Goal: Task Accomplishment & Management: Complete application form

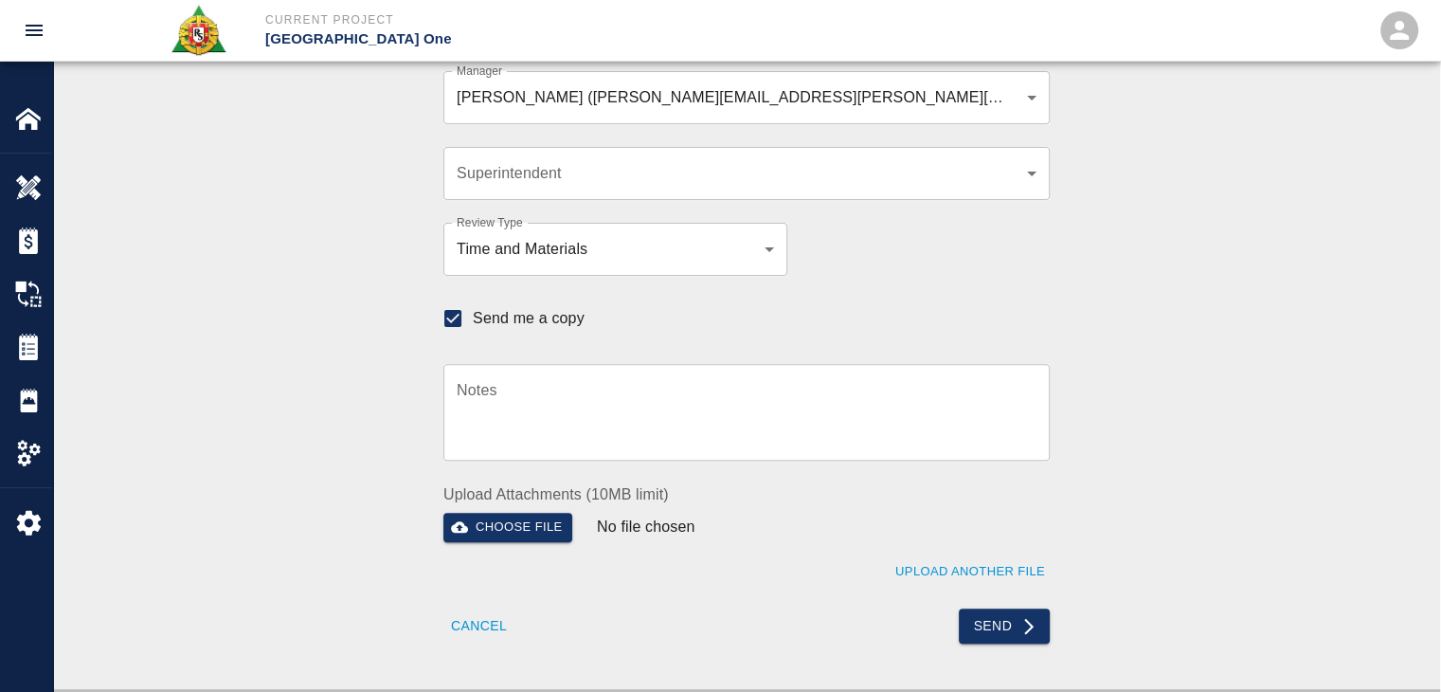
click at [1009, 602] on div "Send" at bounding box center [892, 614] width 315 height 58
click at [1019, 622] on icon "submit" at bounding box center [1028, 626] width 19 height 19
checkbox input "false"
click at [987, 623] on button "Send" at bounding box center [1005, 623] width 92 height 35
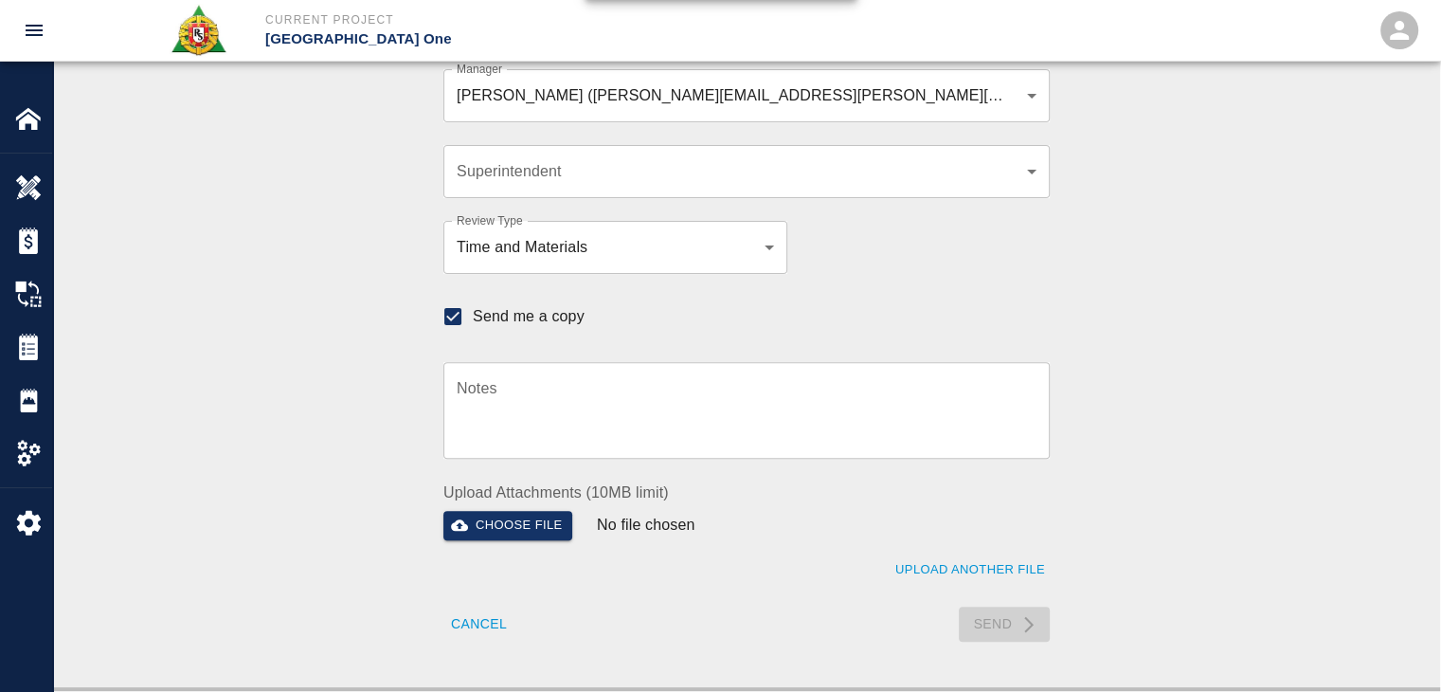
checkbox input "false"
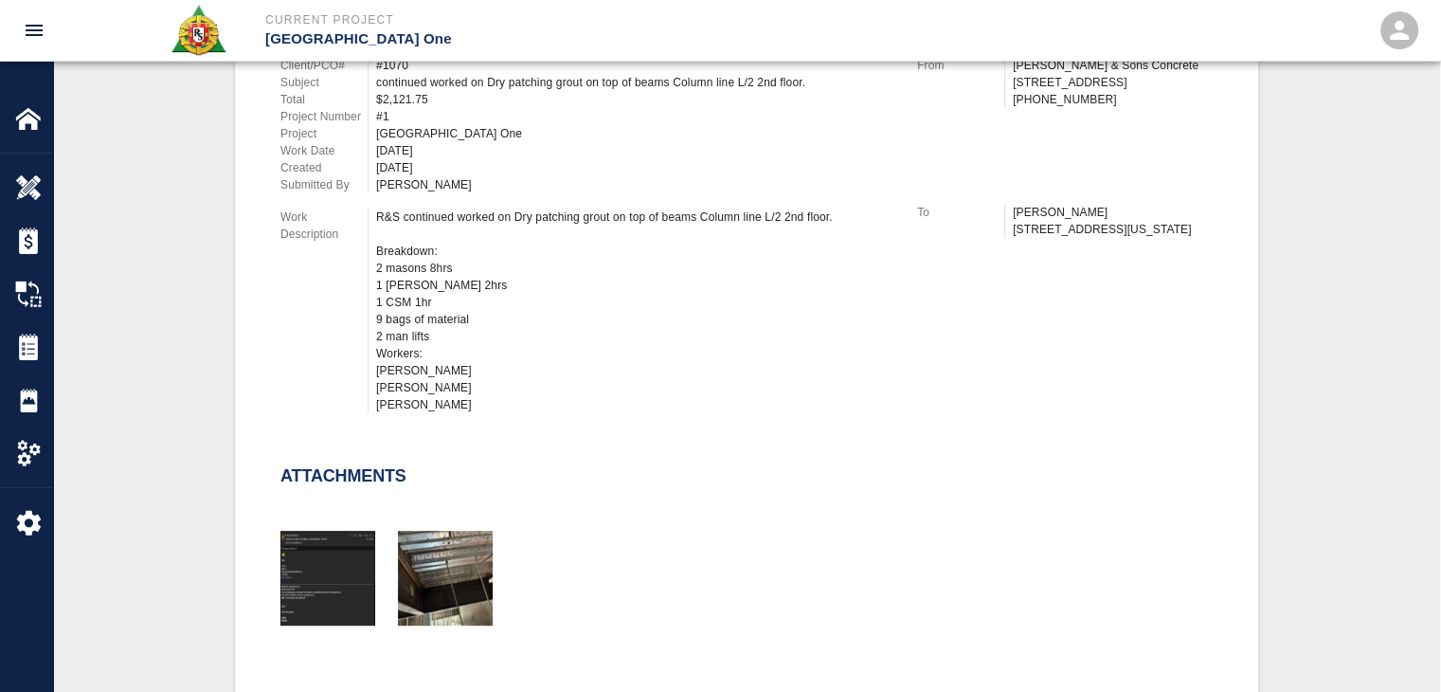
click at [1035, 535] on div at bounding box center [735, 555] width 955 height 153
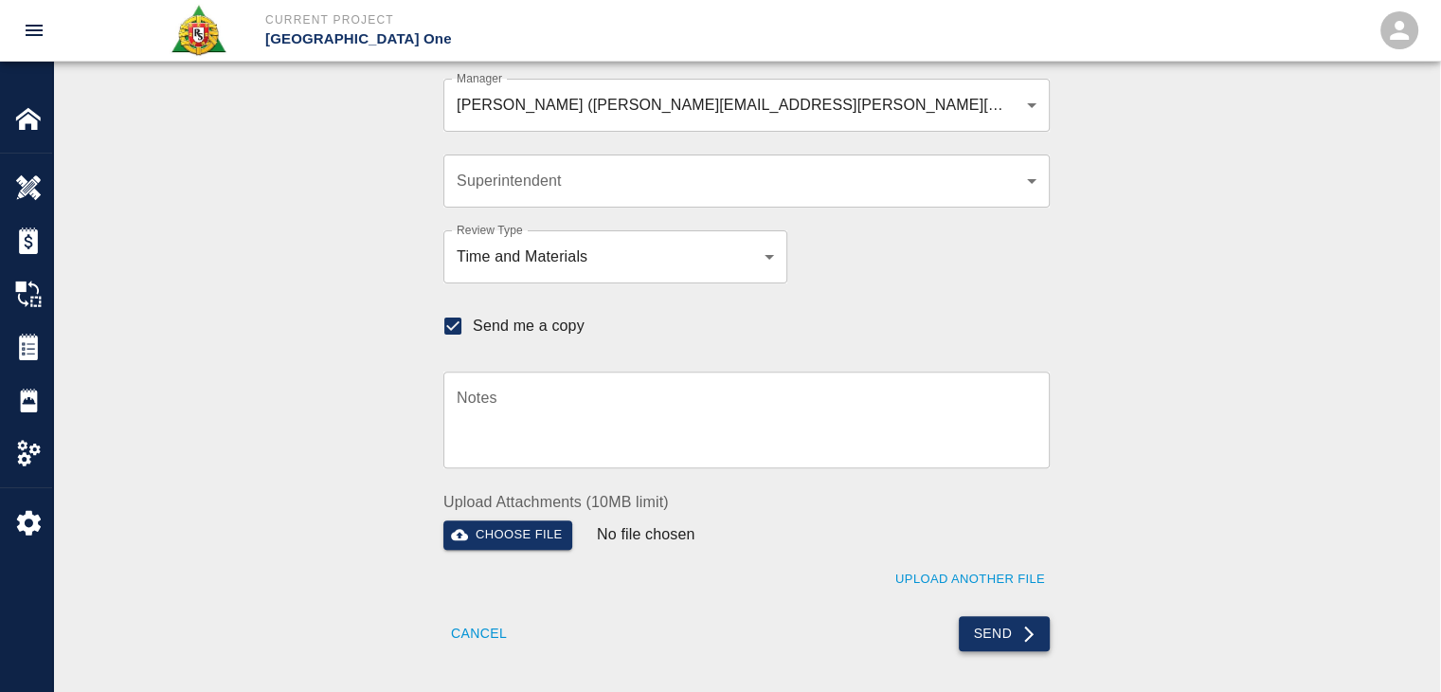
click at [982, 633] on button "Send" at bounding box center [1005, 633] width 92 height 35
checkbox input "false"
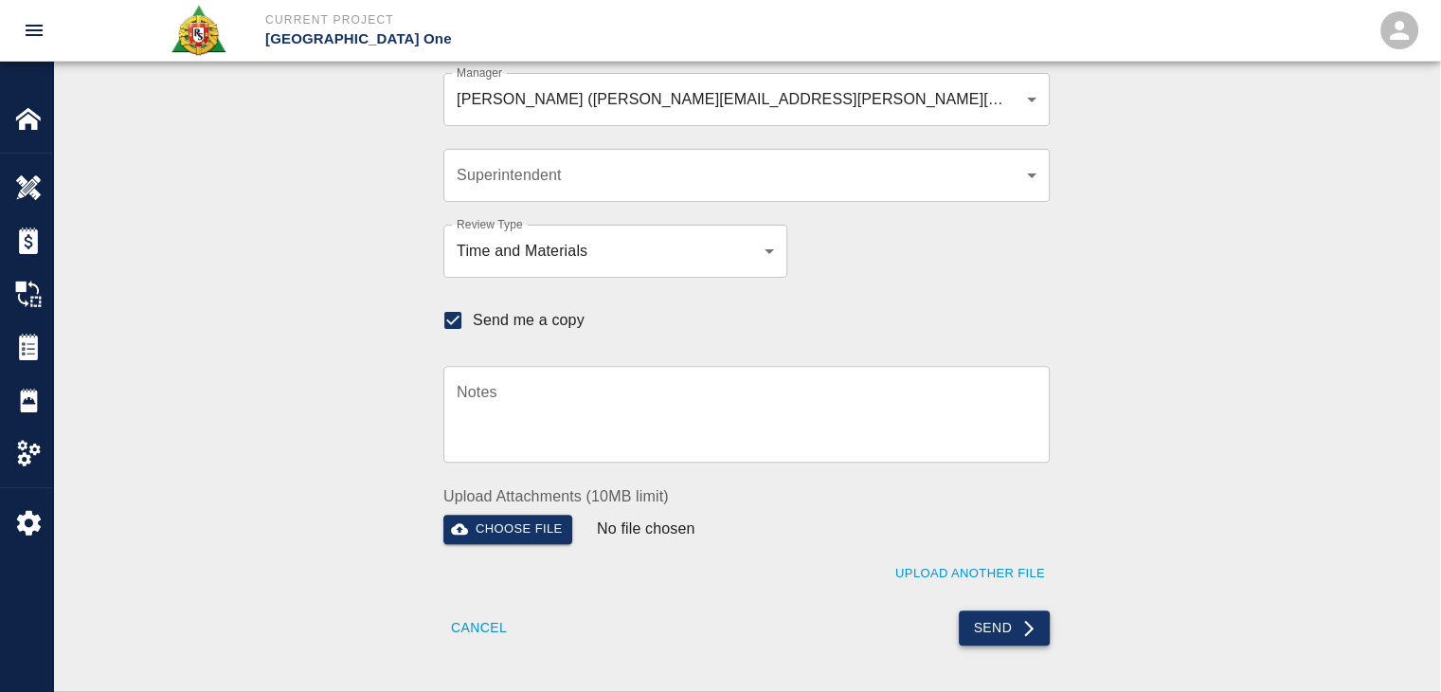
click at [989, 634] on button "Send" at bounding box center [1005, 627] width 92 height 35
checkbox input "false"
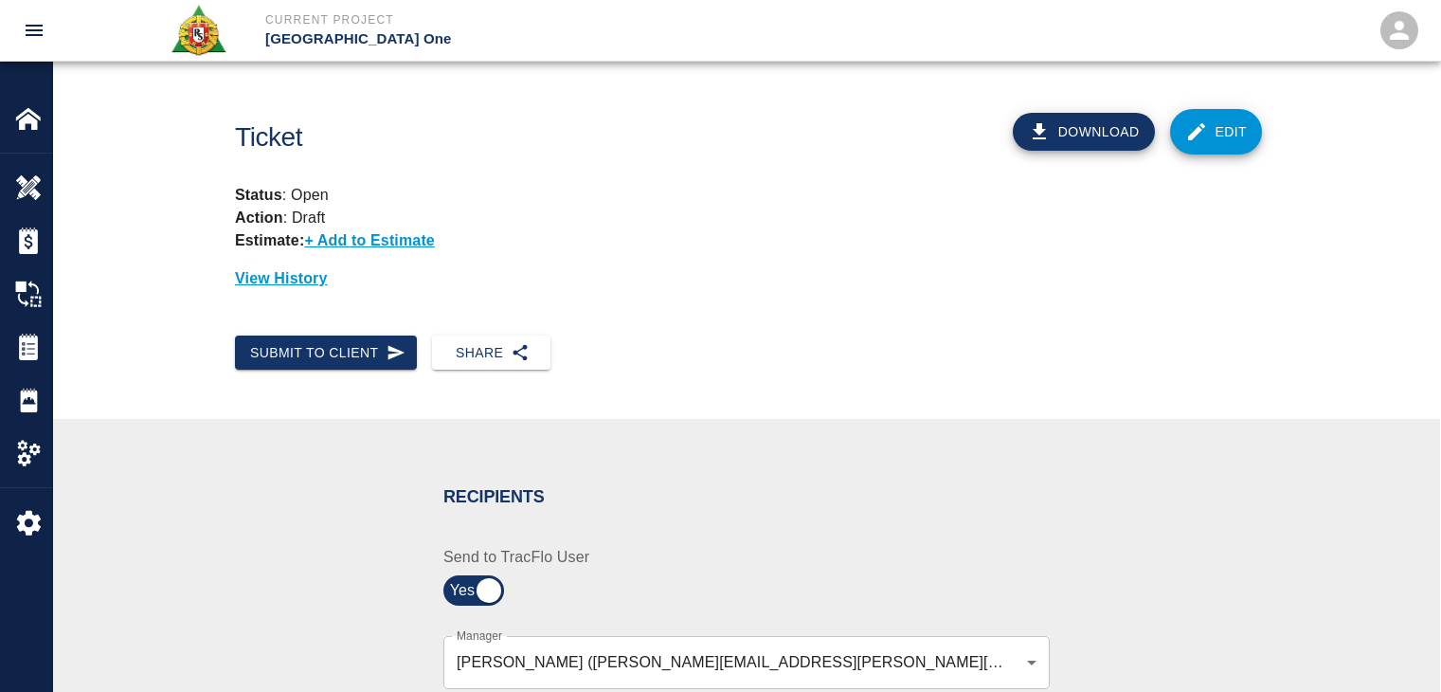
scroll to position [561, 0]
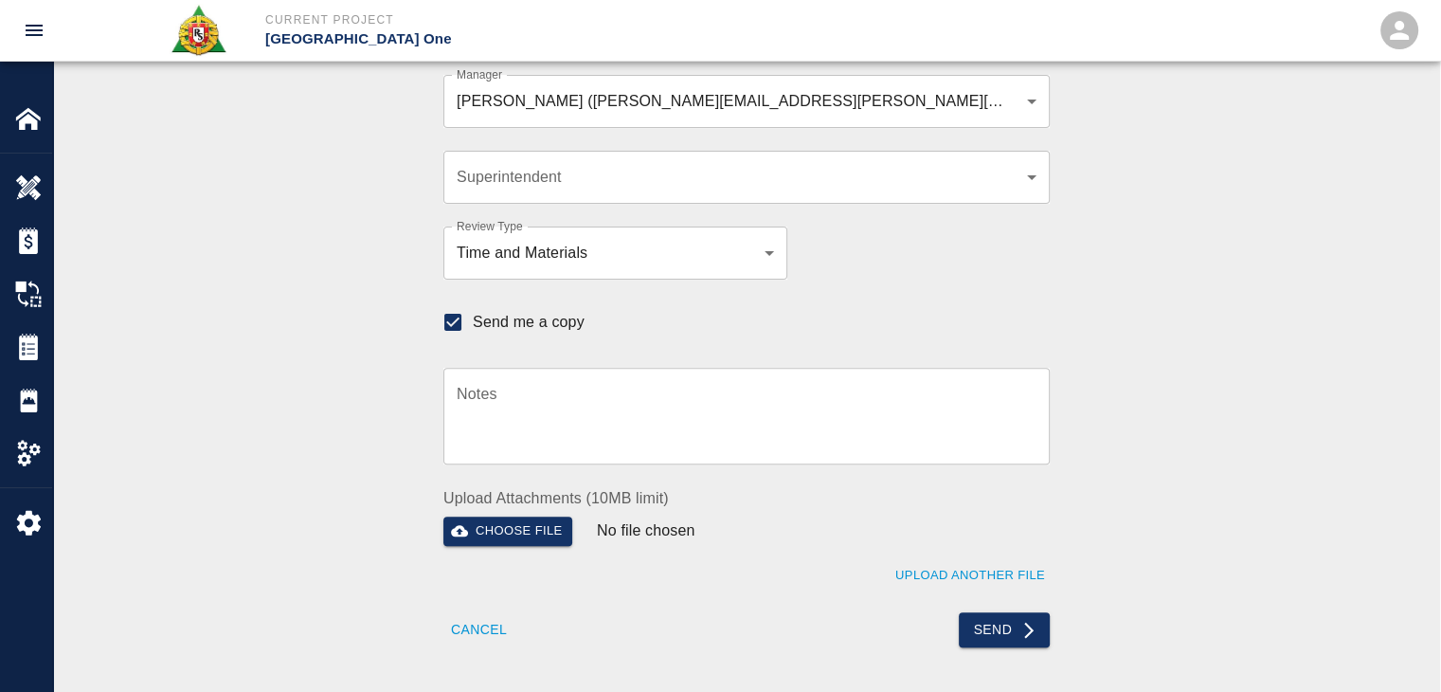
click at [417, 202] on div "Recipients Send to TracFlo User Manager [PERSON_NAME] ([PERSON_NAME][EMAIL_ADDR…" at bounding box center [746, 275] width 1023 height 744
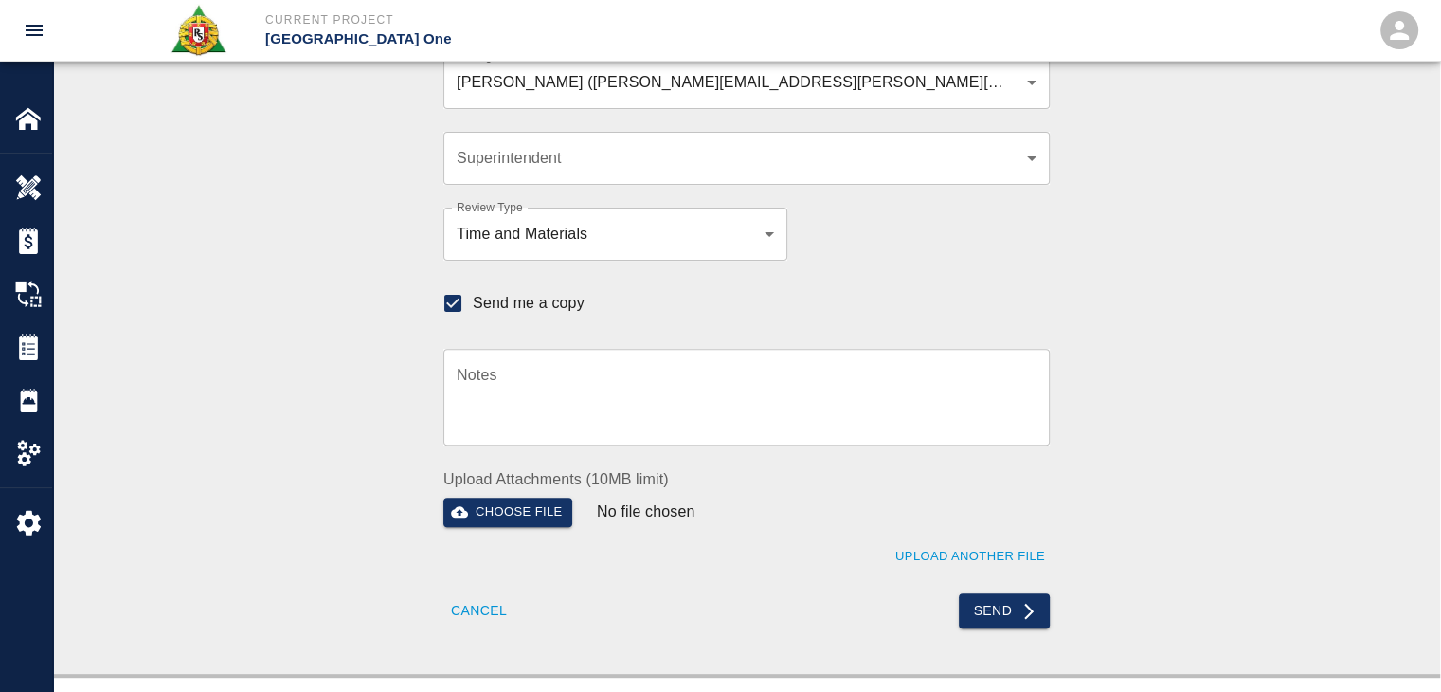
scroll to position [570, 0]
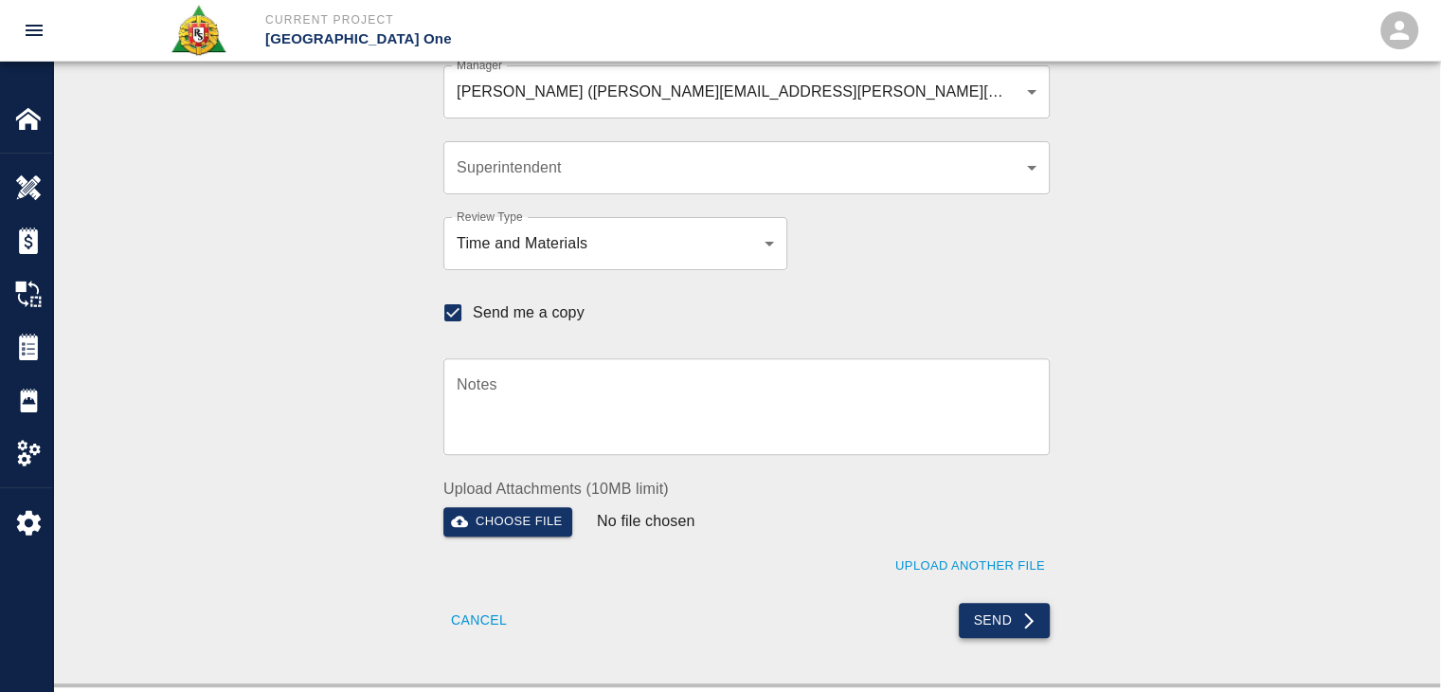
click at [985, 614] on button "Send" at bounding box center [1005, 620] width 92 height 35
checkbox input "false"
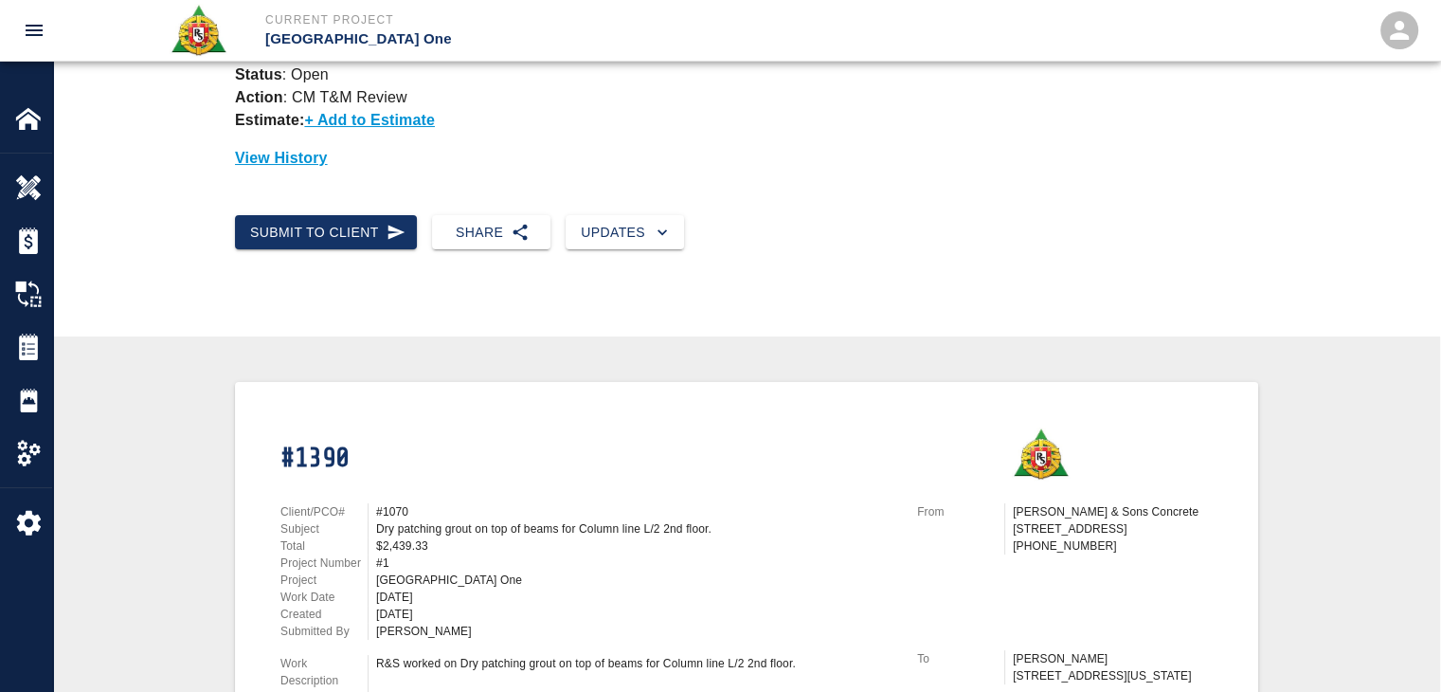
scroll to position [0, 0]
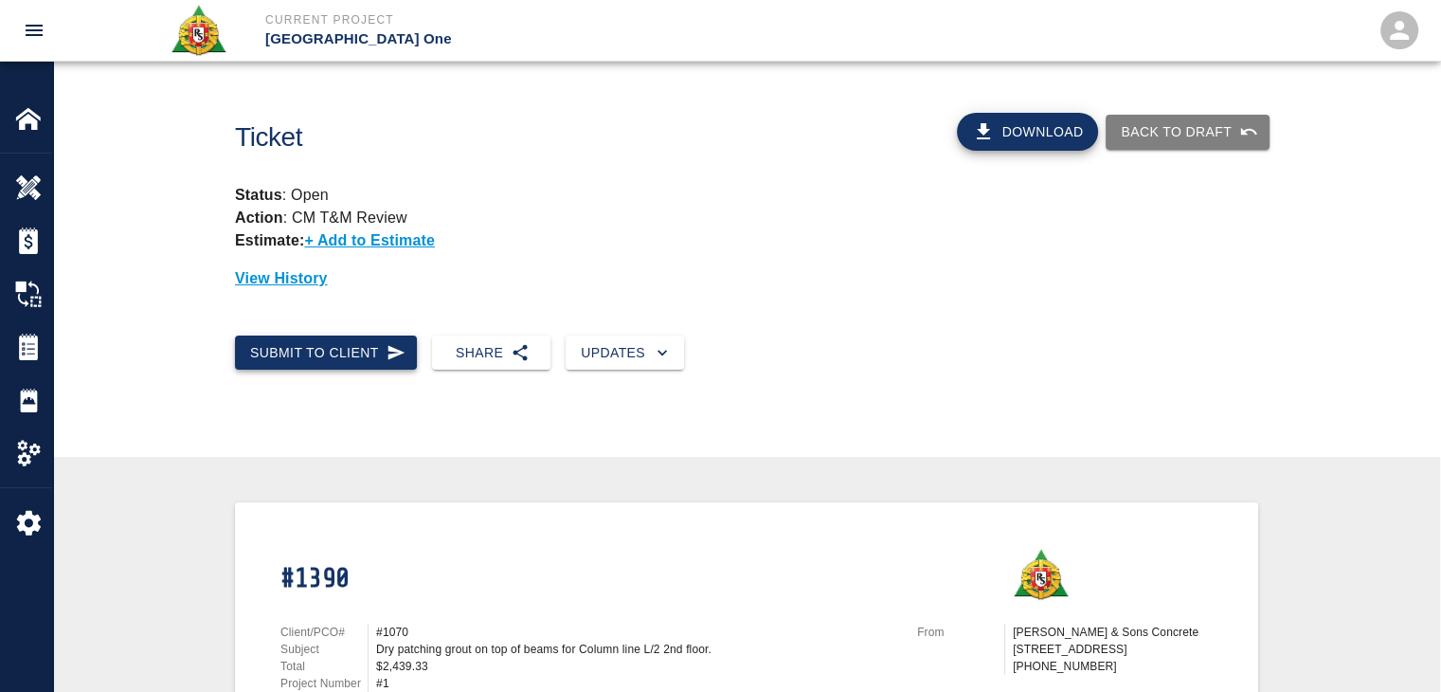
click at [398, 348] on icon "button" at bounding box center [396, 352] width 19 height 19
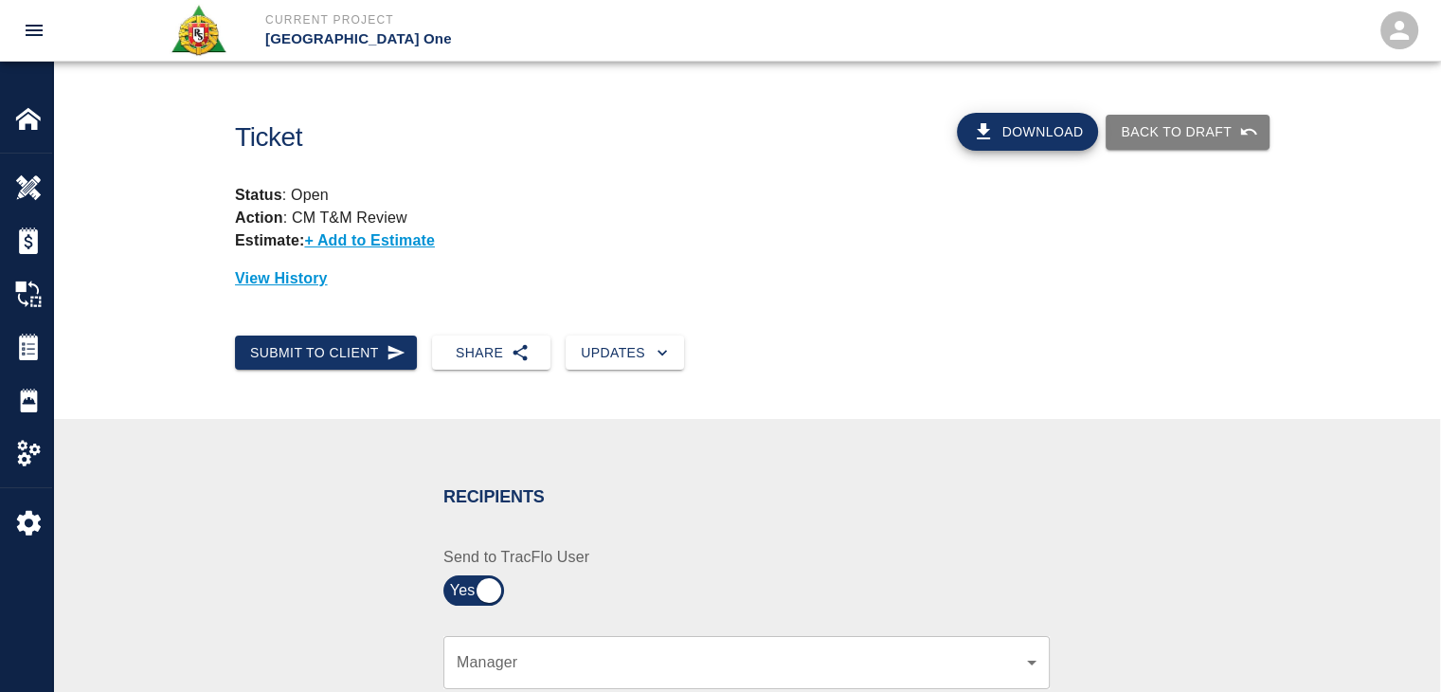
click at [547, 232] on div "Estimate: + Add to Estimate" at bounding box center [746, 240] width 1023 height 23
click at [408, 343] on button "Submit to Client" at bounding box center [326, 352] width 182 height 35
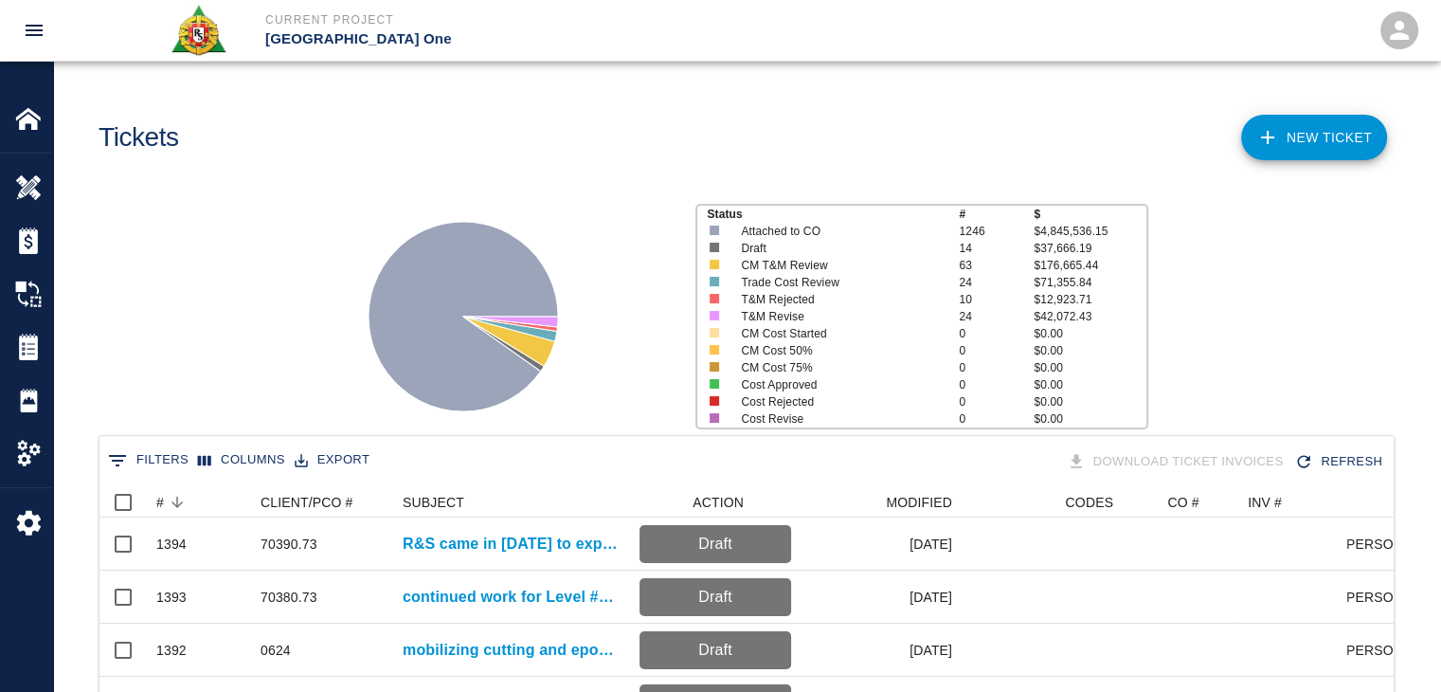
scroll to position [1091, 1280]
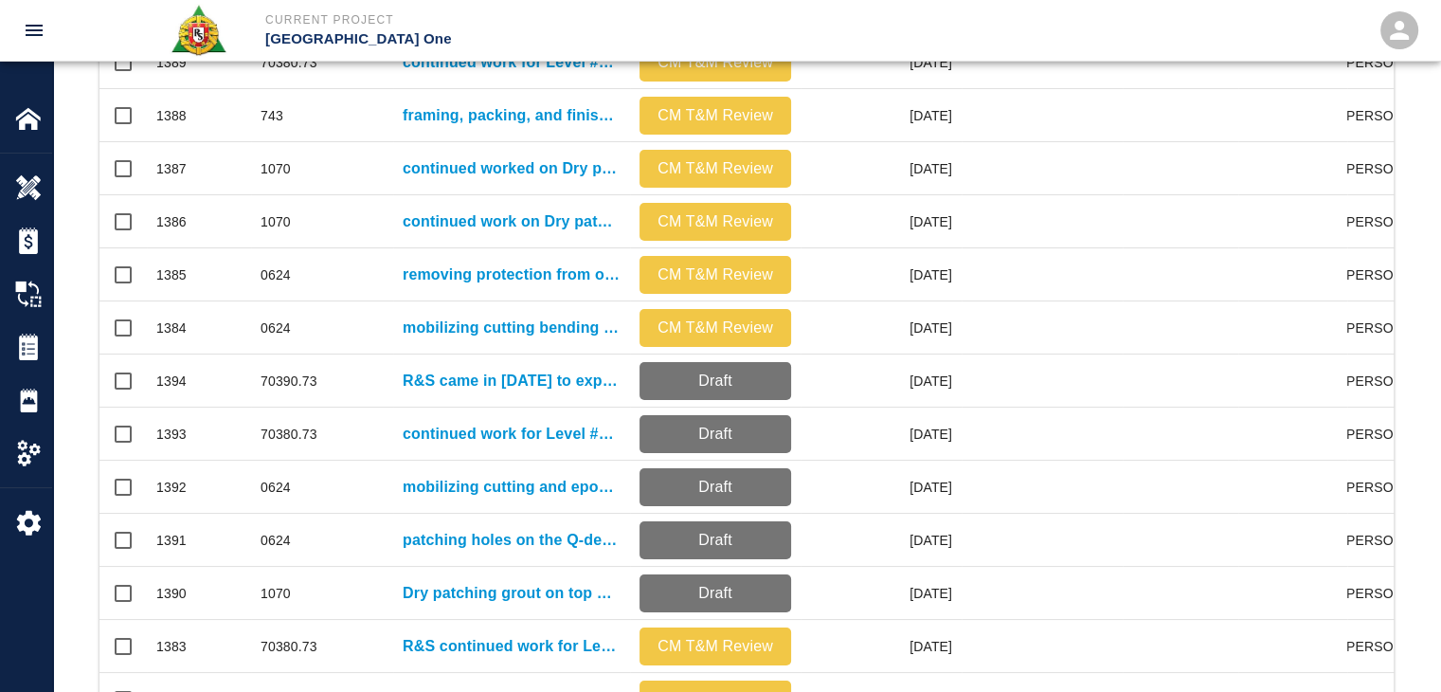
scroll to position [309, 0]
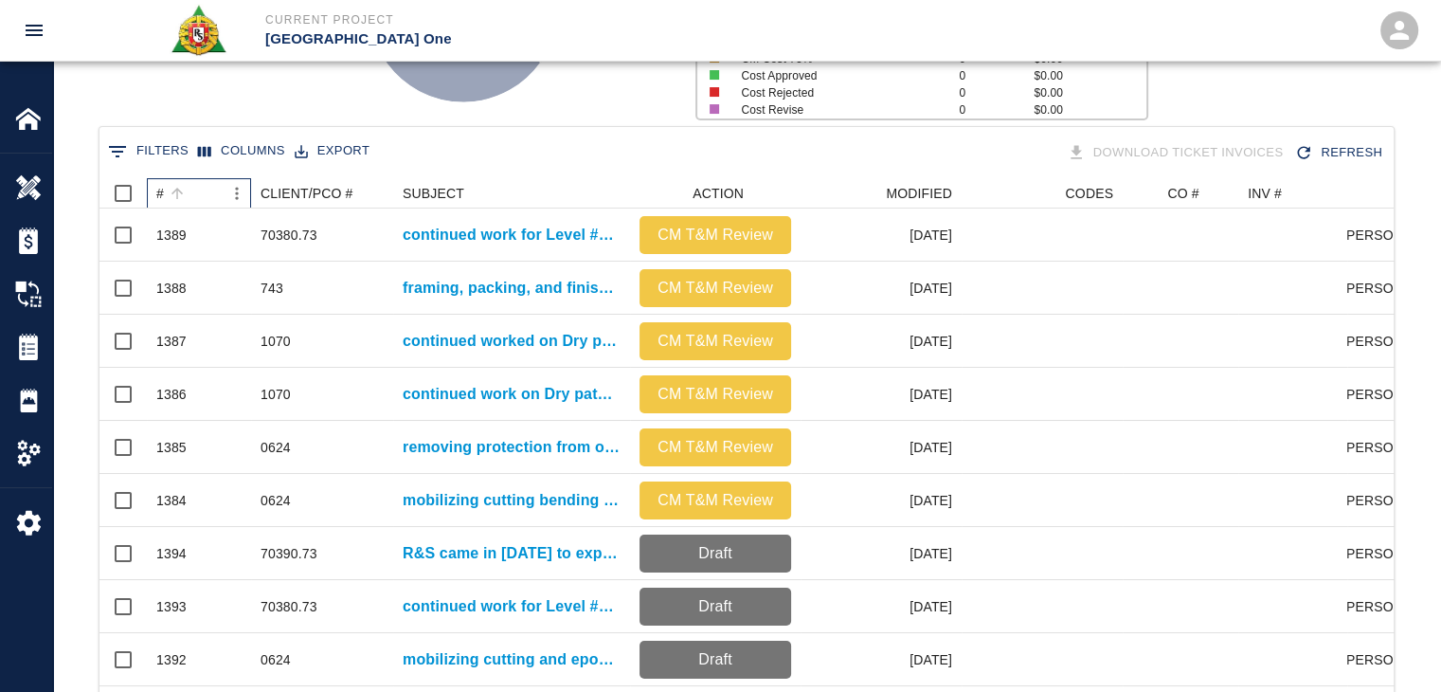
click at [189, 186] on div "#" at bounding box center [177, 193] width 27 height 27
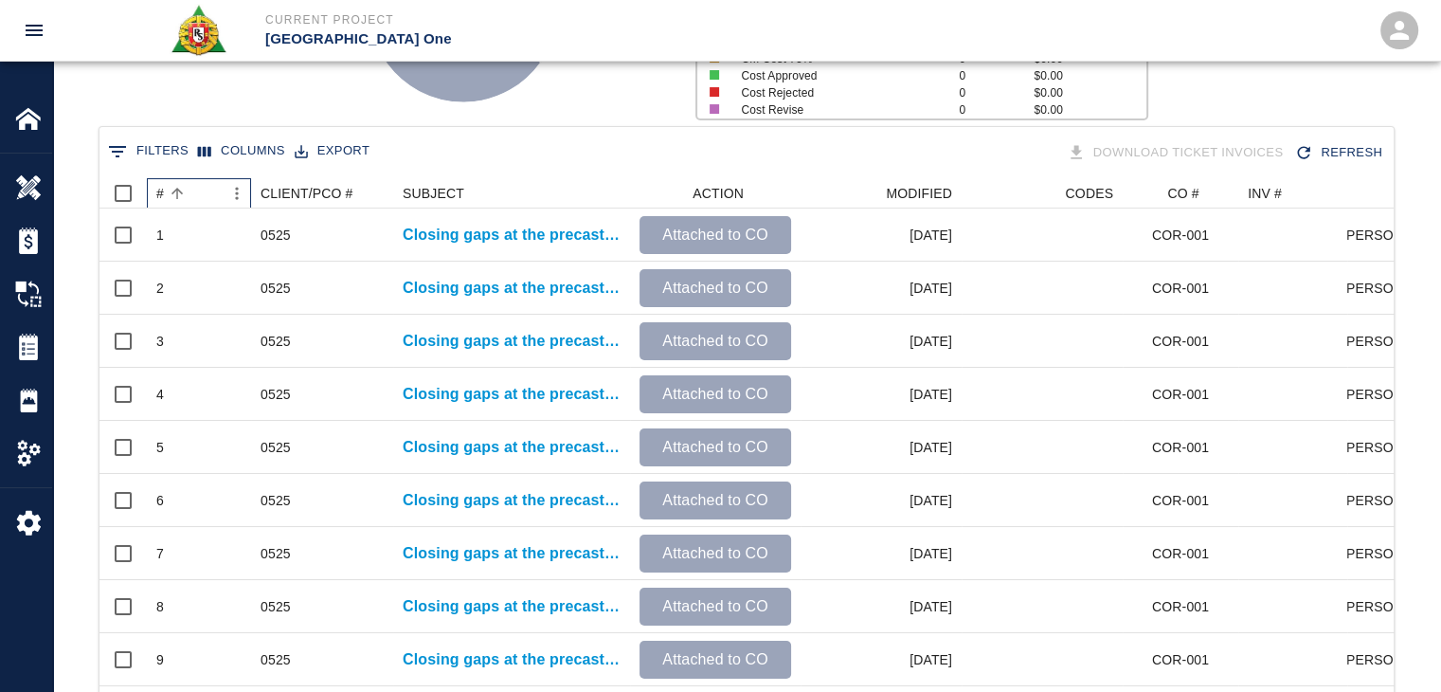
click at [189, 186] on div "#" at bounding box center [177, 193] width 27 height 27
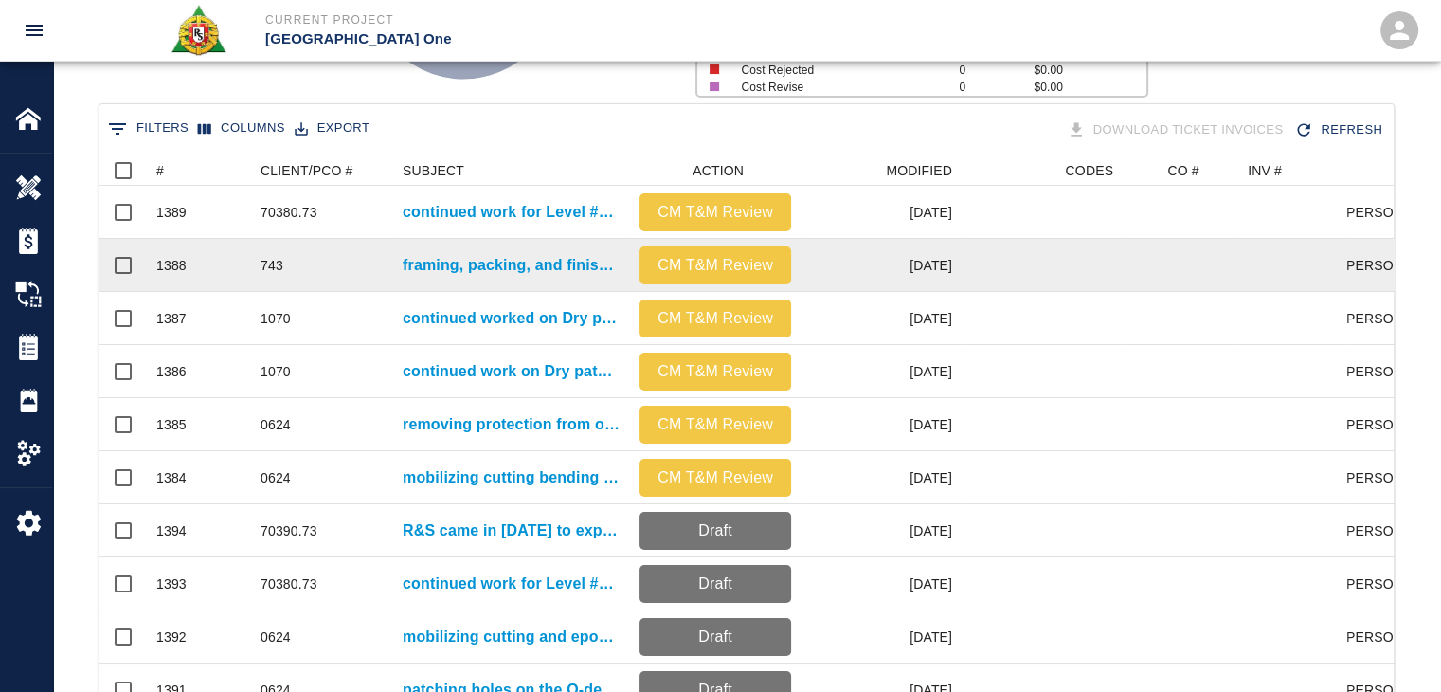
scroll to position [315, 0]
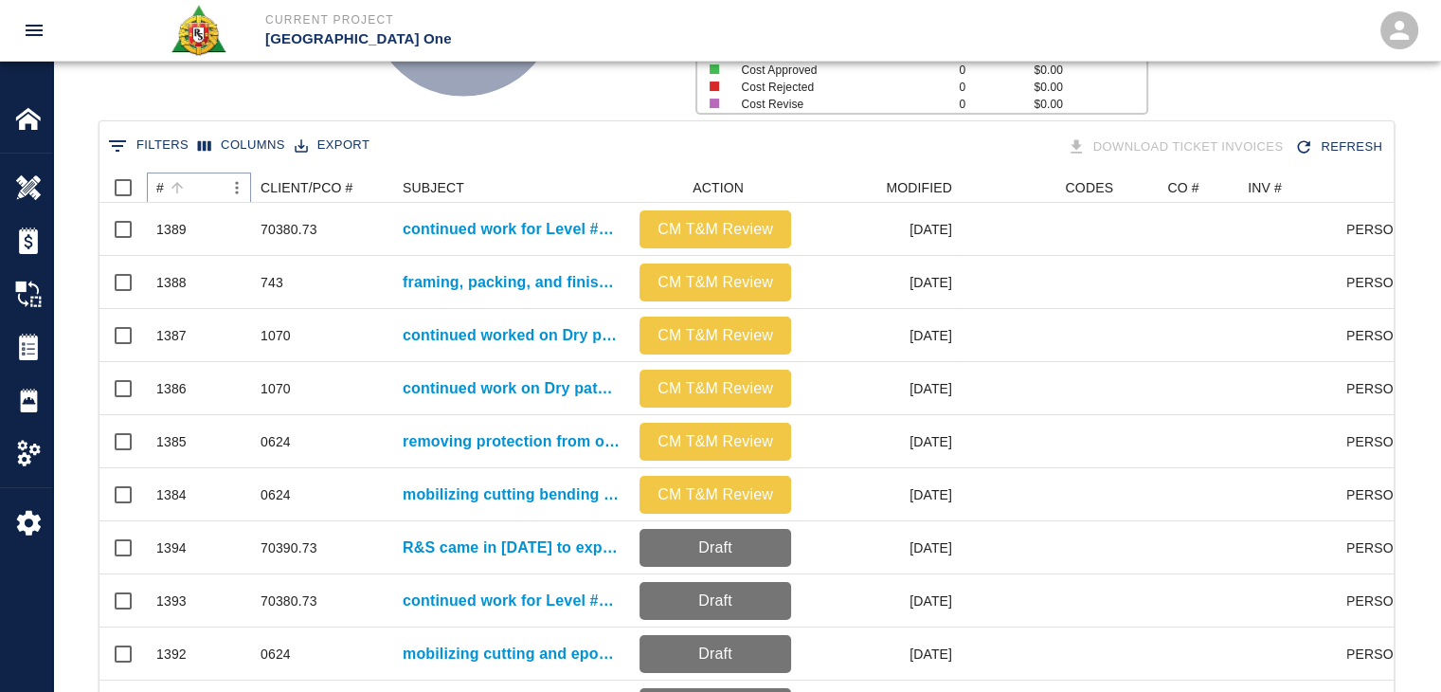
click at [171, 183] on icon "Sort" at bounding box center [177, 187] width 17 height 17
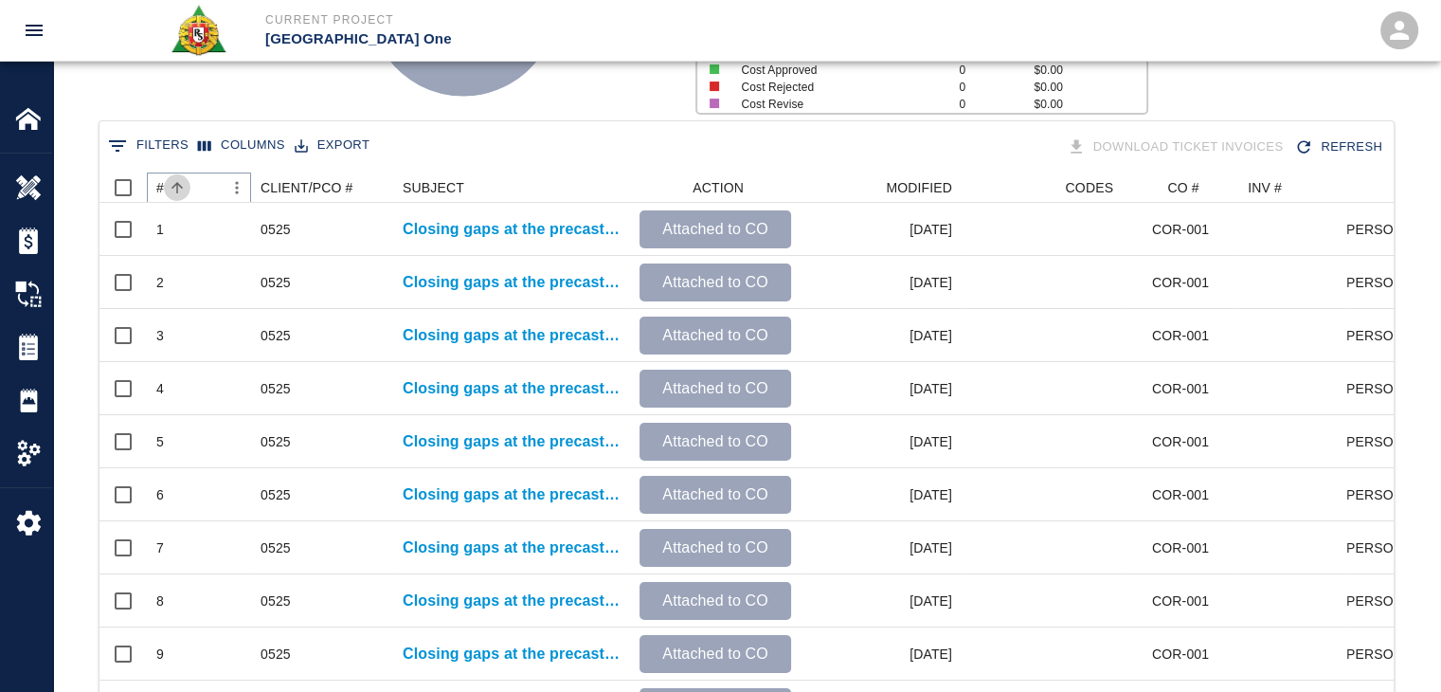
click at [171, 183] on icon "Sort" at bounding box center [177, 187] width 17 height 17
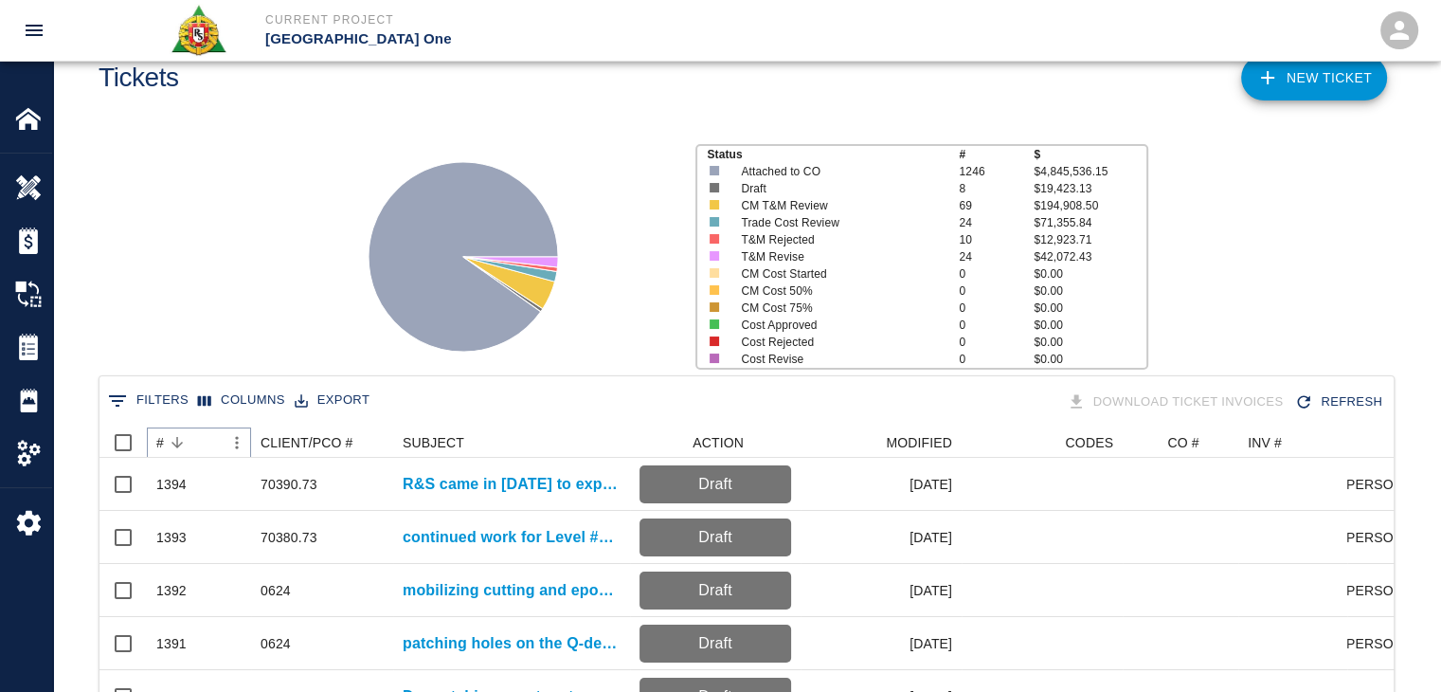
scroll to position [0, 0]
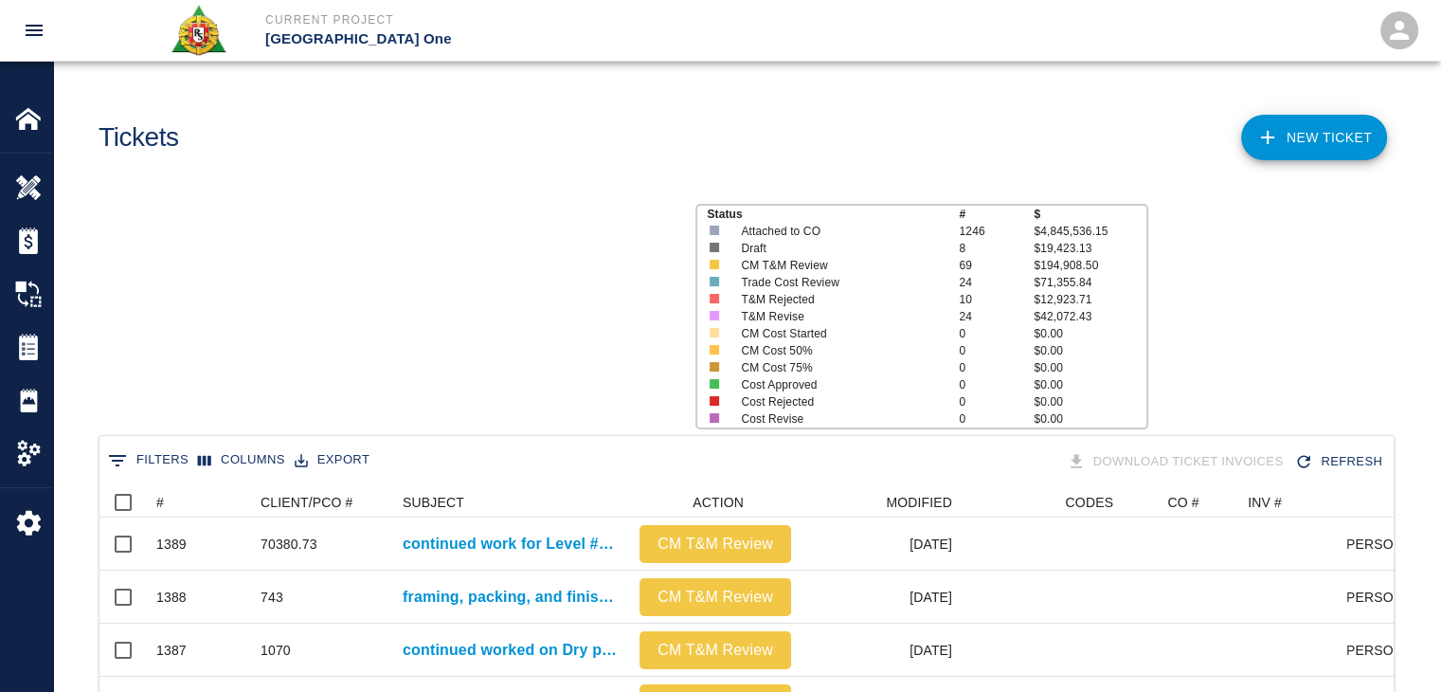
scroll to position [1091, 1280]
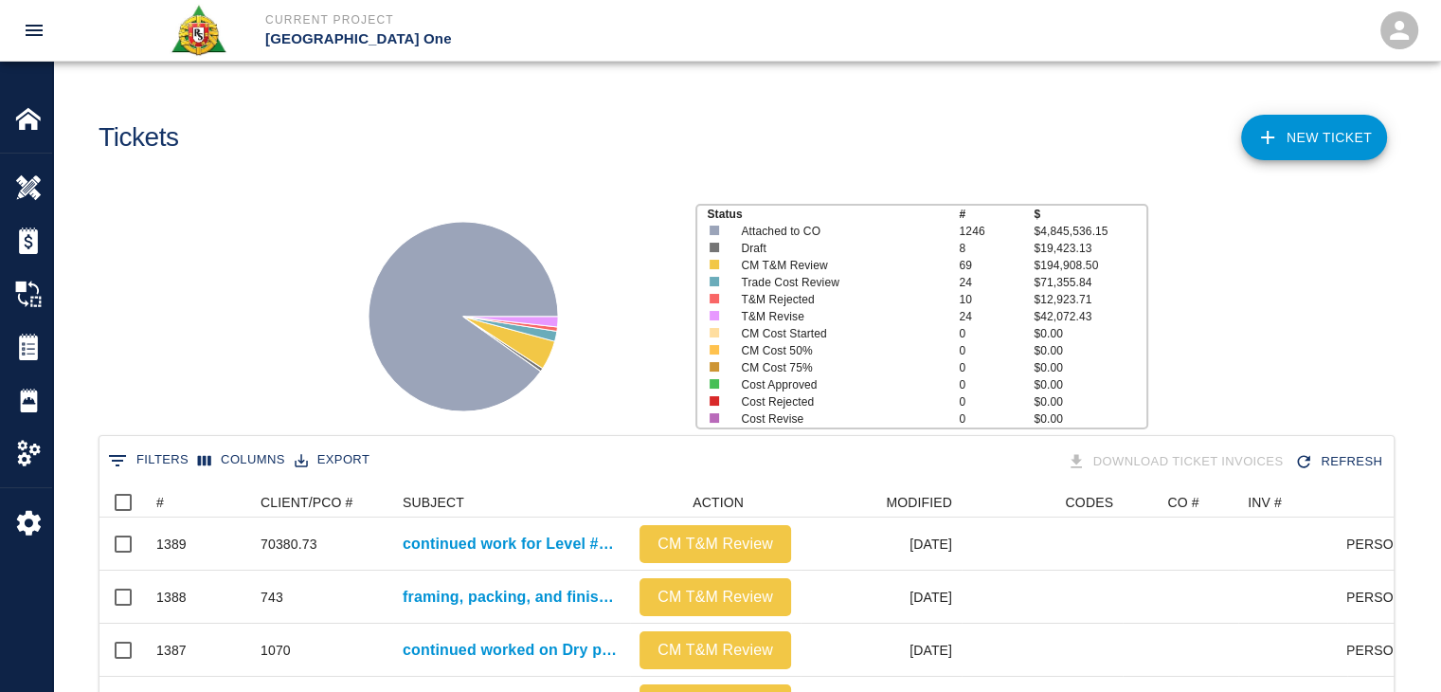
click at [1323, 118] on link "NEW TICKET" at bounding box center [1314, 137] width 146 height 45
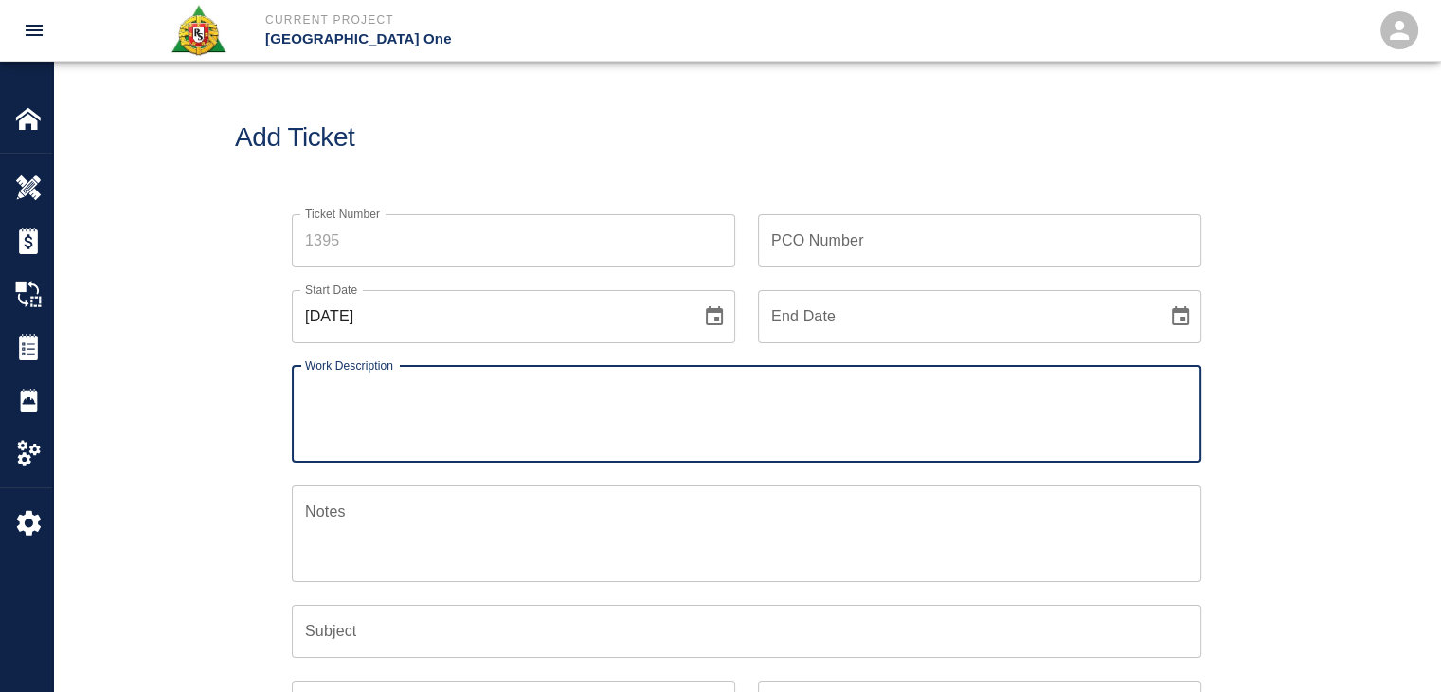
click at [493, 268] on div "Start Date 09/25/2025 Start Date" at bounding box center [502, 305] width 466 height 76
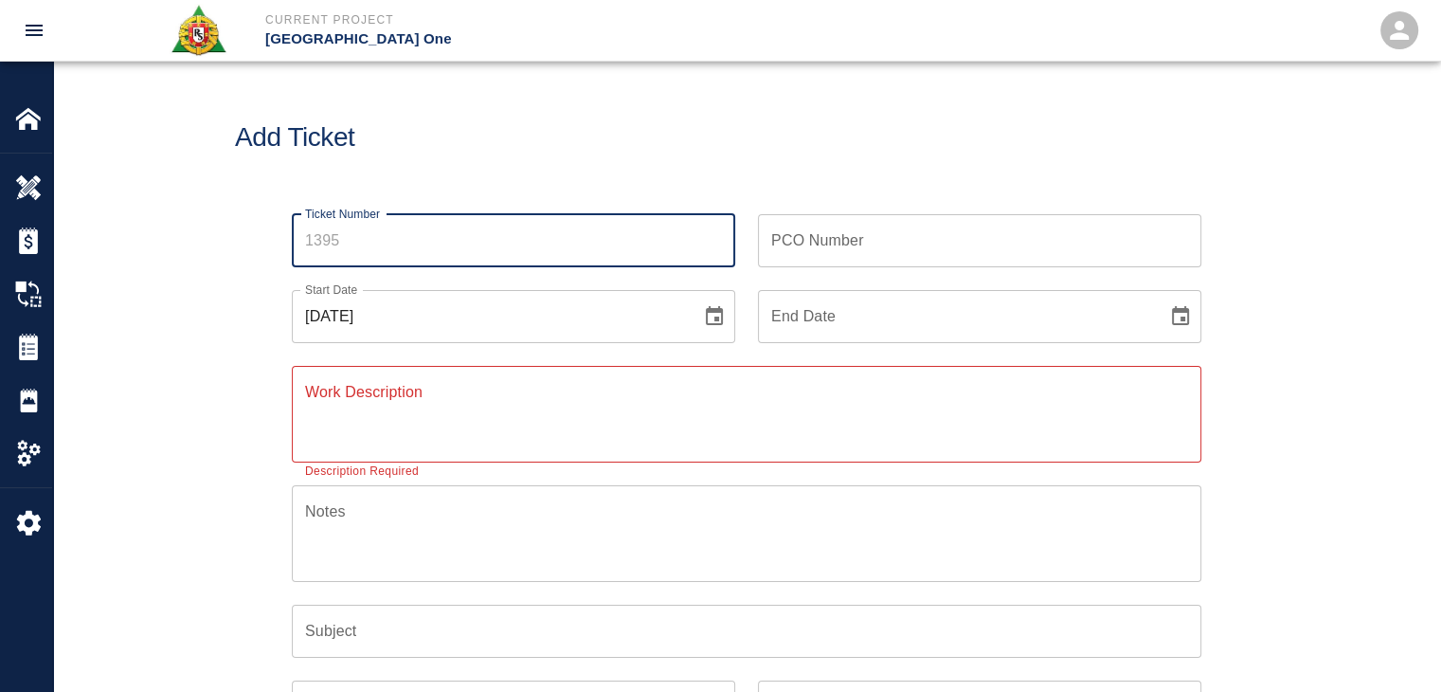
click at [436, 250] on input "Ticket Number" at bounding box center [513, 240] width 443 height 53
type input "1397"
click at [703, 312] on icon "Choose date, selected date is Sep 25, 2025" at bounding box center [714, 316] width 23 height 23
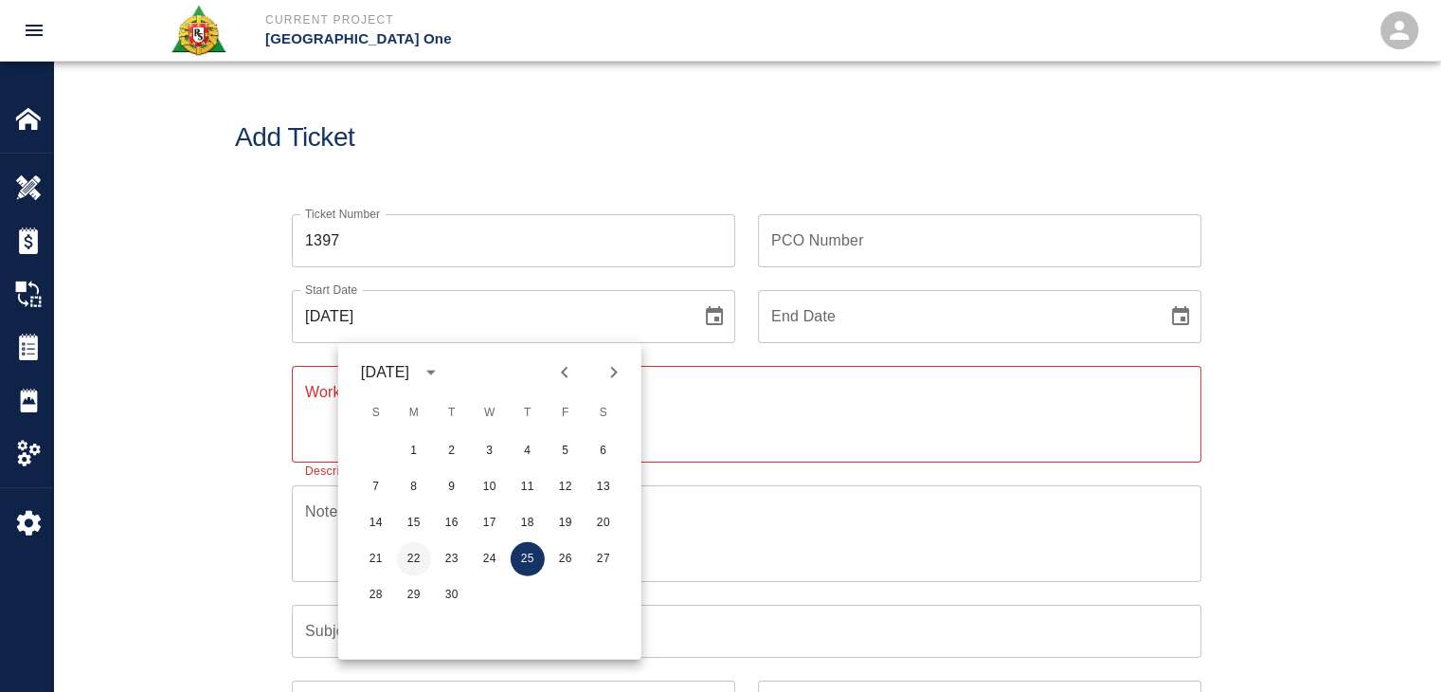
click at [418, 550] on button "22" at bounding box center [414, 559] width 34 height 34
type input "09/22/2025"
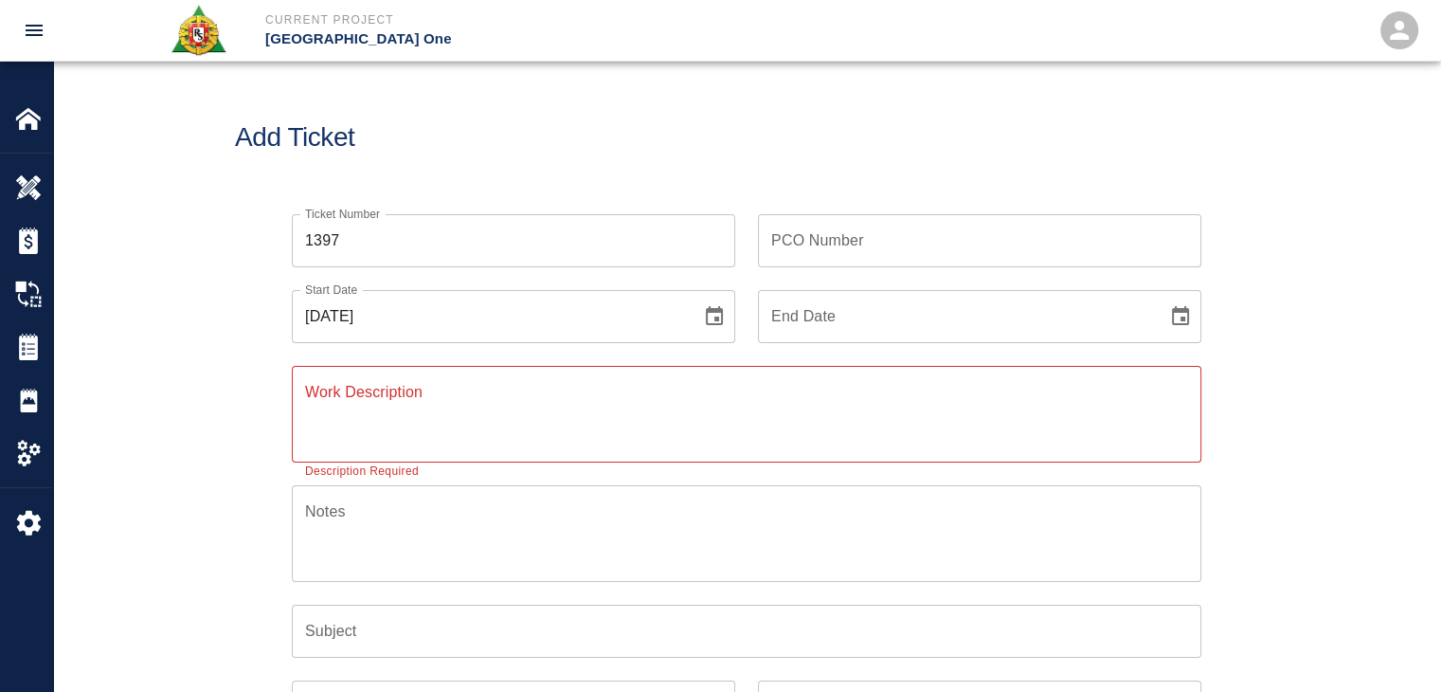
click at [569, 121] on div "Add Ticket" at bounding box center [746, 138] width 1387 height 153
click at [373, 391] on textarea "Work Description" at bounding box center [746, 413] width 883 height 65
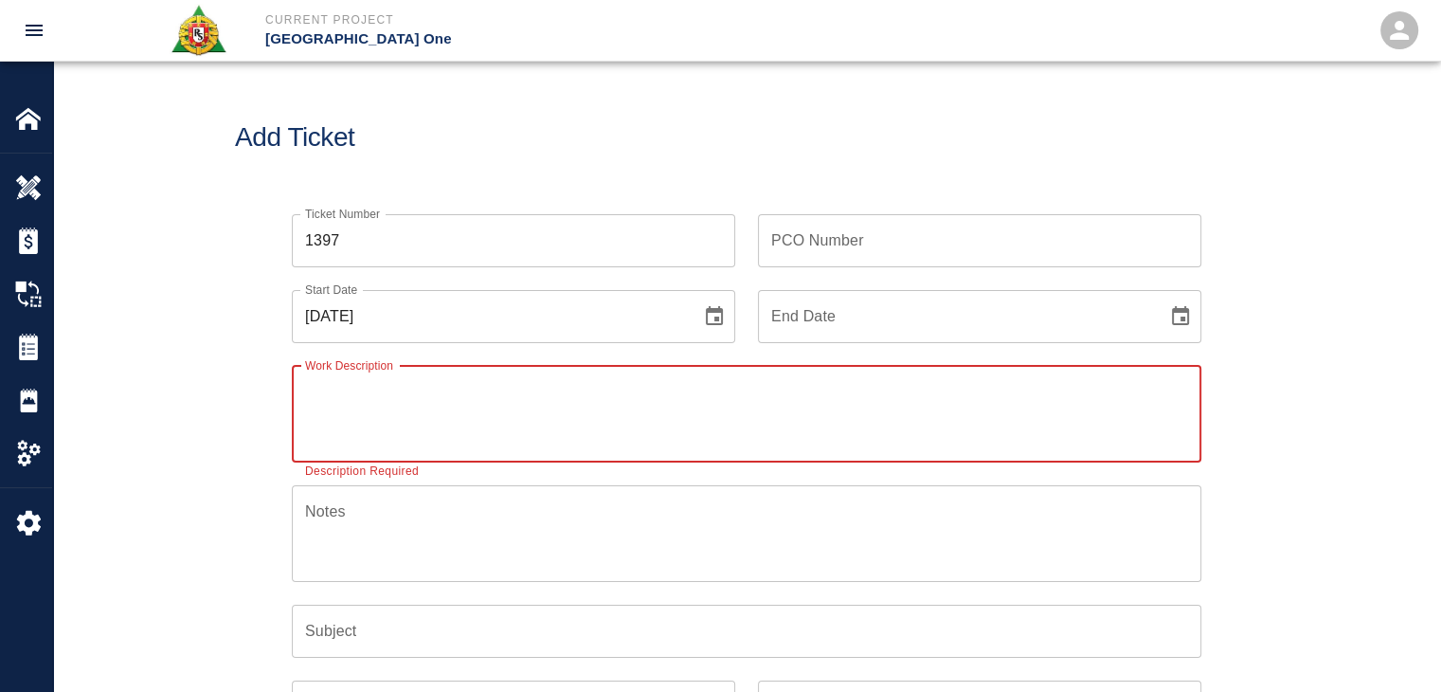
paste textarea "R&S worked on"
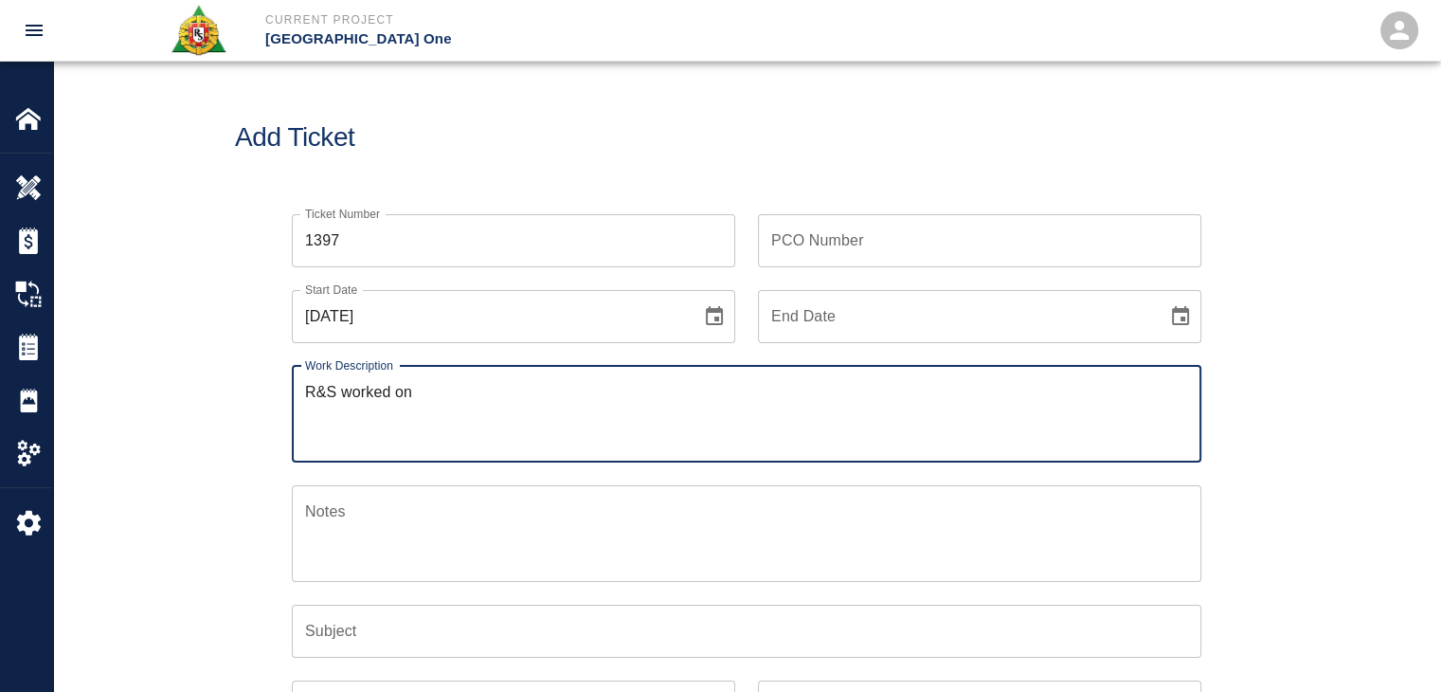
paste textarea "2 lathers 2 hrs each mobilizing cutting and bending demo existing pad the was p…"
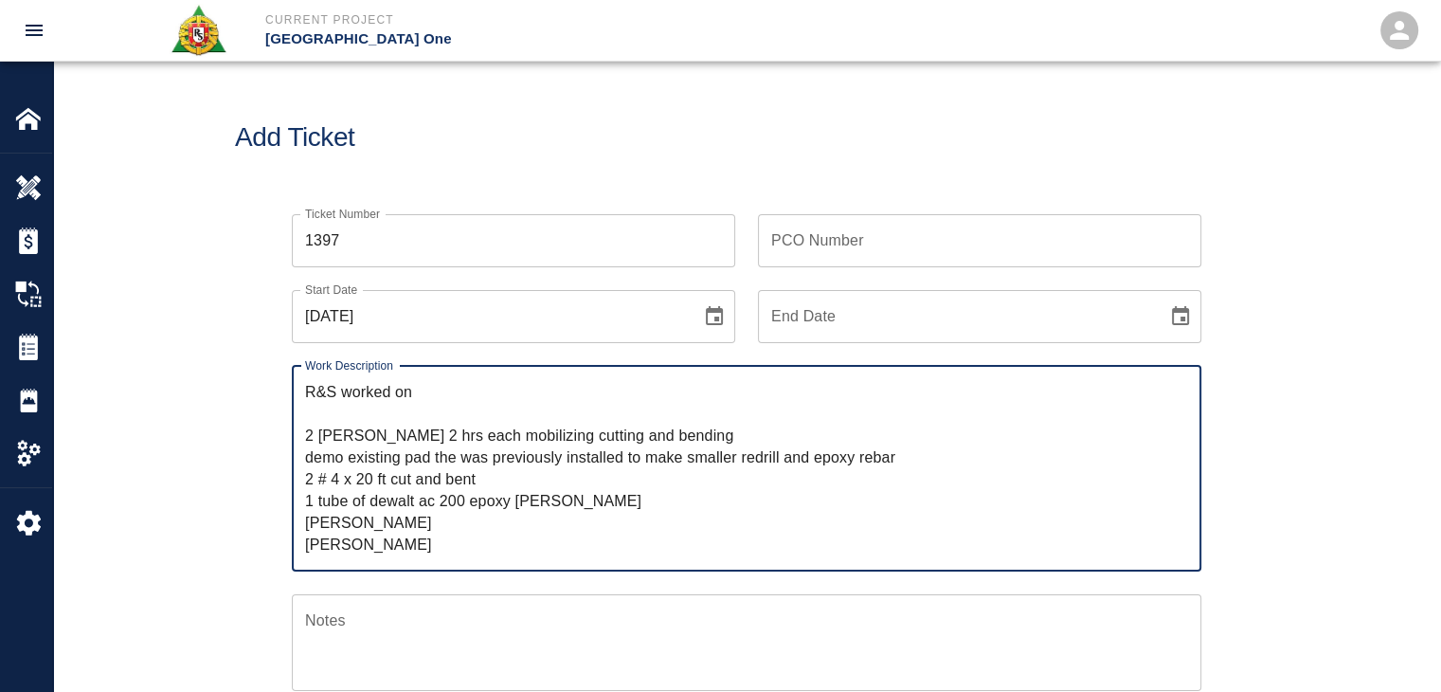
click at [400, 401] on textarea "R&S worked on 2 lathers 2 hrs each mobilizing cutting and bending demo existing…" at bounding box center [746, 468] width 883 height 174
click at [380, 410] on textarea "R&S worked on 2 lathers 2 hrs each mobilizing cutting and bending demo existing…" at bounding box center [746, 468] width 883 height 174
paste textarea "ticket booth 4. level 3"
type textarea "R&S worked on ticket booth 4. level 3 2 lathers 2 hrs each mobilizing cutting a…"
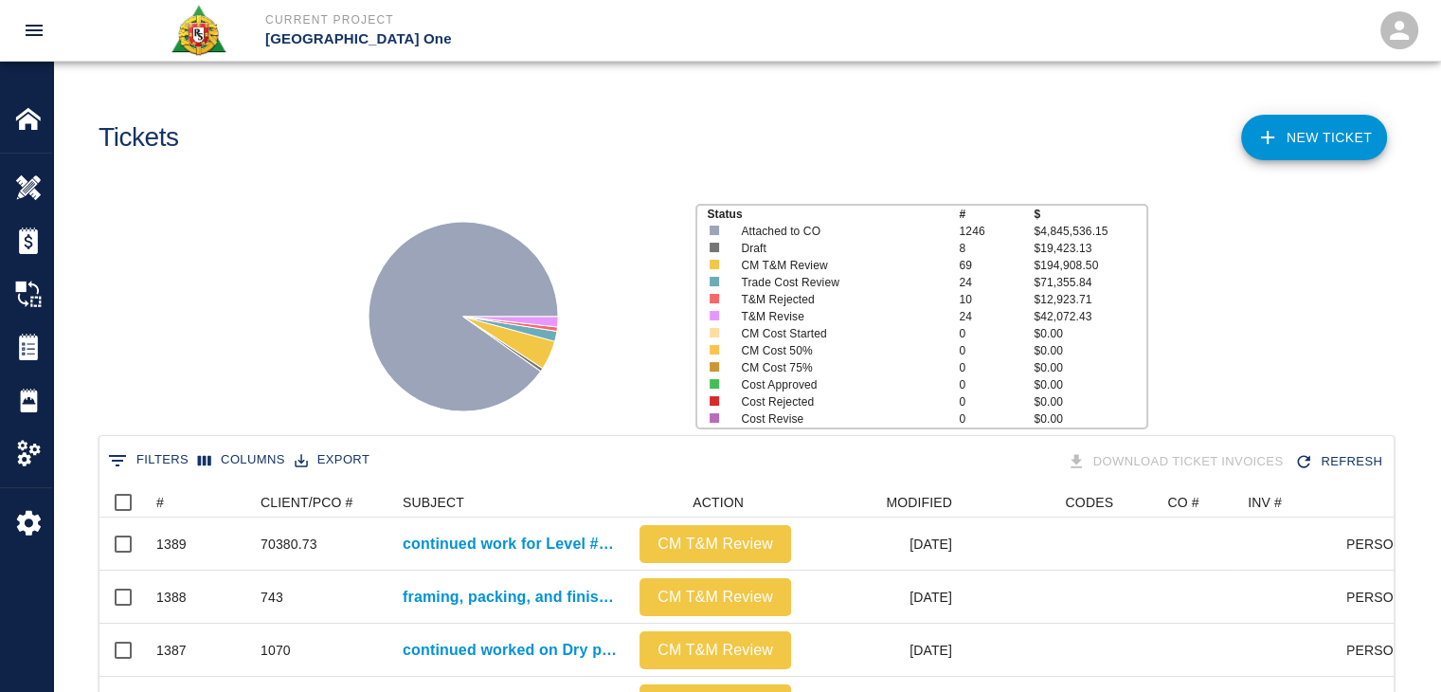
click at [1299, 139] on link "NEW TICKET" at bounding box center [1314, 137] width 146 height 45
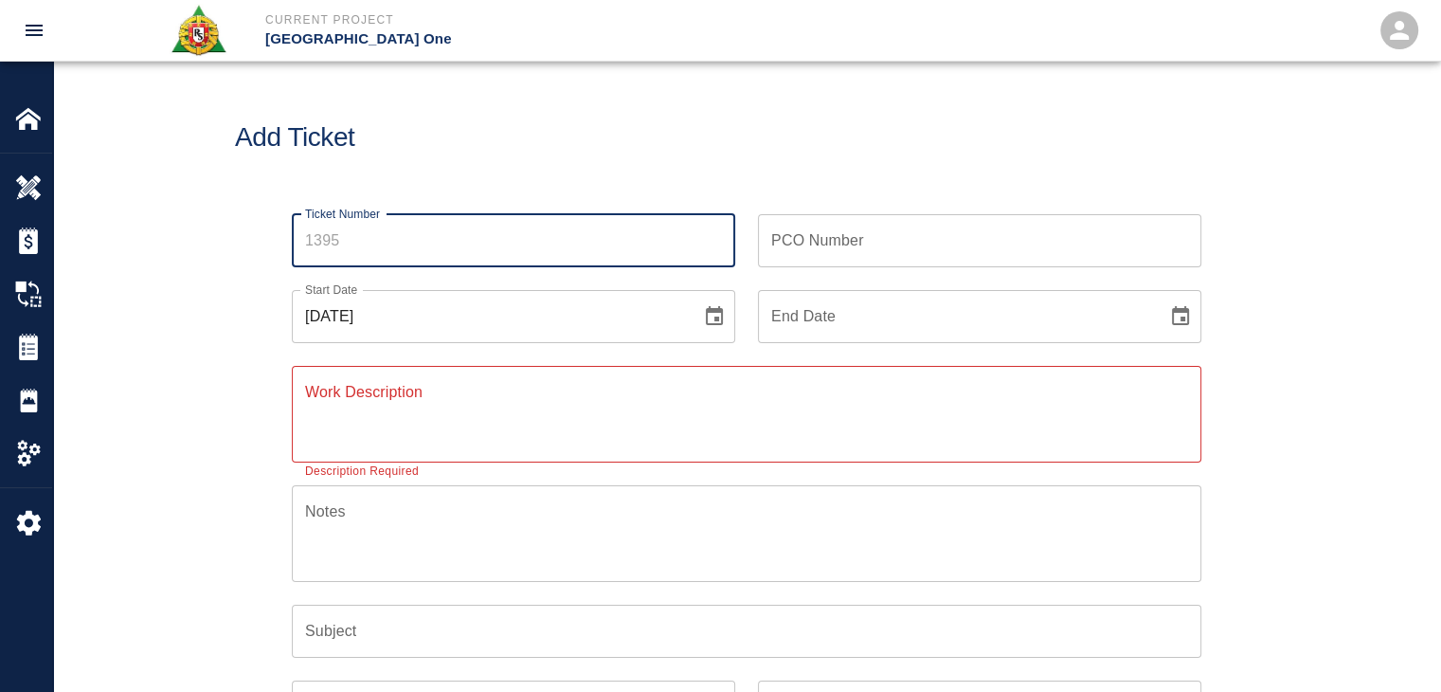
click at [477, 254] on input "Ticket Number" at bounding box center [513, 240] width 443 height 53
type input "1395"
click at [727, 160] on div "Add Ticket" at bounding box center [746, 138] width 1387 height 153
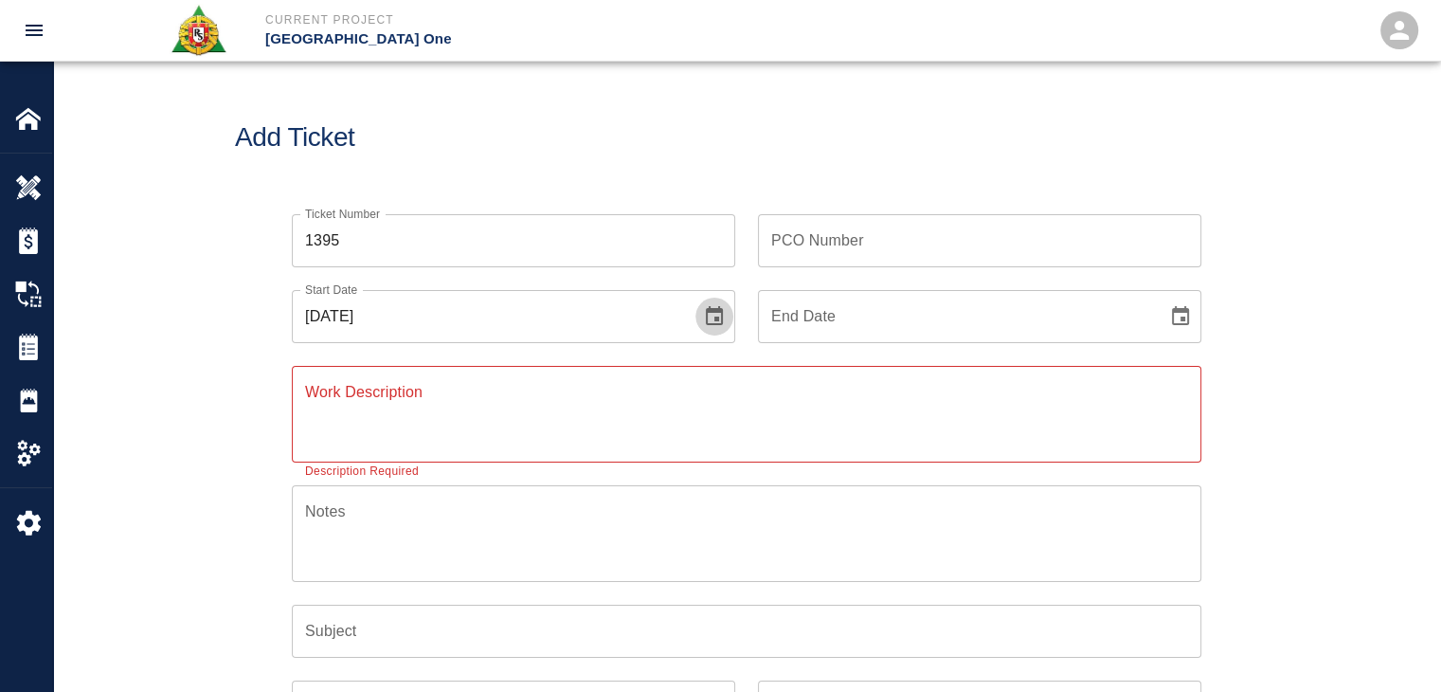
click at [716, 312] on icon "Choose date, selected date is Sep 25, 2025" at bounding box center [714, 316] width 23 height 23
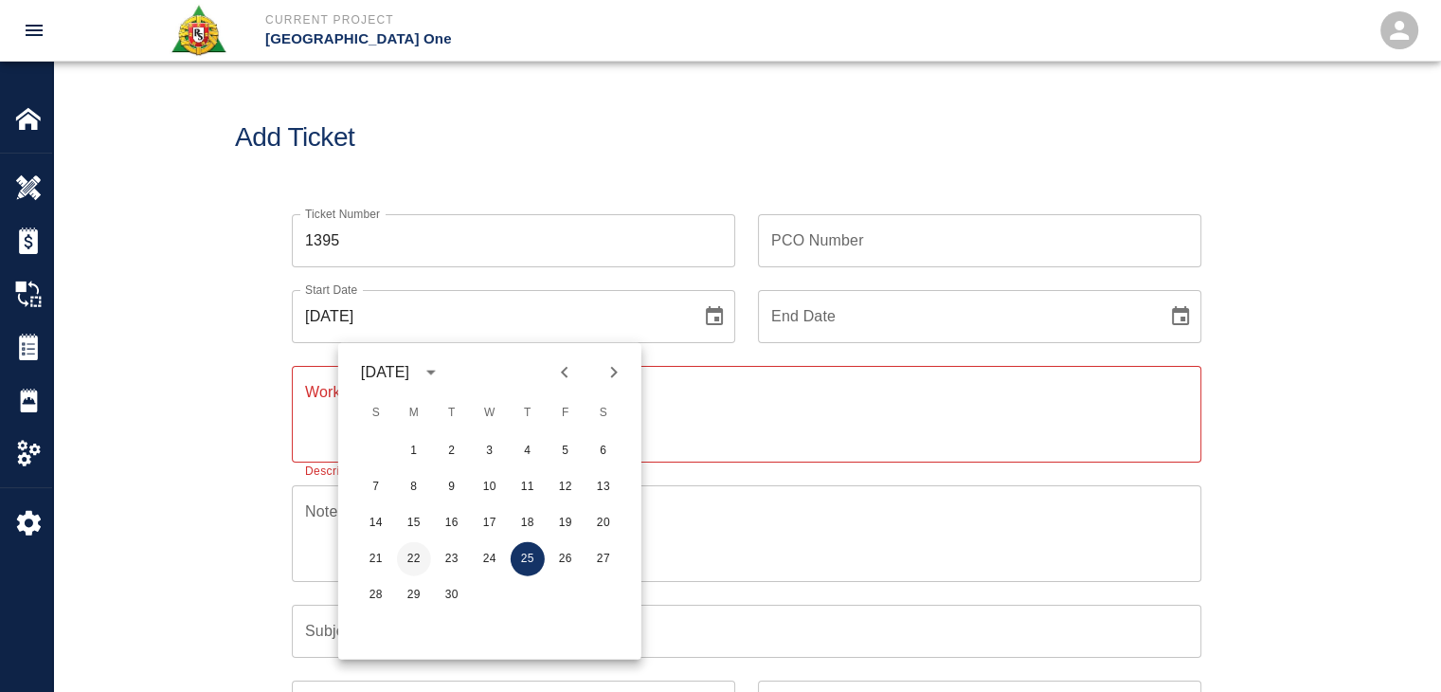
click at [407, 552] on button "22" at bounding box center [414, 559] width 34 height 34
type input "[DATE]"
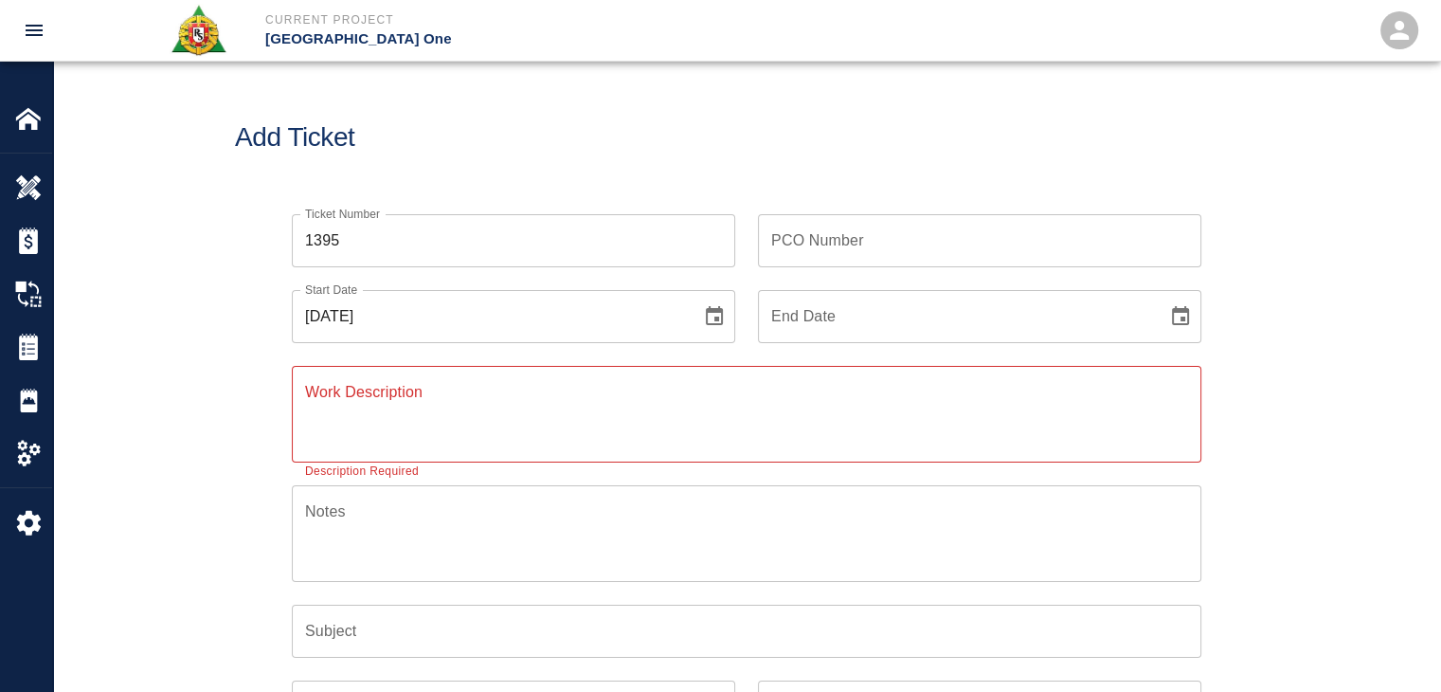
click at [221, 449] on div "Ticket Number 1395 Ticket Number PCO Number PCO Number Start Date 09/22/2025 St…" at bounding box center [746, 592] width 1387 height 803
click at [329, 383] on div "Work Description x Work Description Description Required" at bounding box center [747, 414] width 910 height 97
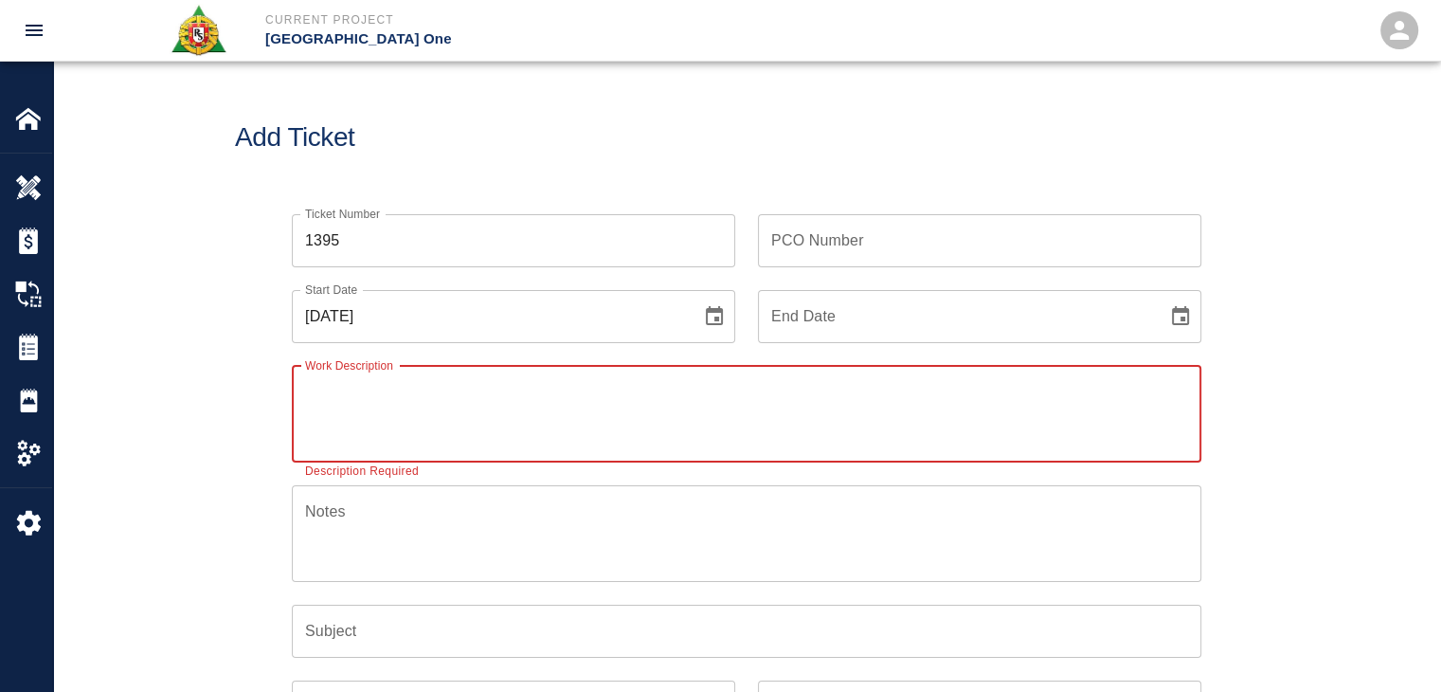
paste textarea "R&S worked on"
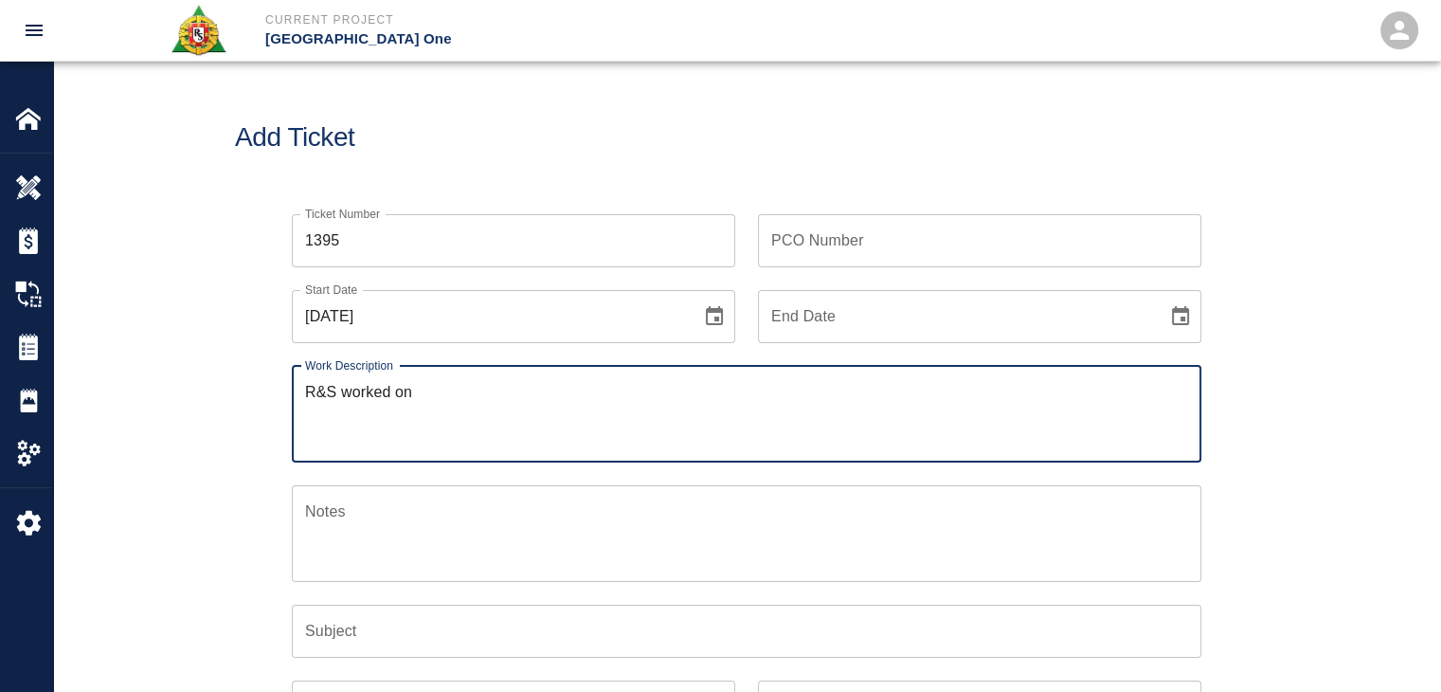
paste textarea "2 lathers 8 hrs each mobilizing cutting and bending. 12 # 4 x 20 ft cut and ben…"
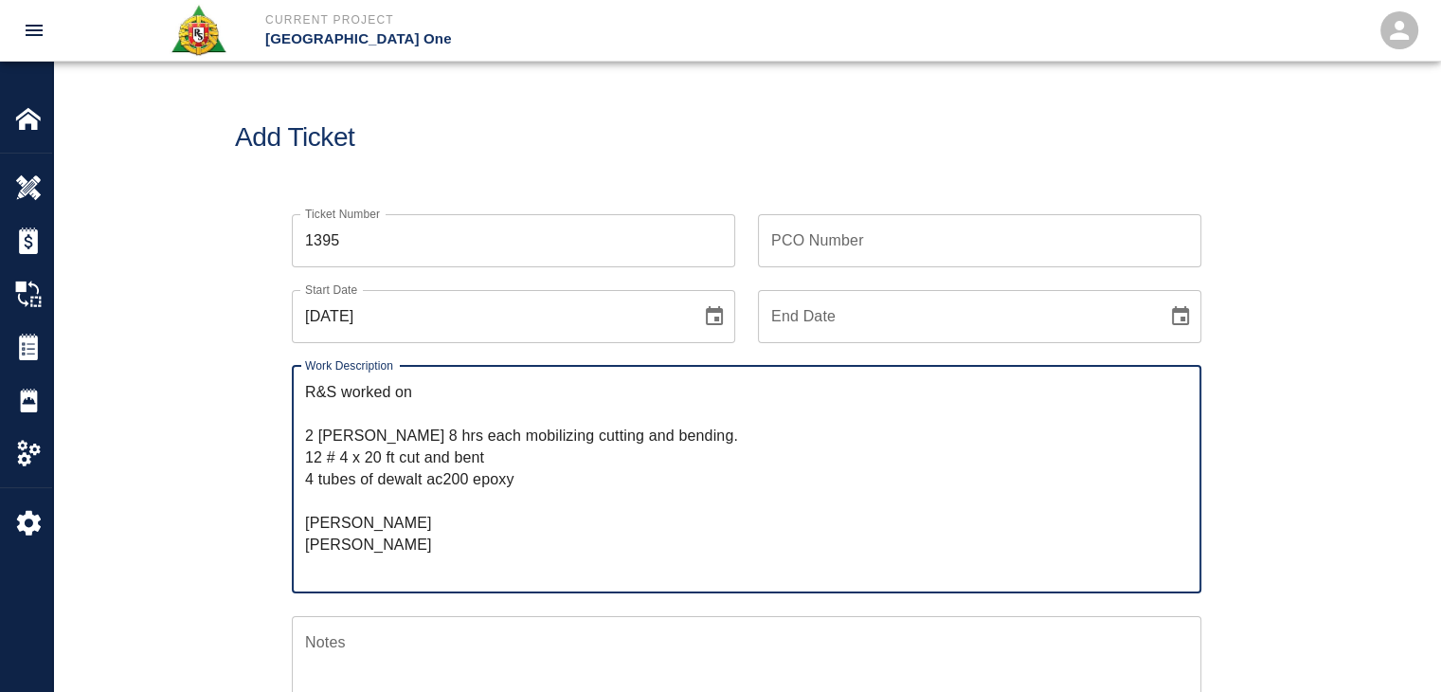
click at [432, 417] on textarea "R&S worked on 2 lathers 8 hrs each mobilizing cutting and bending. 12 # 4 x 20 …" at bounding box center [746, 479] width 883 height 196
paste textarea "level 2 east pier gate 8,9 and 10 electrical closet"
type textarea "R&S worked on level 2 east pier gate 8,9 and 10 electrical closet 2 lathers 8 h…"
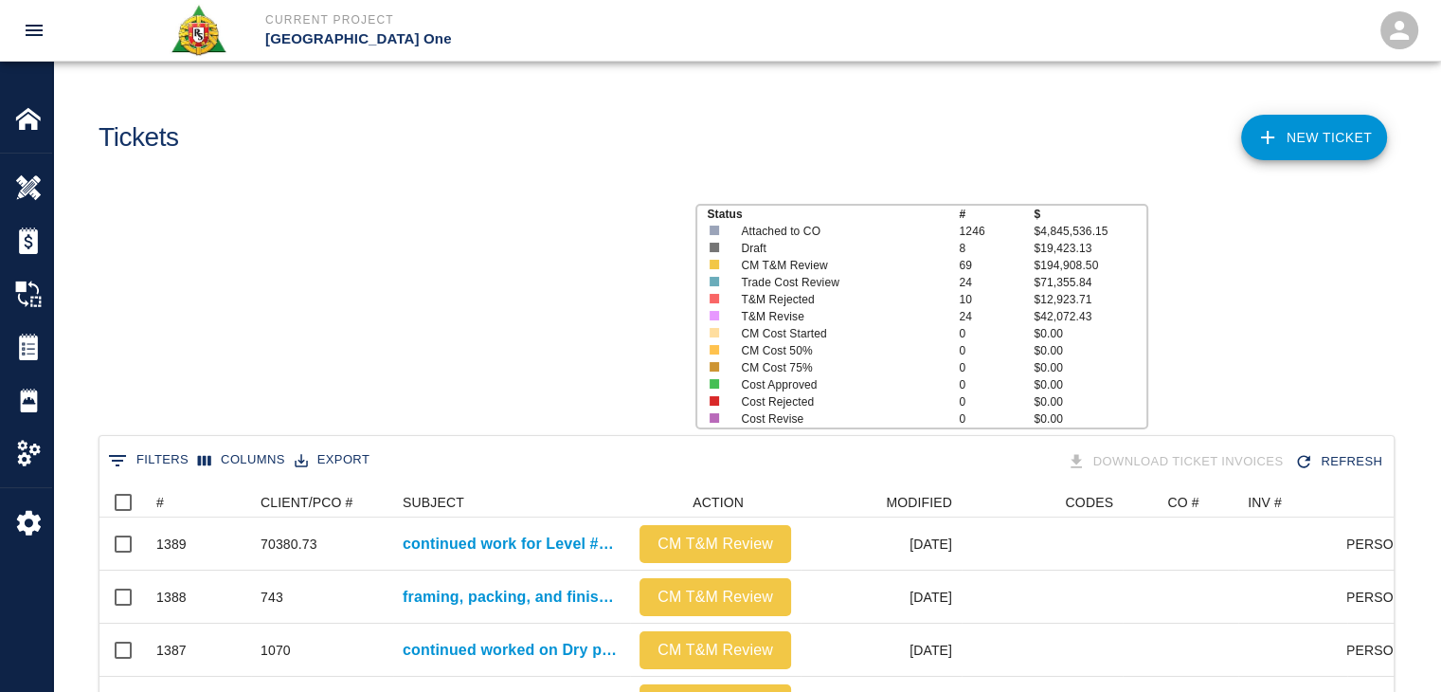
scroll to position [1091, 1280]
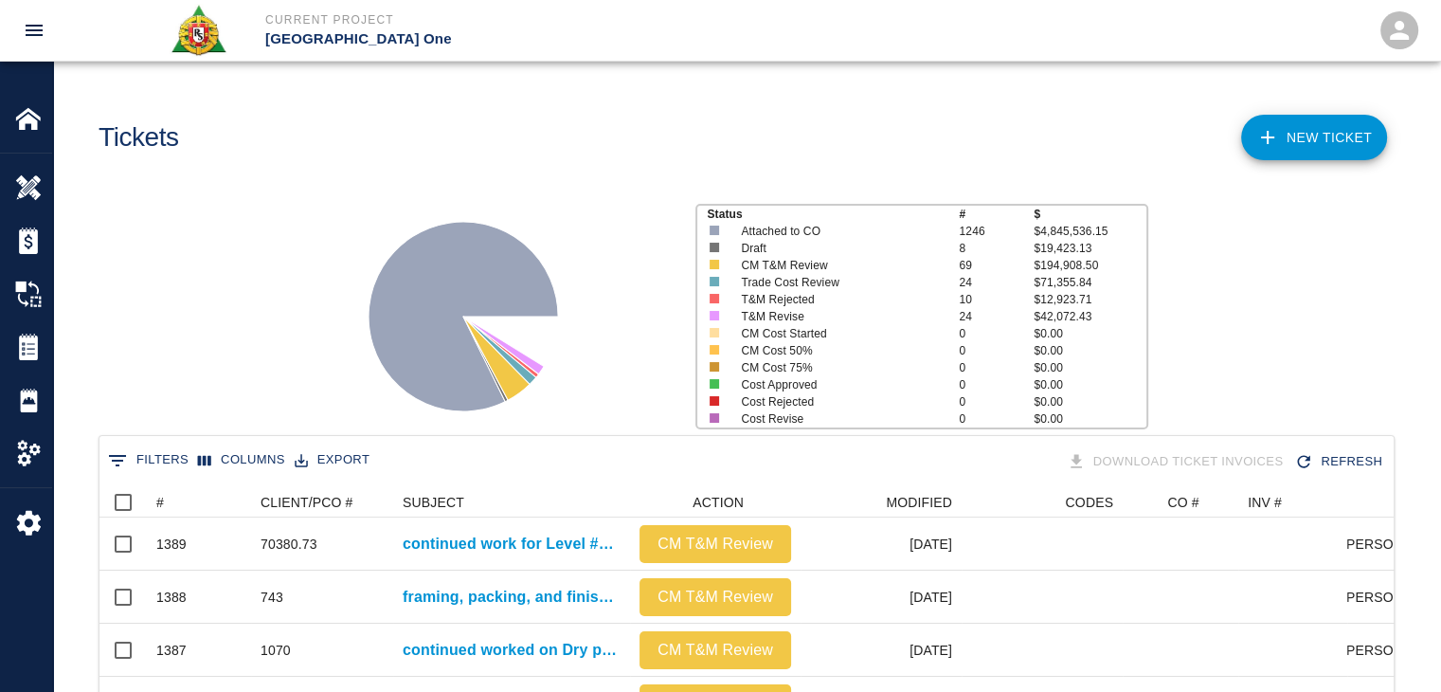
click at [1270, 168] on div "NEW TICKET" at bounding box center [1067, 130] width 656 height 77
click at [1273, 160] on link "NEW TICKET" at bounding box center [1314, 137] width 146 height 45
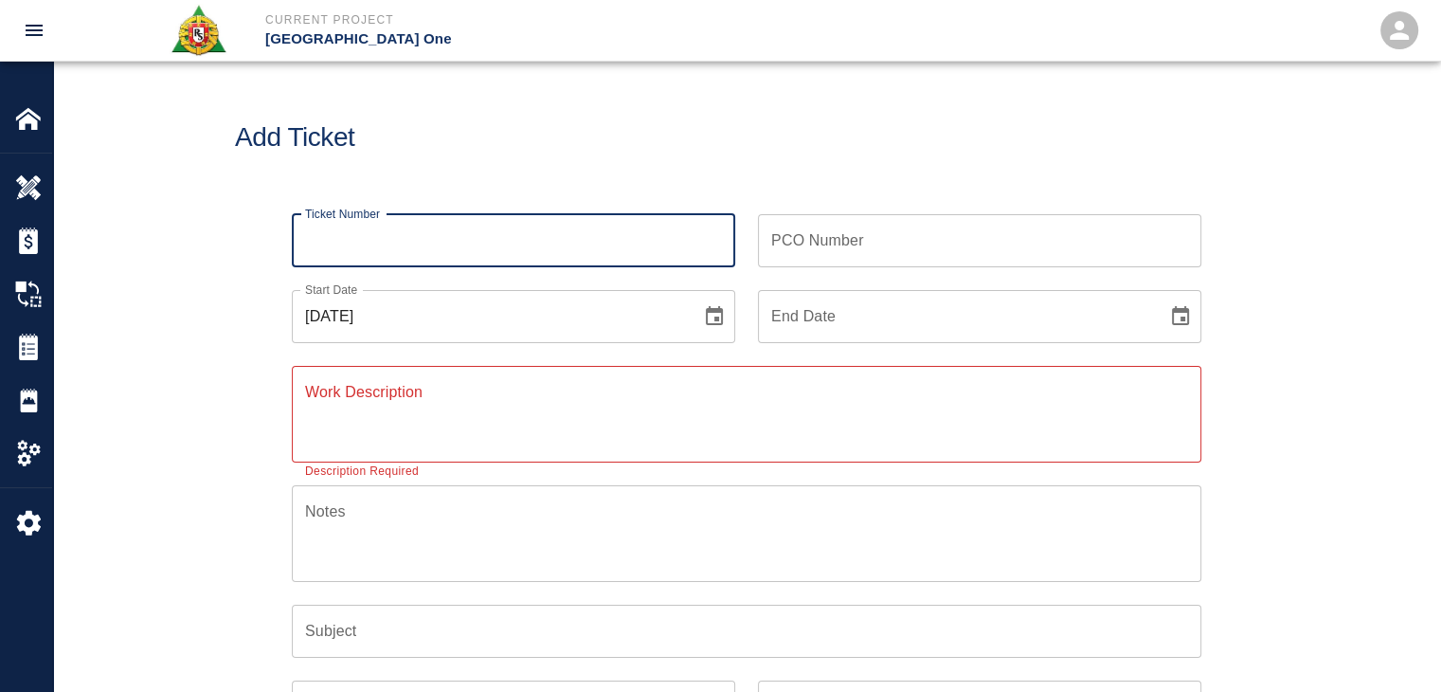
click at [519, 240] on input "Ticket Number" at bounding box center [513, 240] width 443 height 53
type input "1396"
click at [724, 311] on icon "Choose date, selected date is Sep 25, 2025" at bounding box center [714, 316] width 23 height 23
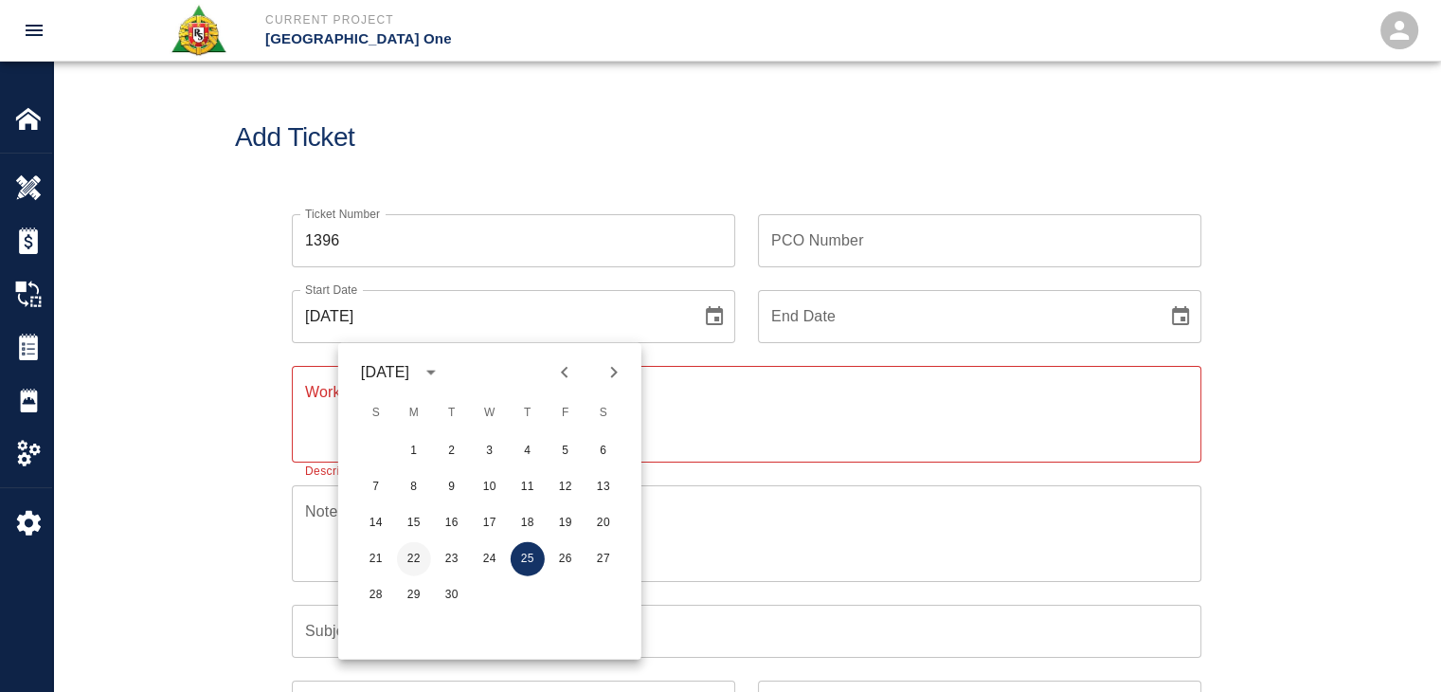
click at [413, 546] on button "22" at bounding box center [414, 559] width 34 height 34
type input "09/22/2025"
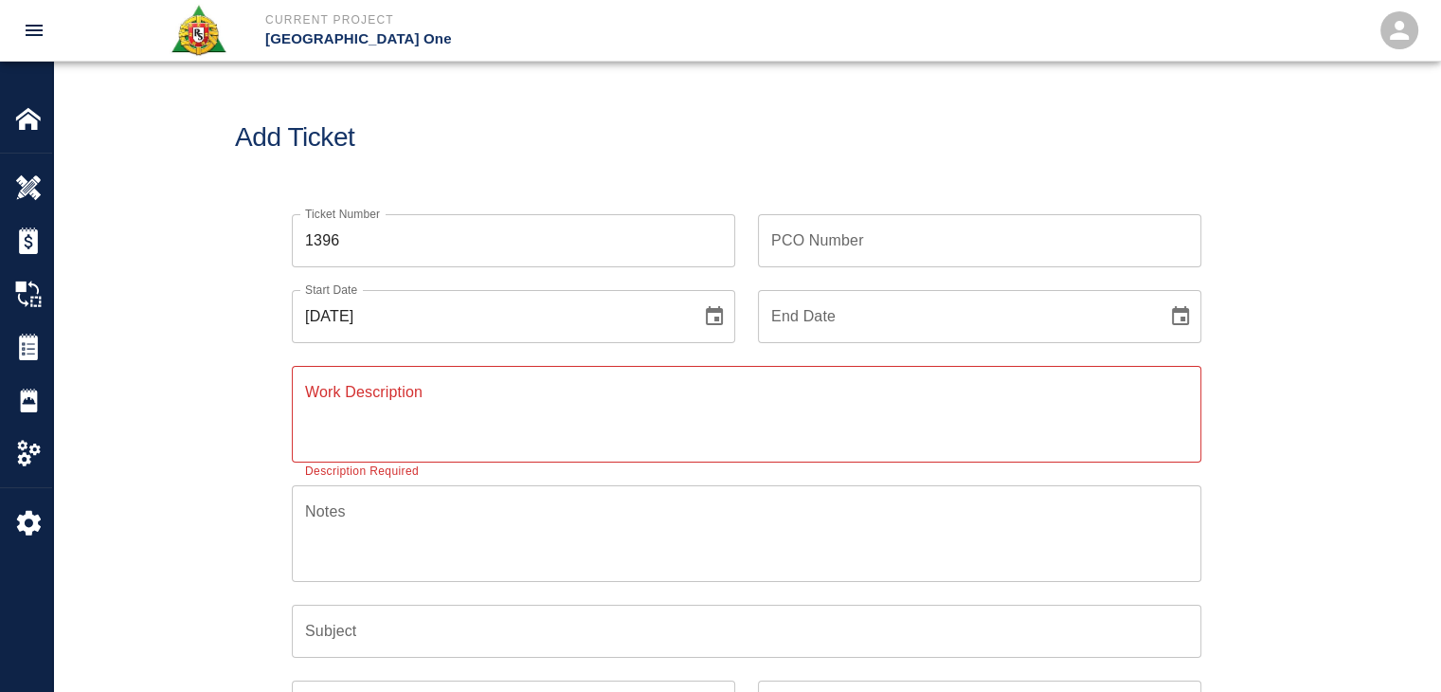
click at [352, 443] on textarea "Work Description" at bounding box center [746, 413] width 883 height 65
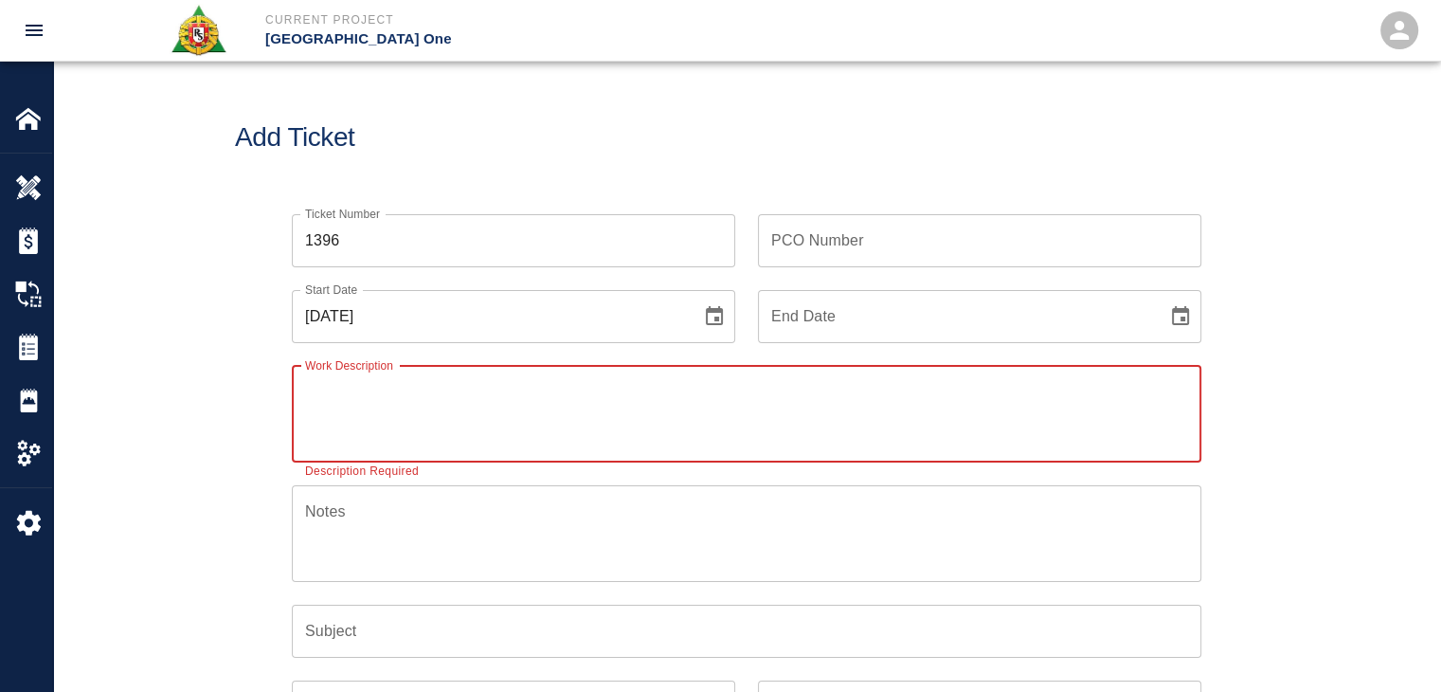
paste textarea "R&S worked on"
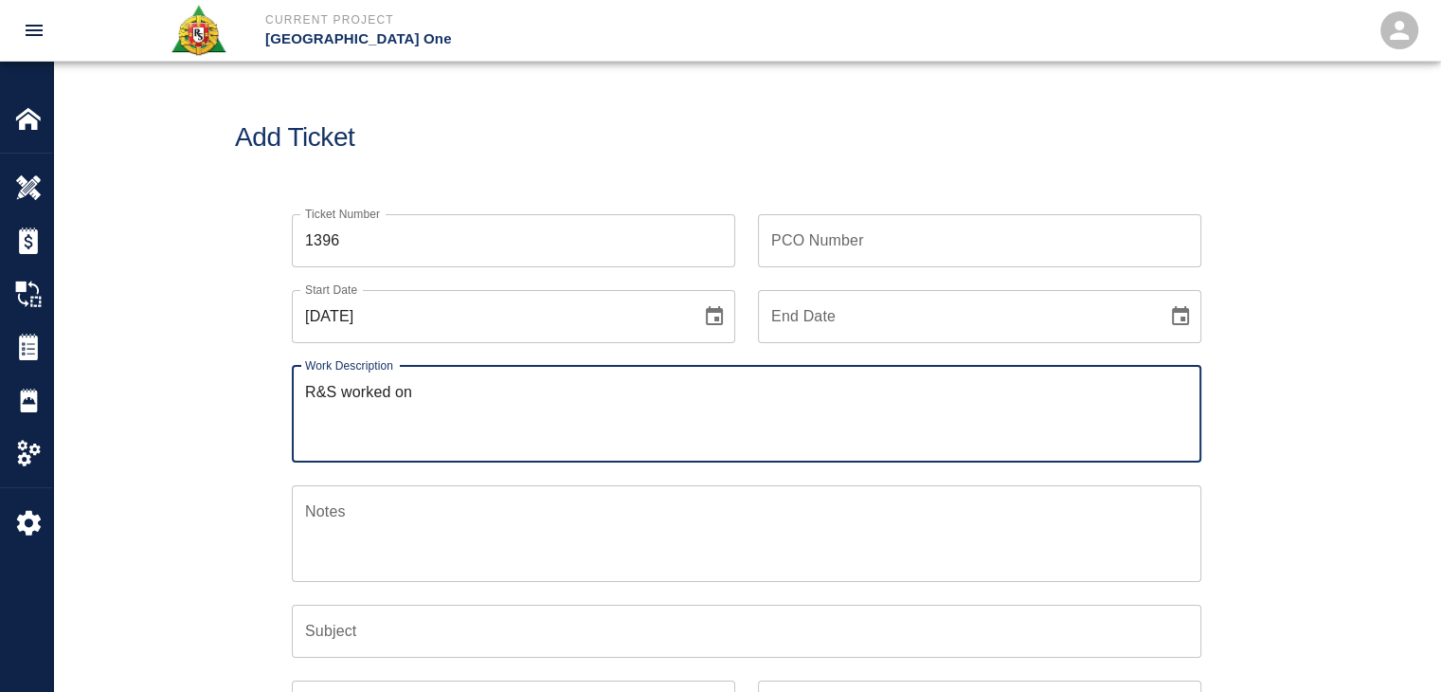
paste textarea "2 lathers 4 hrs each mobilizing cutting and bending 12#4x 20 ft cut and bent 4 …"
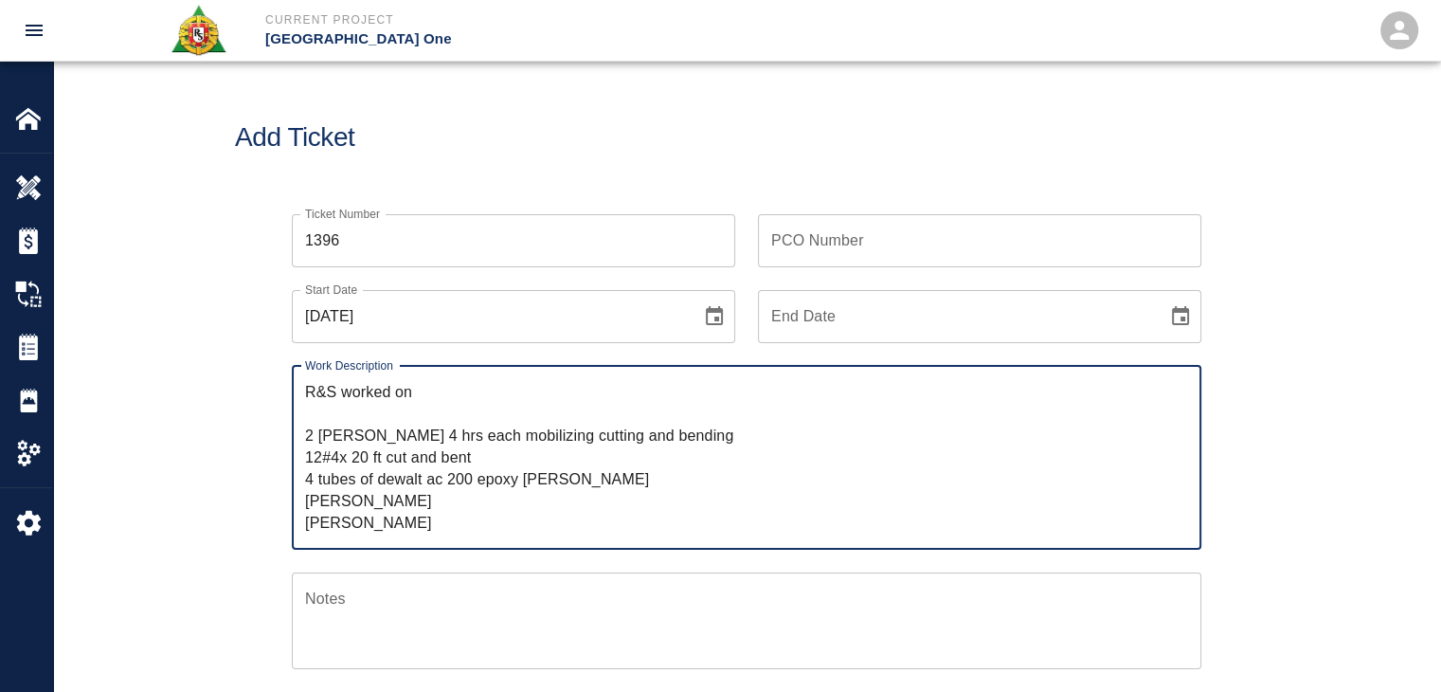
click at [451, 391] on textarea "R&S worked on 2 lathers 4 hrs each mobilizing cutting and bending 12#4x 20 ft c…" at bounding box center [746, 457] width 883 height 153
click at [416, 405] on textarea "R&S worked on 2 lathers 4 hrs each mobilizing cutting and bending 12#4x 20 ft c…" at bounding box center [746, 457] width 883 height 153
paste textarea "level 2 north mezz pads"
type textarea "R&S worked on level 2 north mezz pads 2 lathers 4 hrs each mobilizing cutting a…"
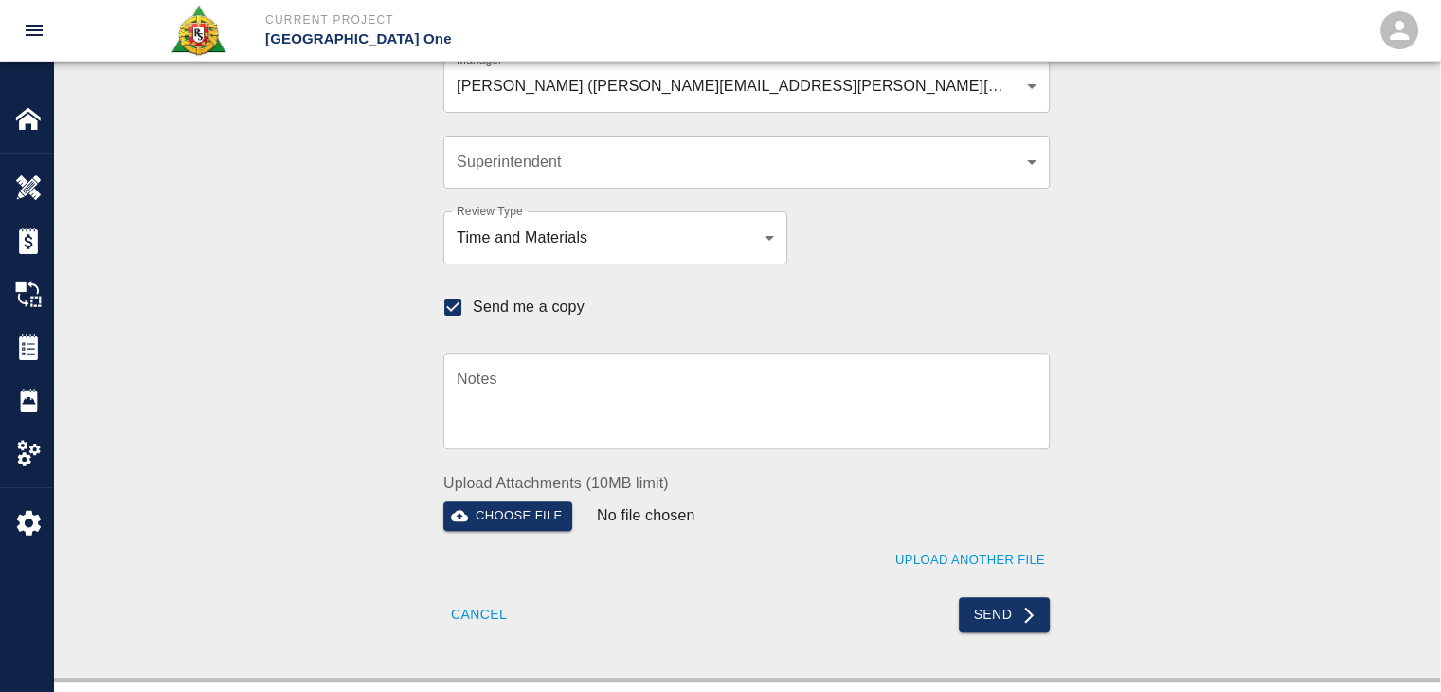
scroll to position [559, 0]
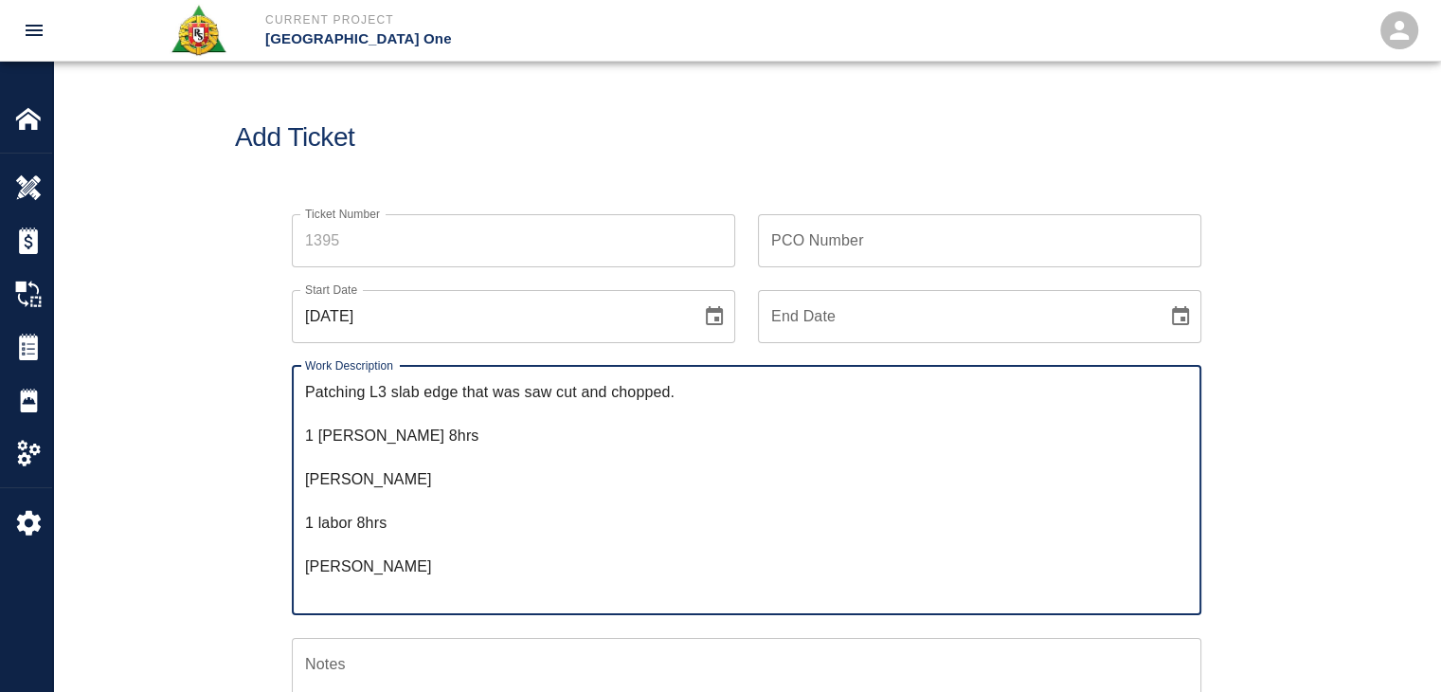
type textarea "Patching L3 slab edge that was saw cut and chopped. 1 [PERSON_NAME] 8hrs [PERSO…"
click at [594, 165] on div "Add Ticket" at bounding box center [746, 138] width 1387 height 153
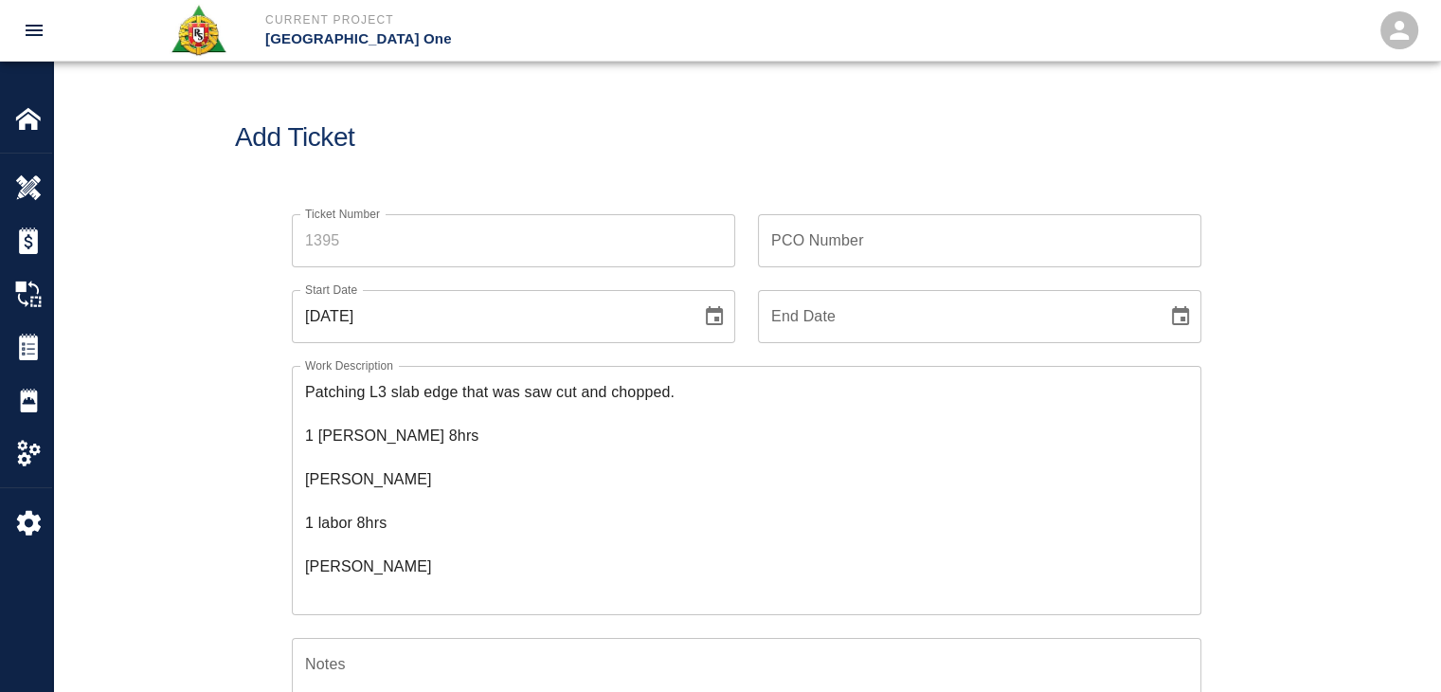
click at [701, 311] on button "Choose date, selected date is Sep 25, 2025" at bounding box center [714, 316] width 38 height 38
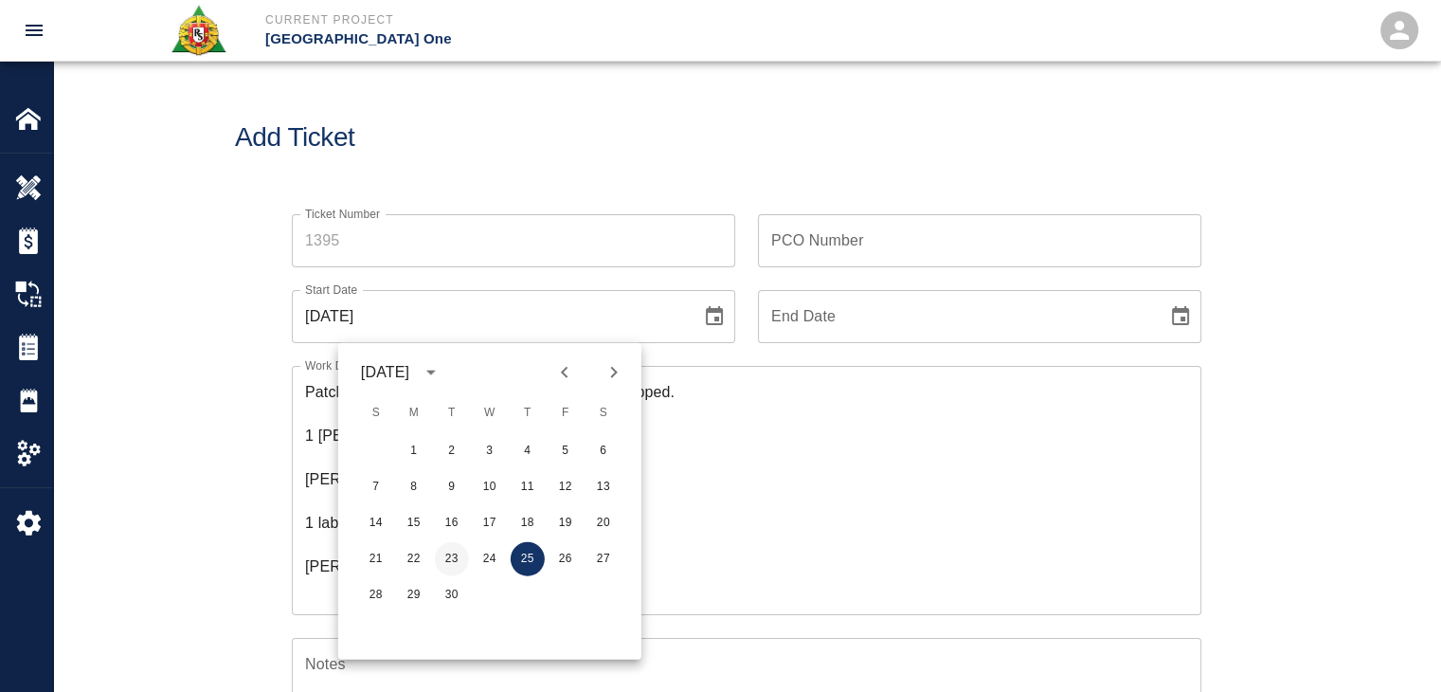
click at [461, 552] on button "23" at bounding box center [452, 559] width 34 height 34
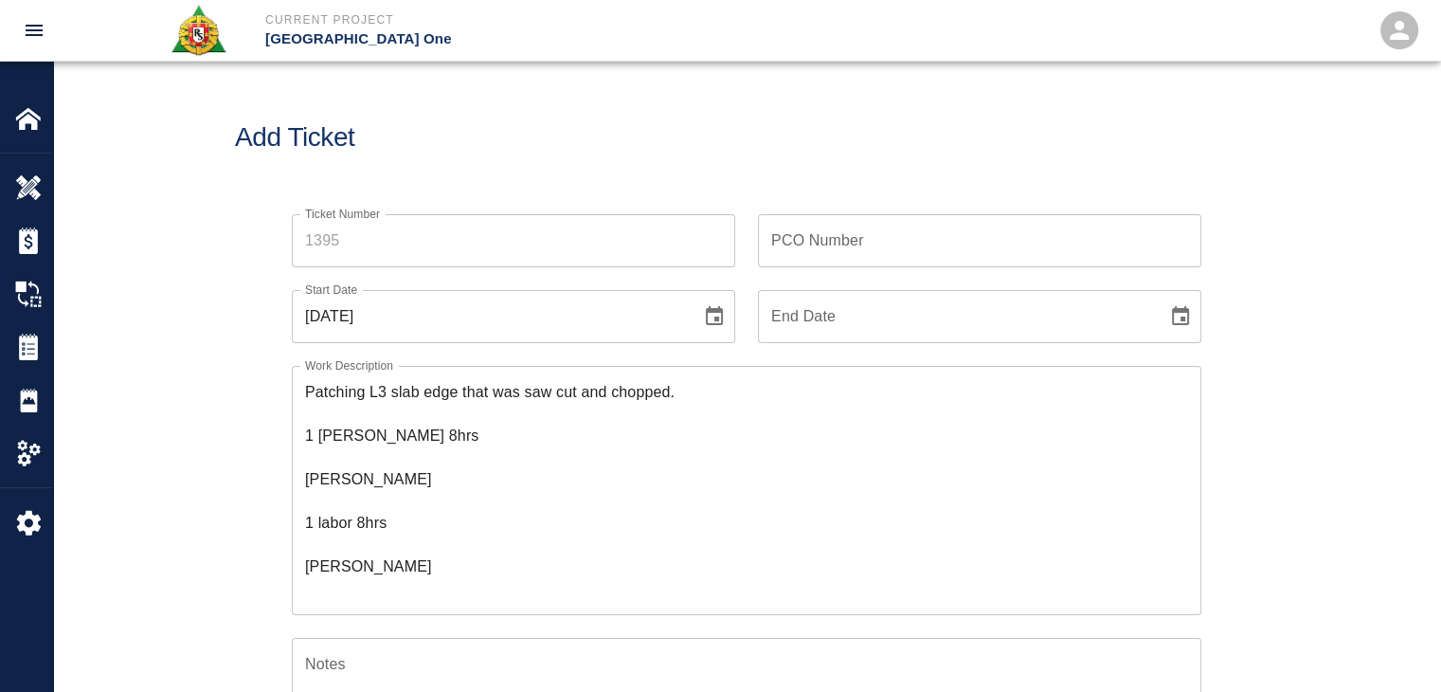
click at [717, 319] on icon "Choose date, selected date is Sep 23, 2025" at bounding box center [714, 315] width 17 height 19
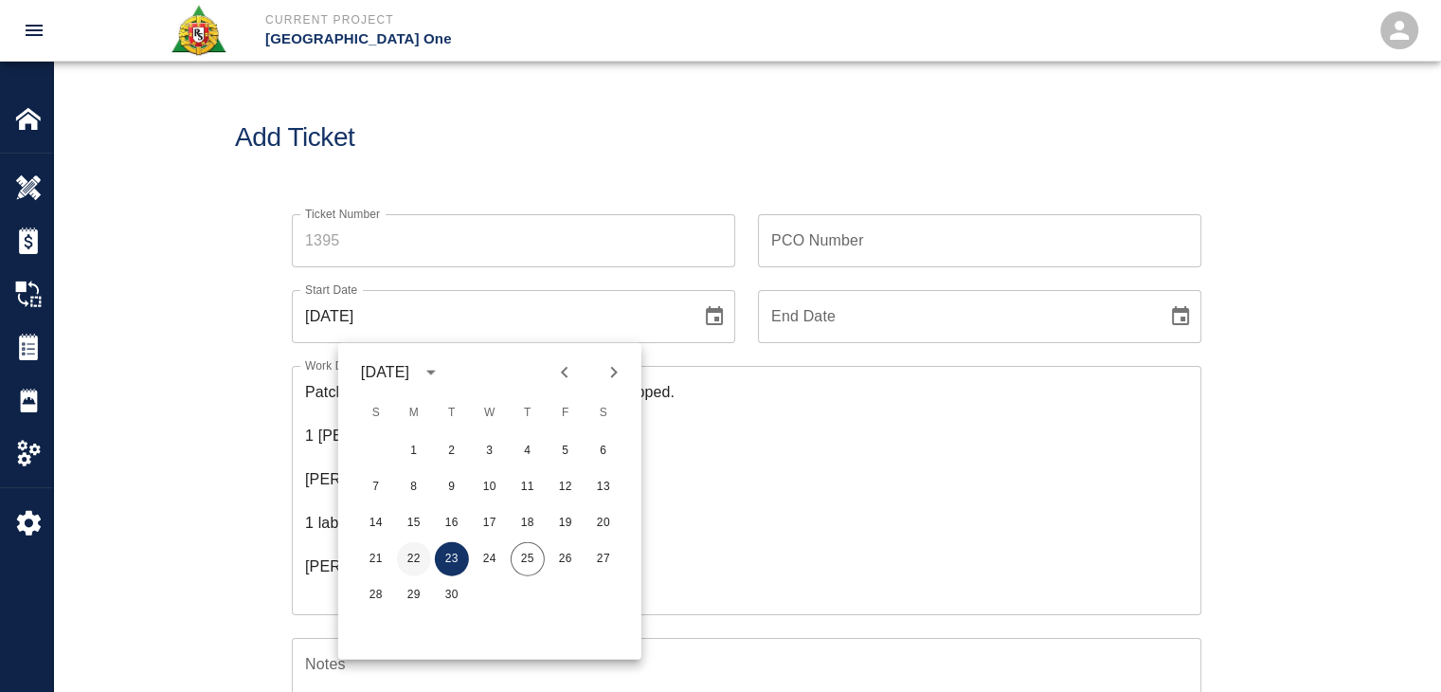
click at [424, 550] on button "22" at bounding box center [414, 559] width 34 height 34
type input "[DATE]"
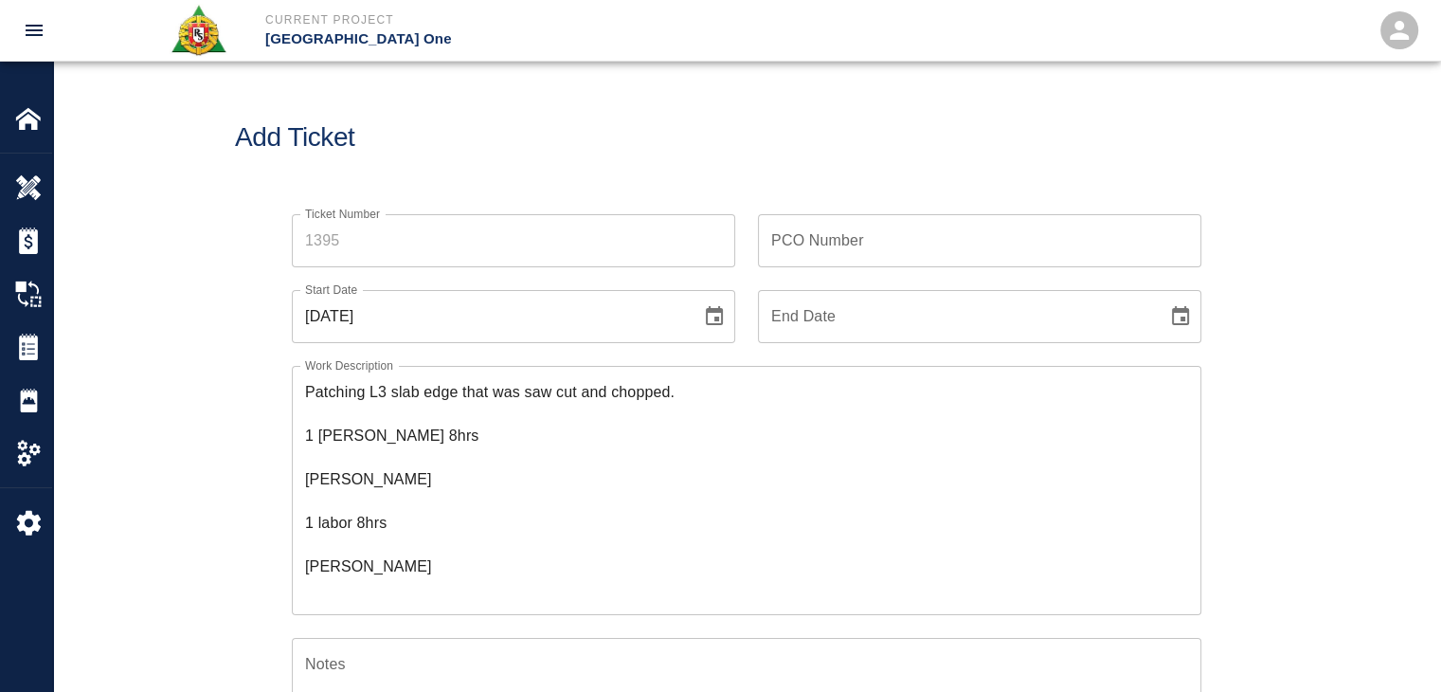
click at [386, 241] on input "Ticket Number" at bounding box center [513, 240] width 443 height 53
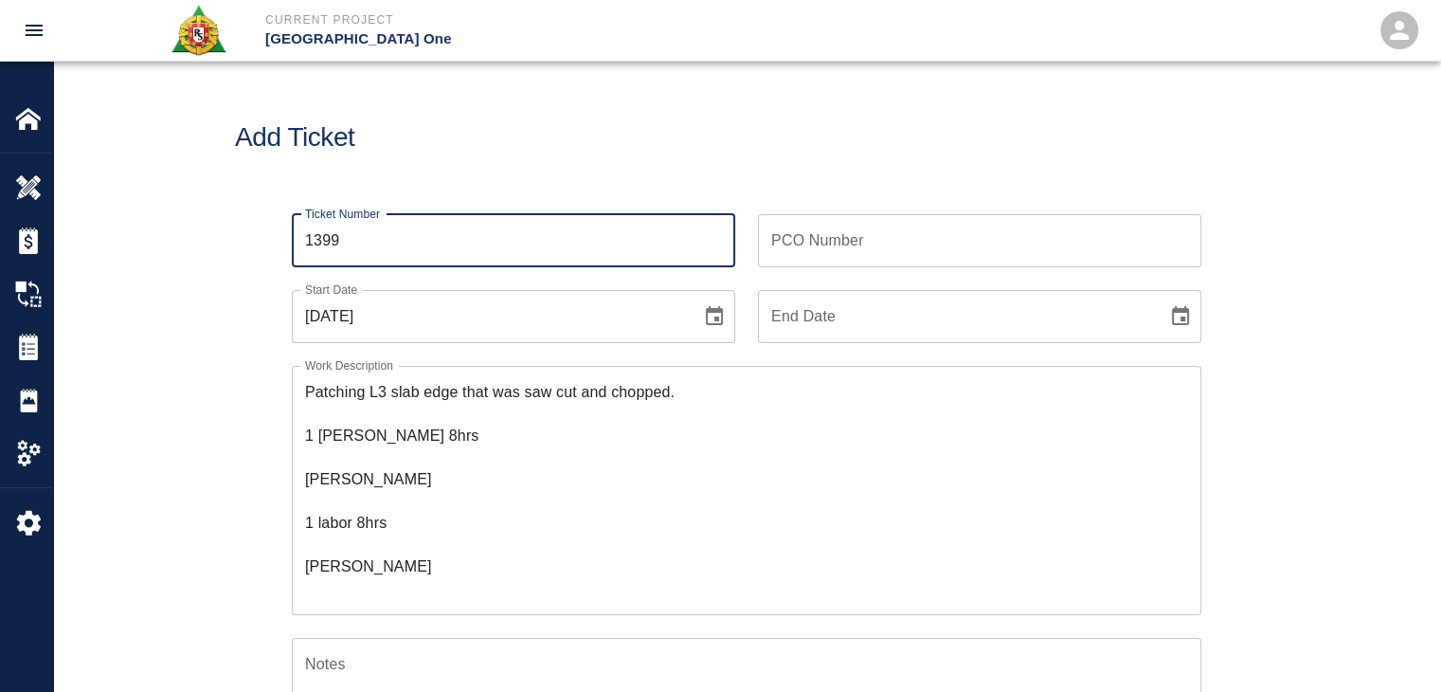
type input "1399"
click at [397, 187] on div "Add Ticket" at bounding box center [746, 138] width 1387 height 153
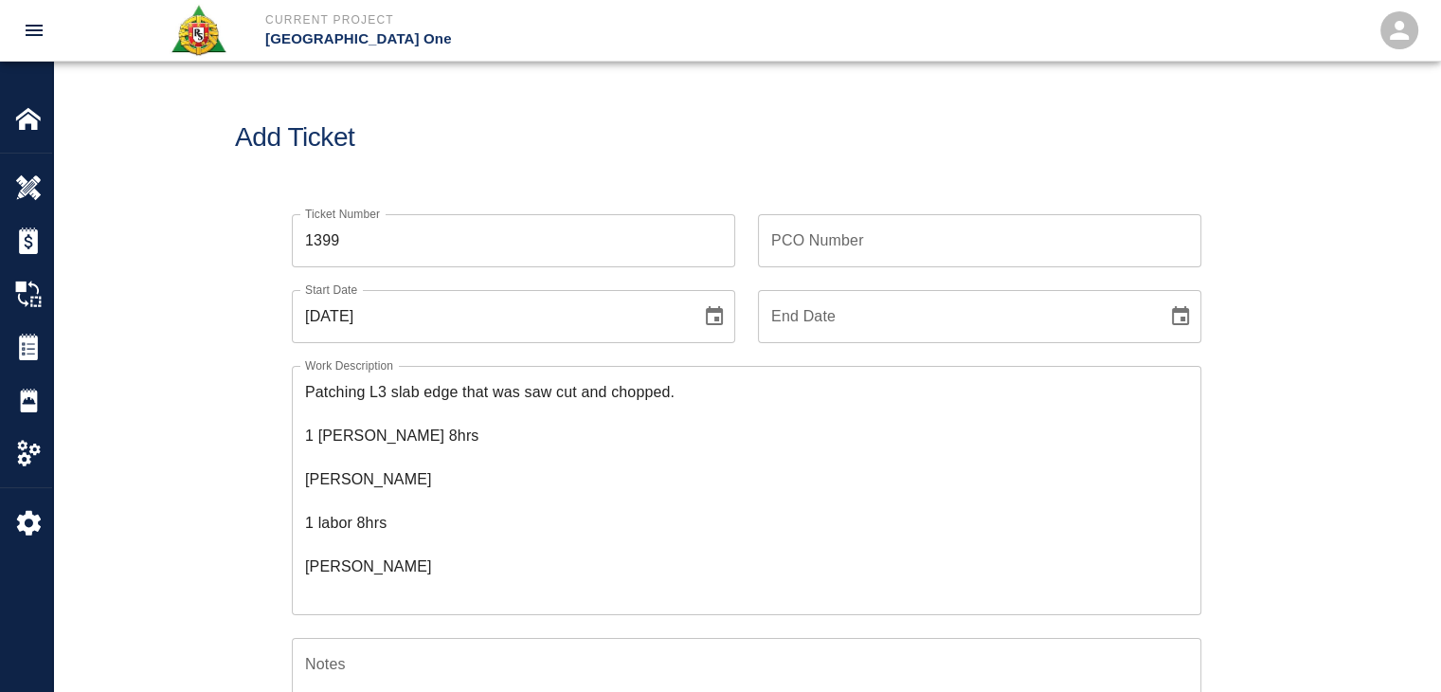
click at [584, 126] on h1 "Add Ticket" at bounding box center [746, 137] width 1023 height 31
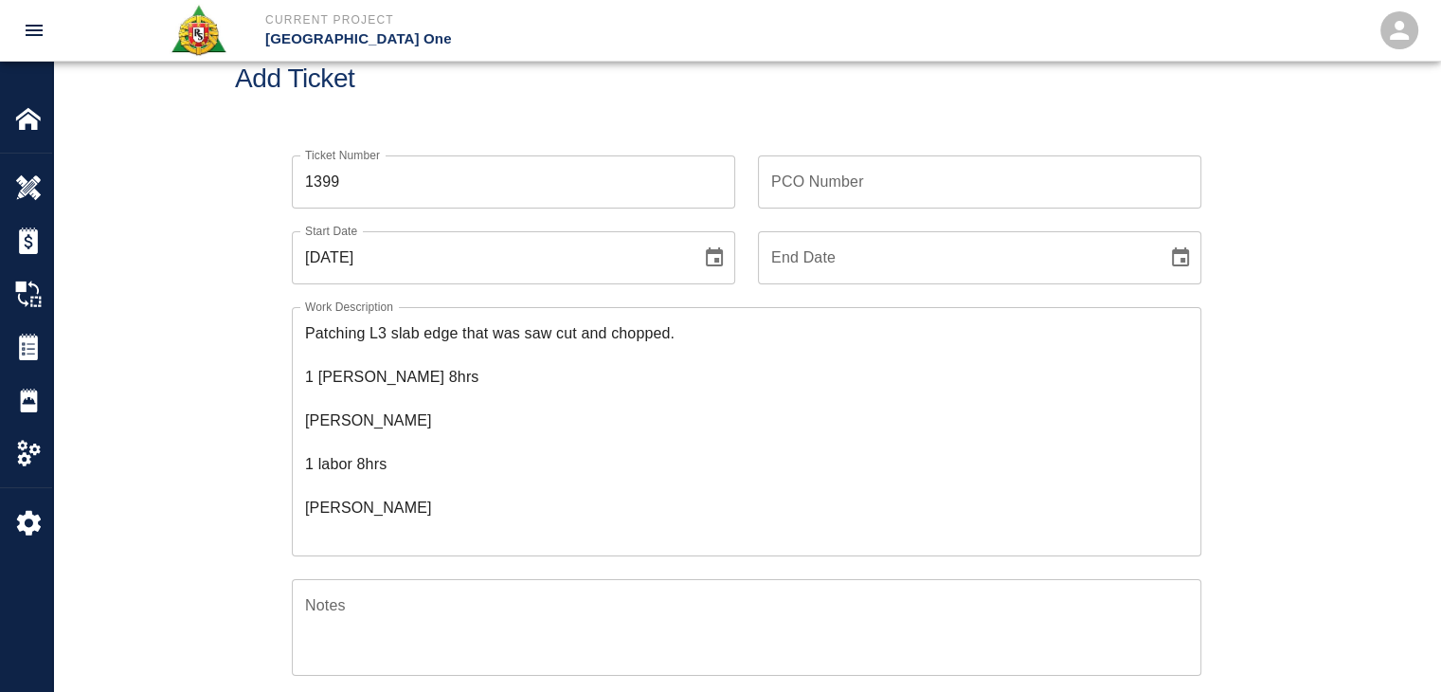
scroll to position [49, 0]
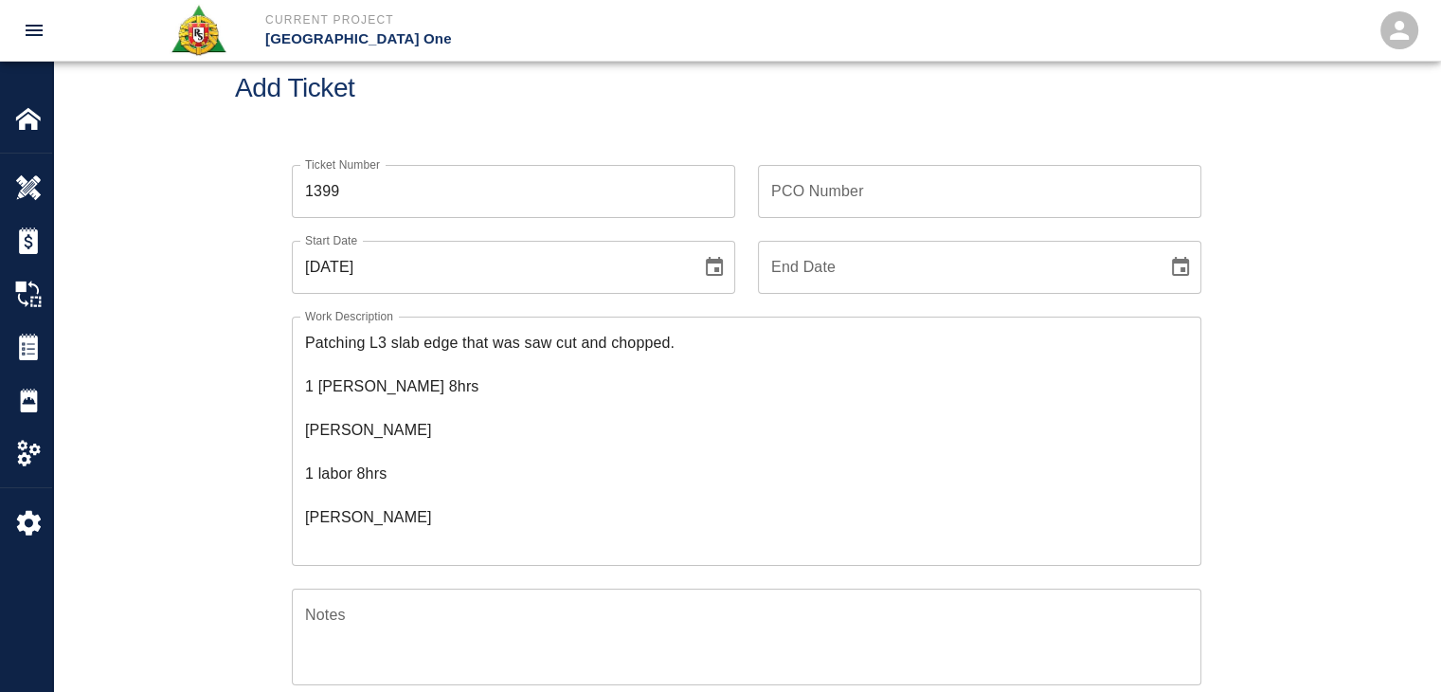
click at [790, 192] on input "PCO Number" at bounding box center [979, 191] width 443 height 53
click at [706, 121] on div "Add Ticket" at bounding box center [746, 88] width 1387 height 153
click at [788, 209] on input "PCO Number" at bounding box center [979, 191] width 443 height 53
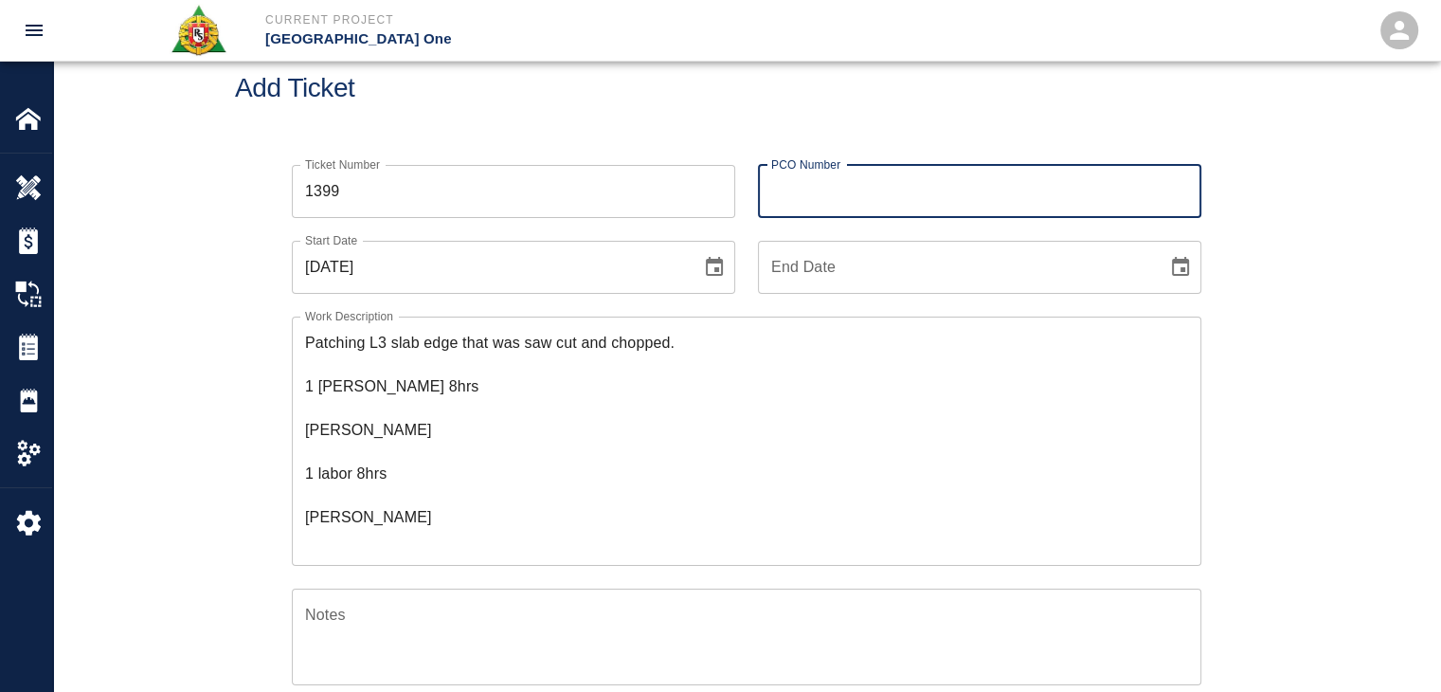
scroll to position [64, 0]
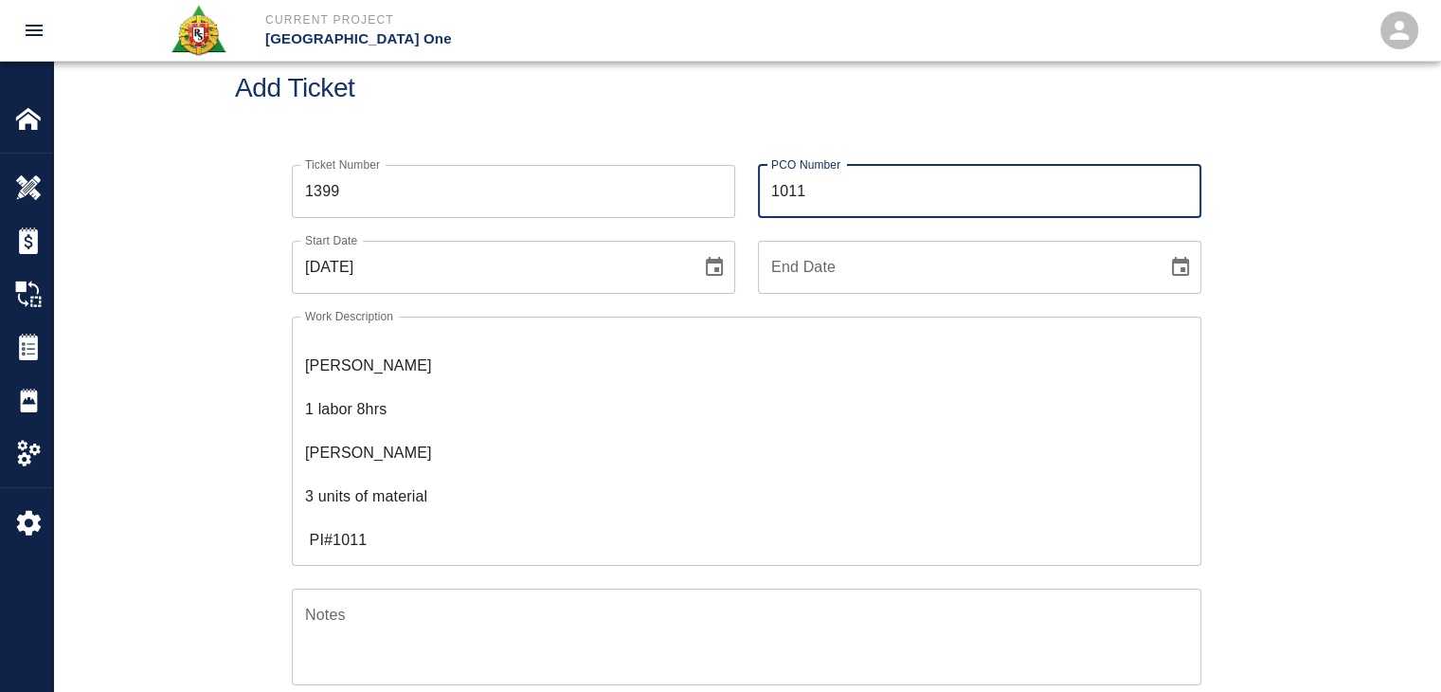
type input "1011"
drag, startPoint x: 411, startPoint y: 539, endPoint x: 249, endPoint y: 524, distance: 162.7
click at [249, 524] on div "Ticket Number 1399 Ticket Number PCO Number 1011 PCO Number Start Date [DATE] S…" at bounding box center [746, 597] width 1023 height 910
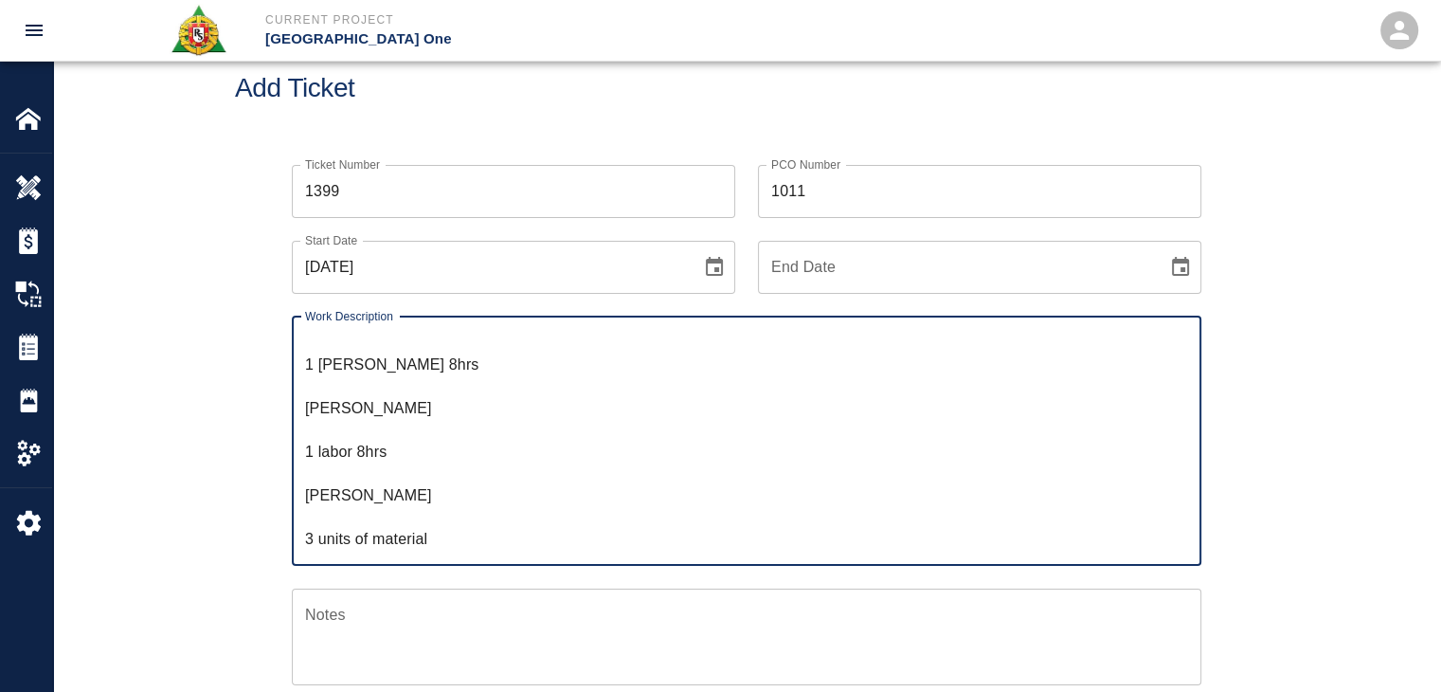
scroll to position [21, 0]
type textarea "Patching L3 slab edge that was saw cut and chopped. 1 [PERSON_NAME] 8hrs [PERSO…"
click at [260, 507] on div "Ticket Number 1399 Ticket Number PCO Number 1011 PCO Number Start Date [DATE] S…" at bounding box center [746, 597] width 1023 height 910
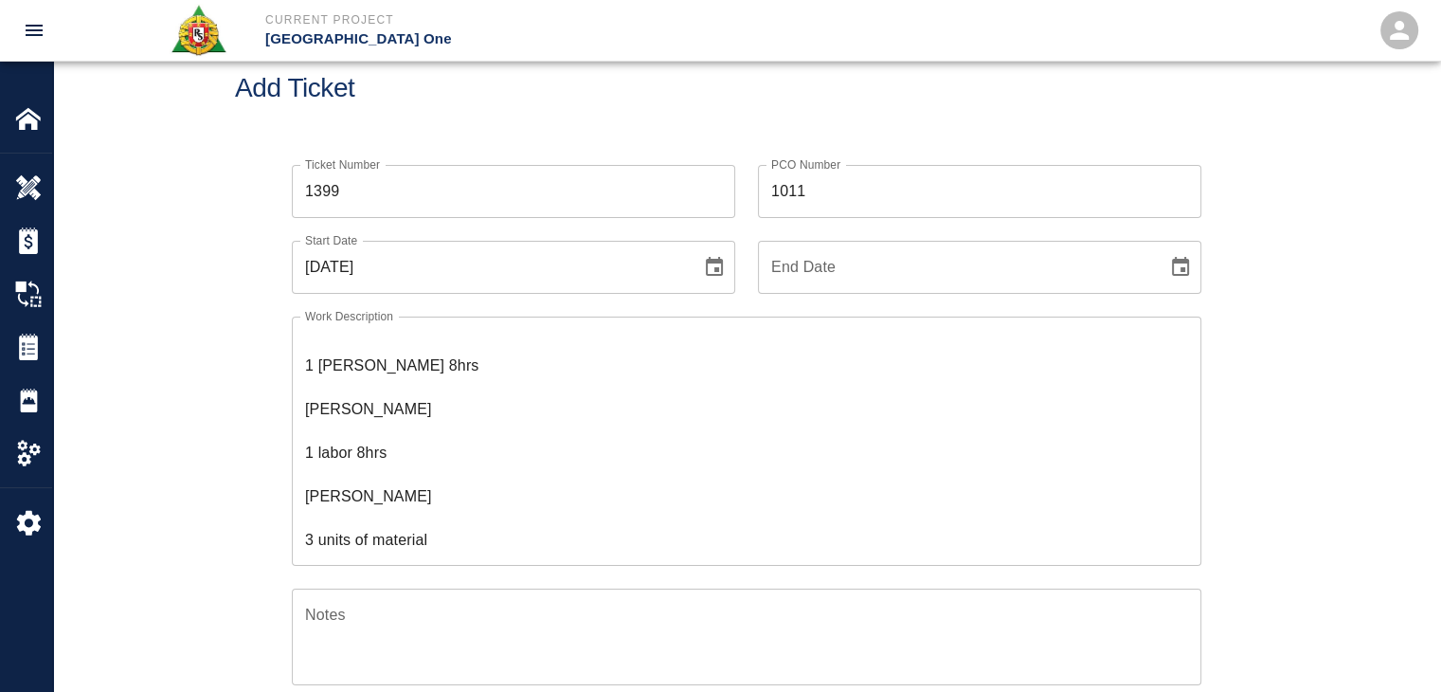
scroll to position [0, 0]
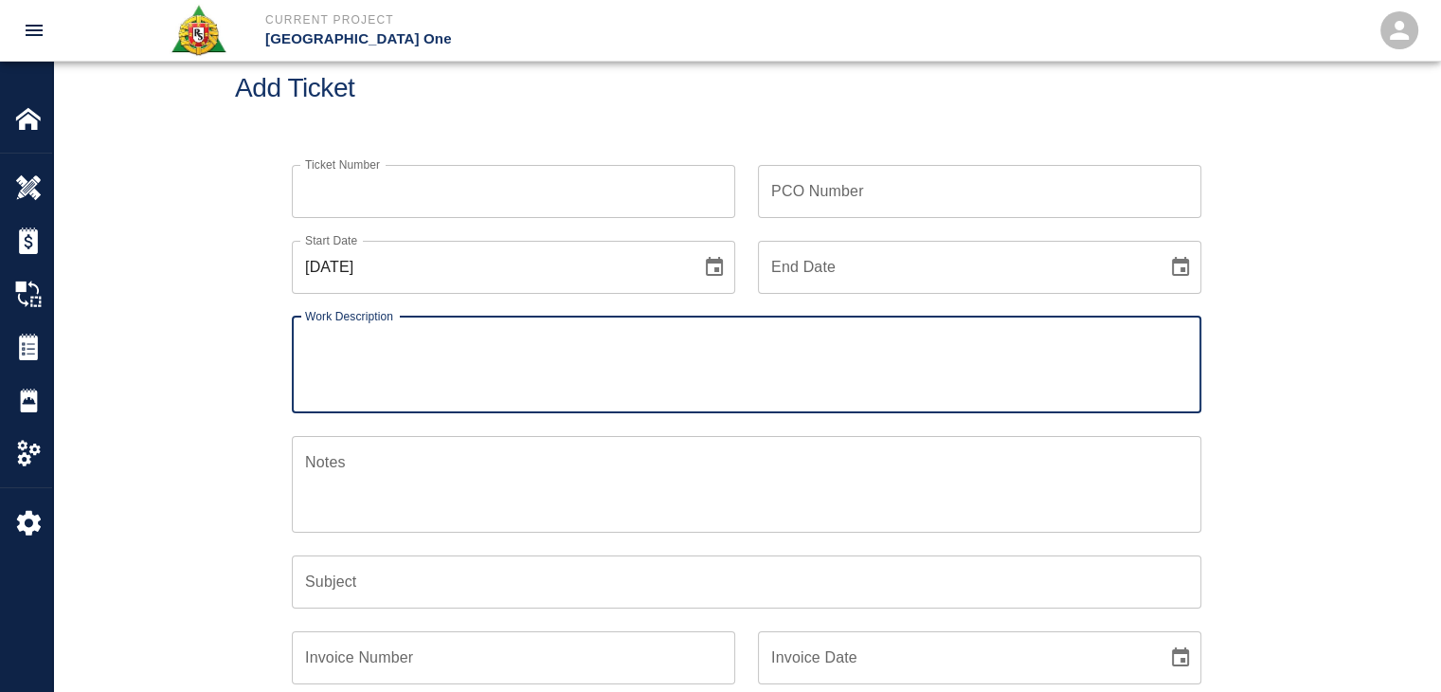
click at [380, 183] on input "Ticket Number" at bounding box center [513, 191] width 443 height 53
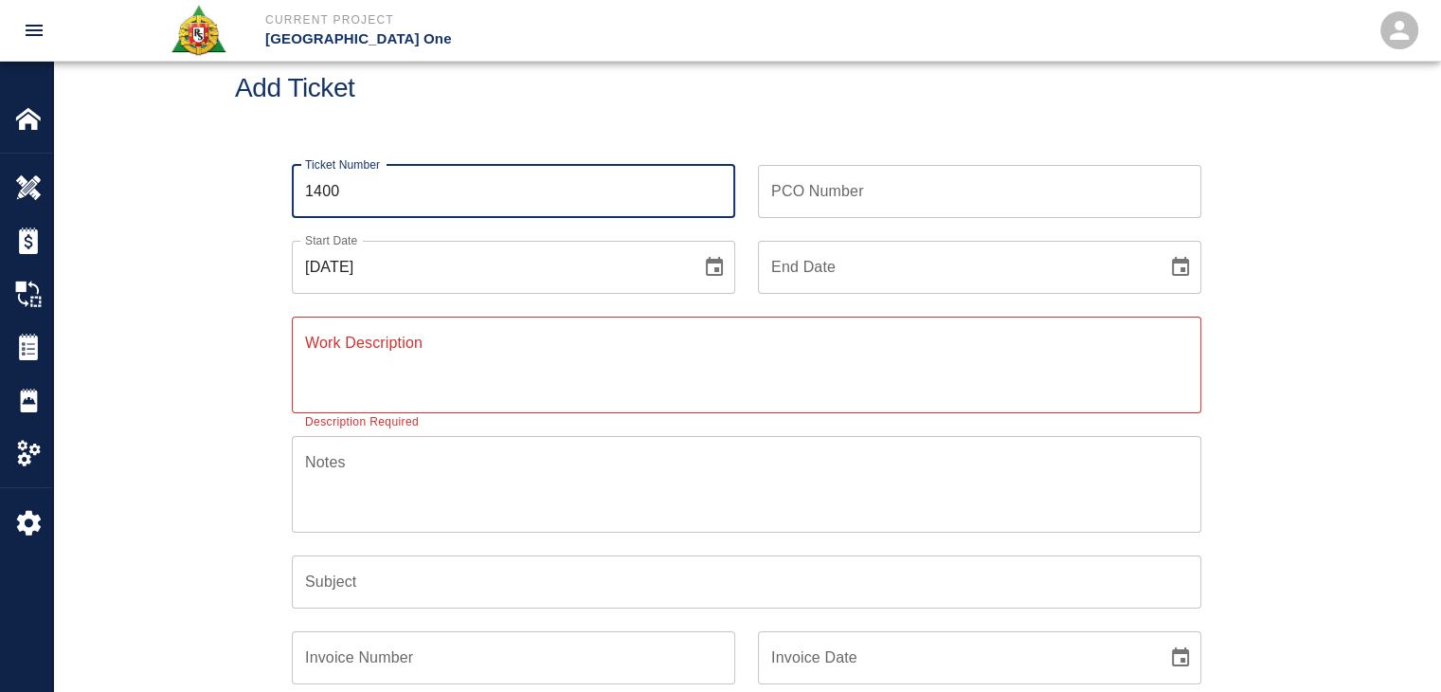
type input "1400"
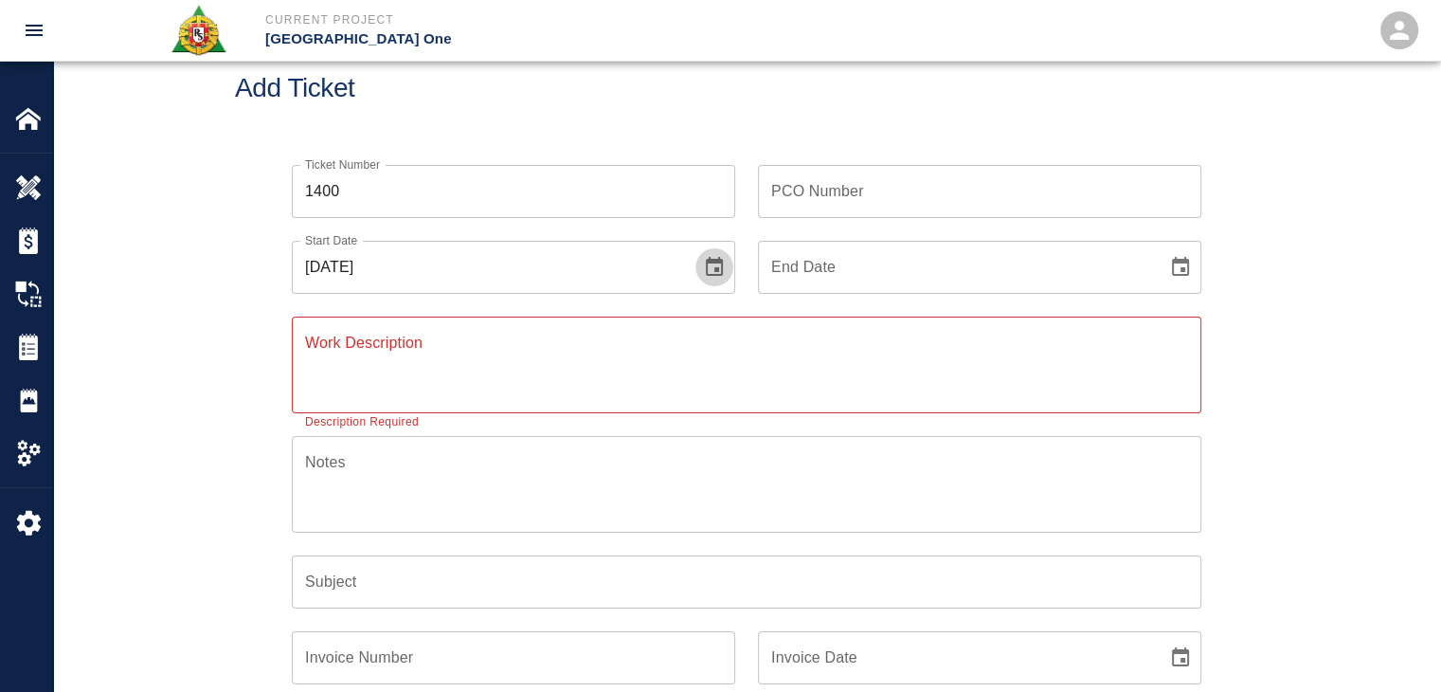
click at [709, 263] on icon "Choose date, selected date is Sep 25, 2025" at bounding box center [714, 267] width 23 height 23
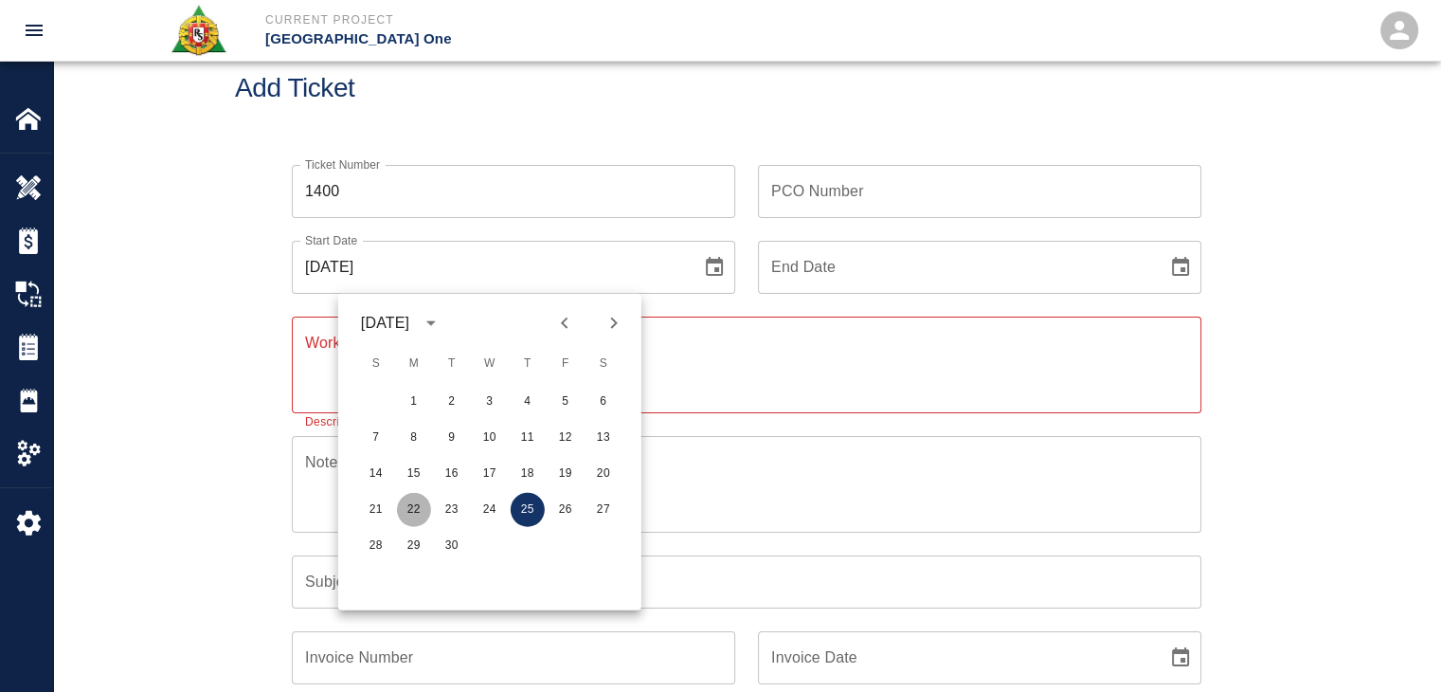
click at [417, 511] on button "22" at bounding box center [414, 510] width 34 height 34
type input "[DATE]"
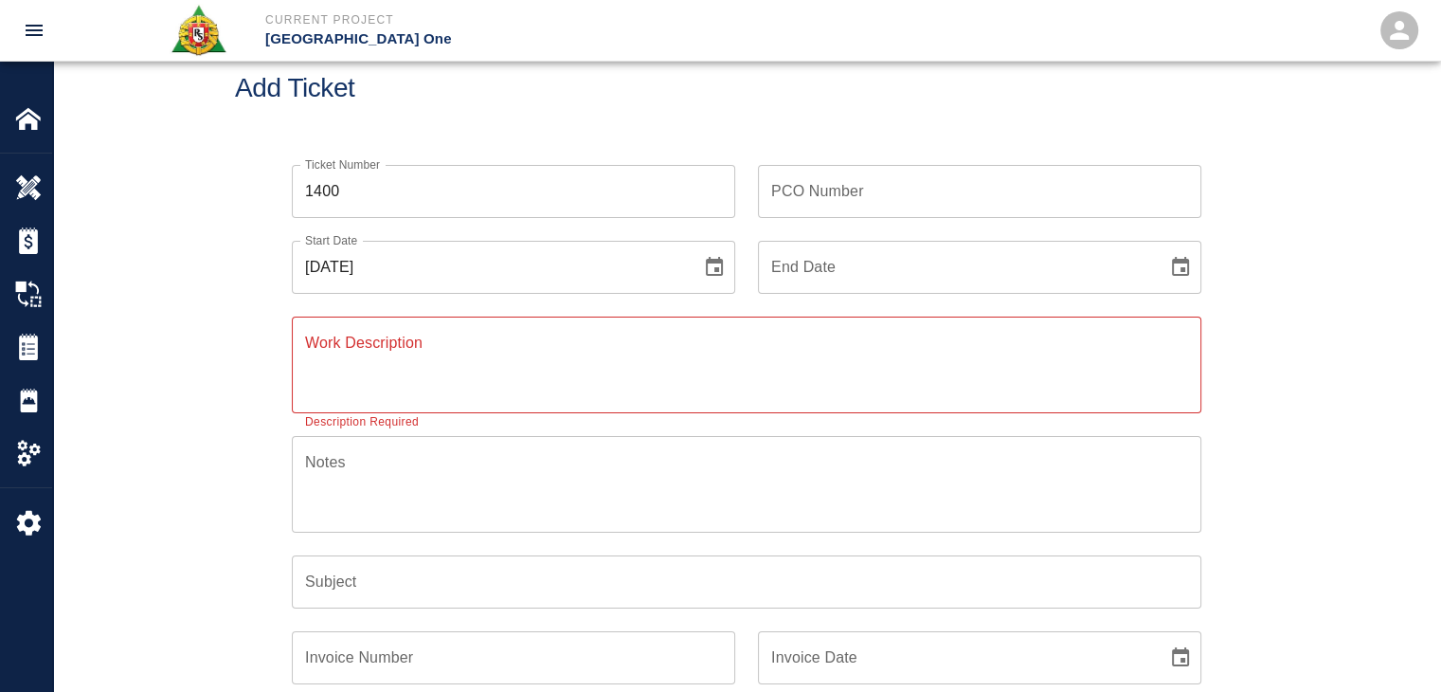
click at [432, 368] on textarea "Work Description" at bounding box center [746, 364] width 883 height 65
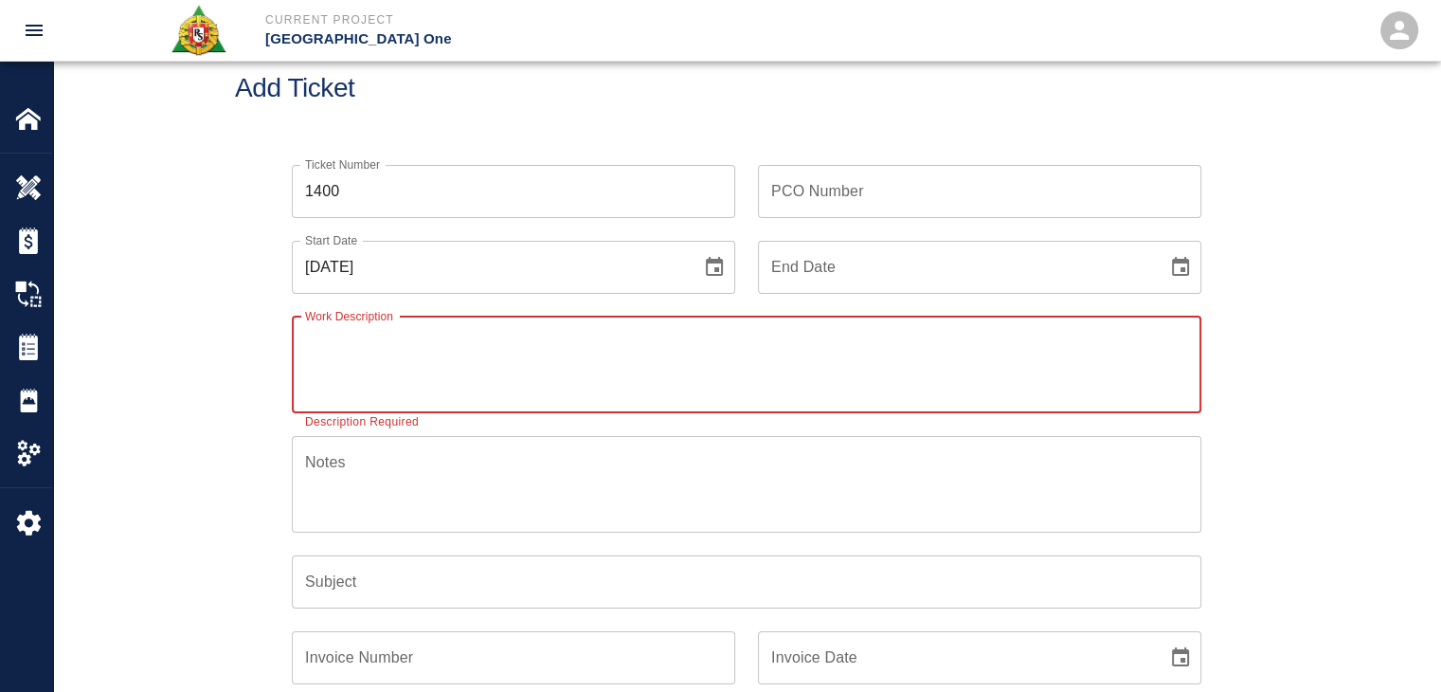
paste textarea "Patching L3 slab edge that was saw cut and chopped. 1 [PERSON_NAME] 8hrs [PERSO…"
type textarea "Patching L3 slab edge that was saw cut and chopped. 1 [PERSON_NAME] 8hrs [PERSO…"
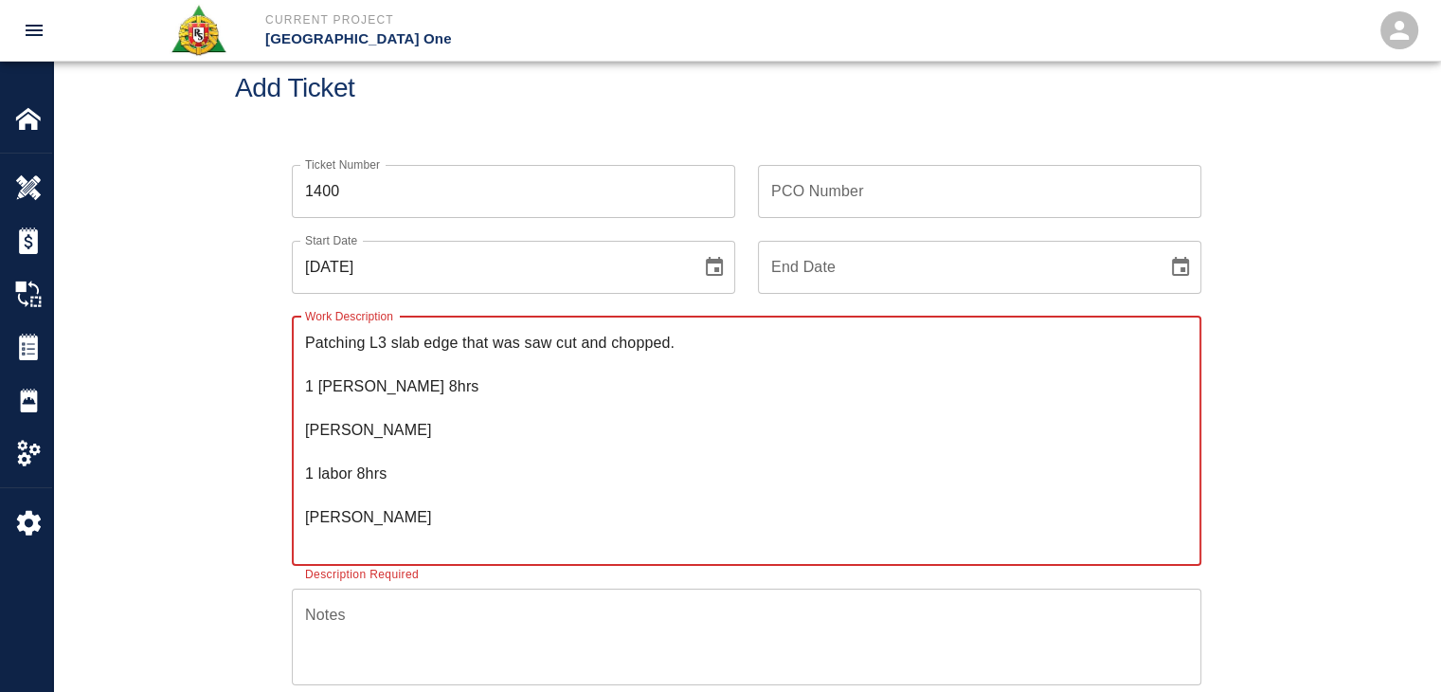
drag, startPoint x: 371, startPoint y: 538, endPoint x: 260, endPoint y: 250, distance: 308.9
click at [260, 250] on div "Ticket Number 1400 Ticket Number PCO Number PCO Number Start Date [DATE] Start …" at bounding box center [746, 597] width 1023 height 910
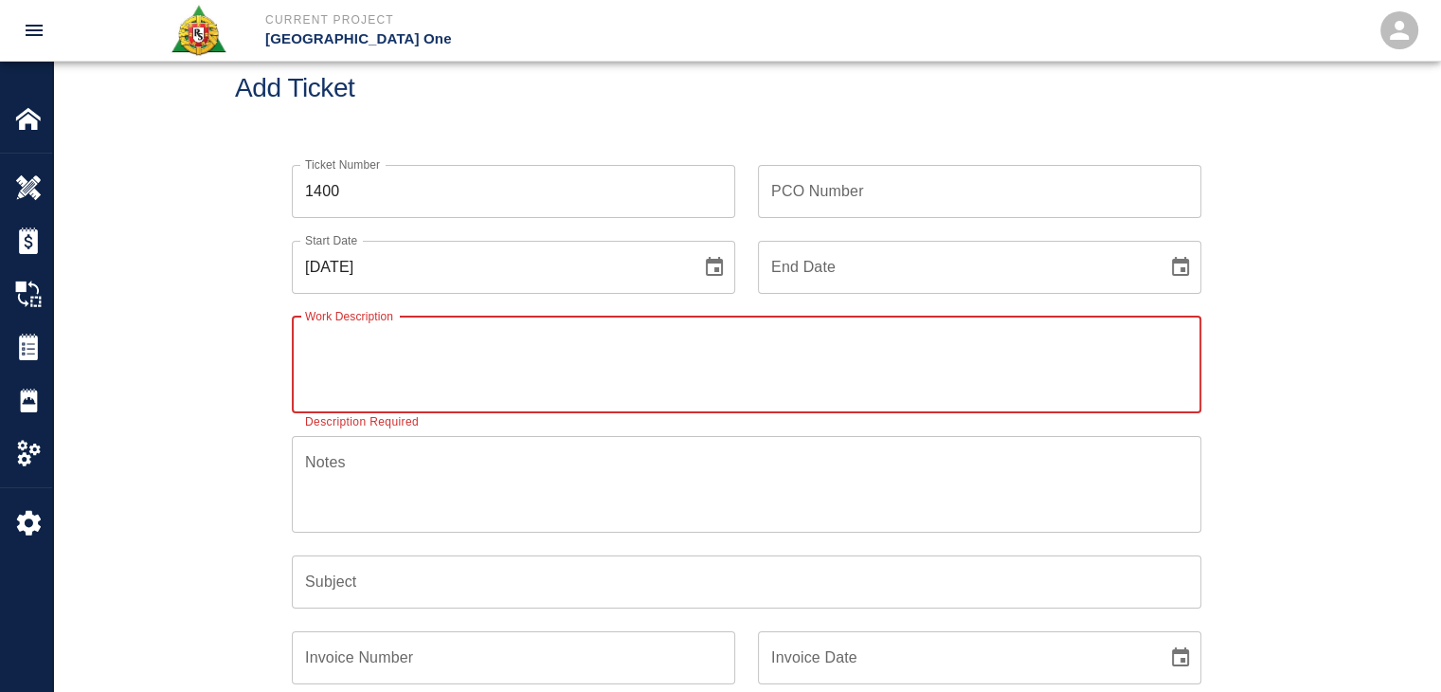
paste textarea "L3 Headhouse installing styrofoam PI#TBD 6 Carpenters 8 hours Amable Mayaguari,…"
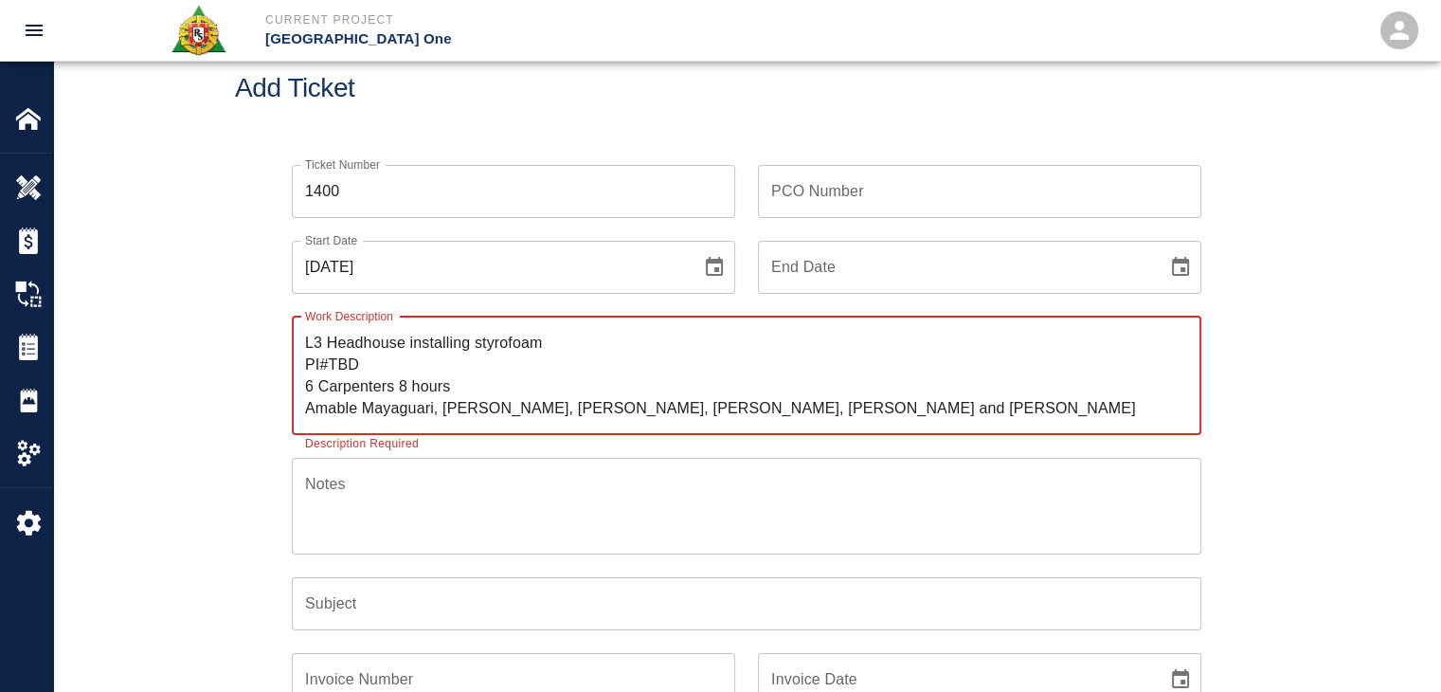
type textarea "L3 Headhouse installing styrofoam PI#TBD 6 Carpenters 8 hours Amable Mayaguari,…"
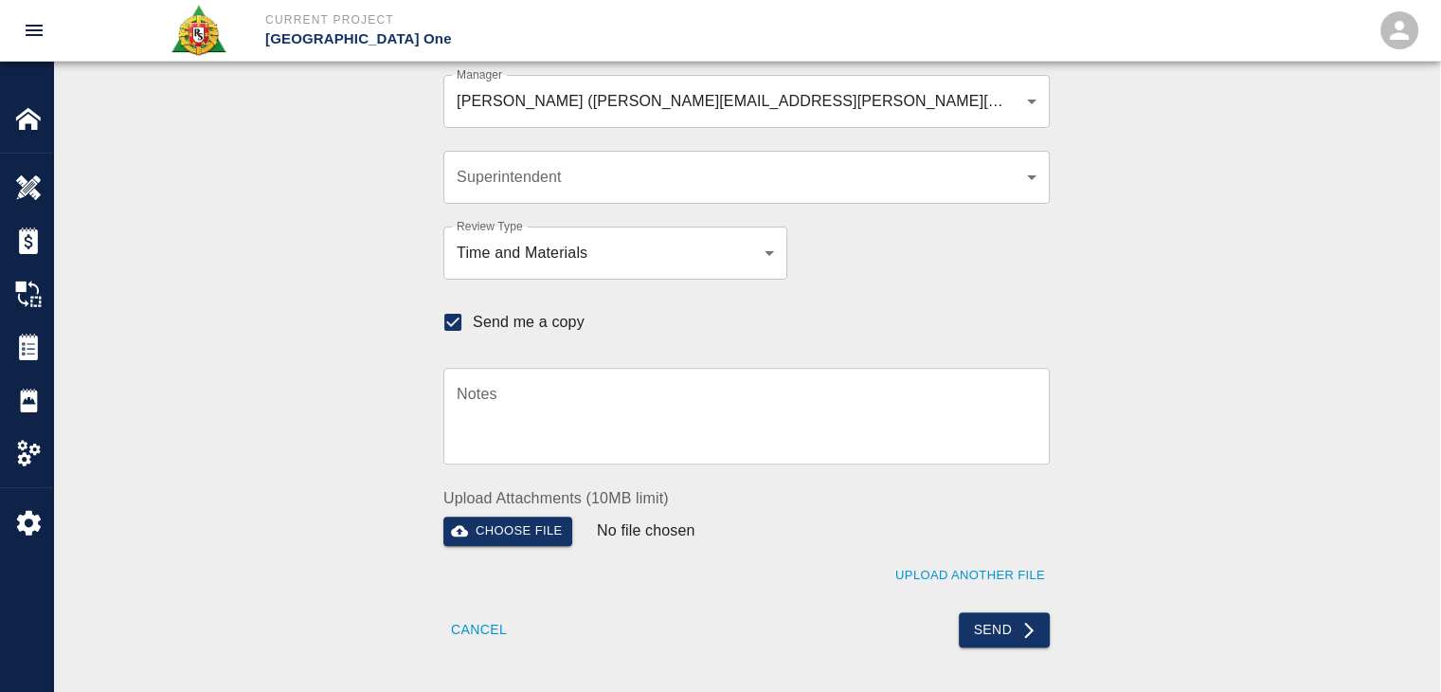
click at [447, 132] on div "Superintendent ​ Superintendent" at bounding box center [735, 166] width 629 height 76
click at [413, 136] on div "Recipients Send to TracFlo User Manager [PERSON_NAME] ([PERSON_NAME][EMAIL_ADDR…" at bounding box center [746, 275] width 1023 height 744
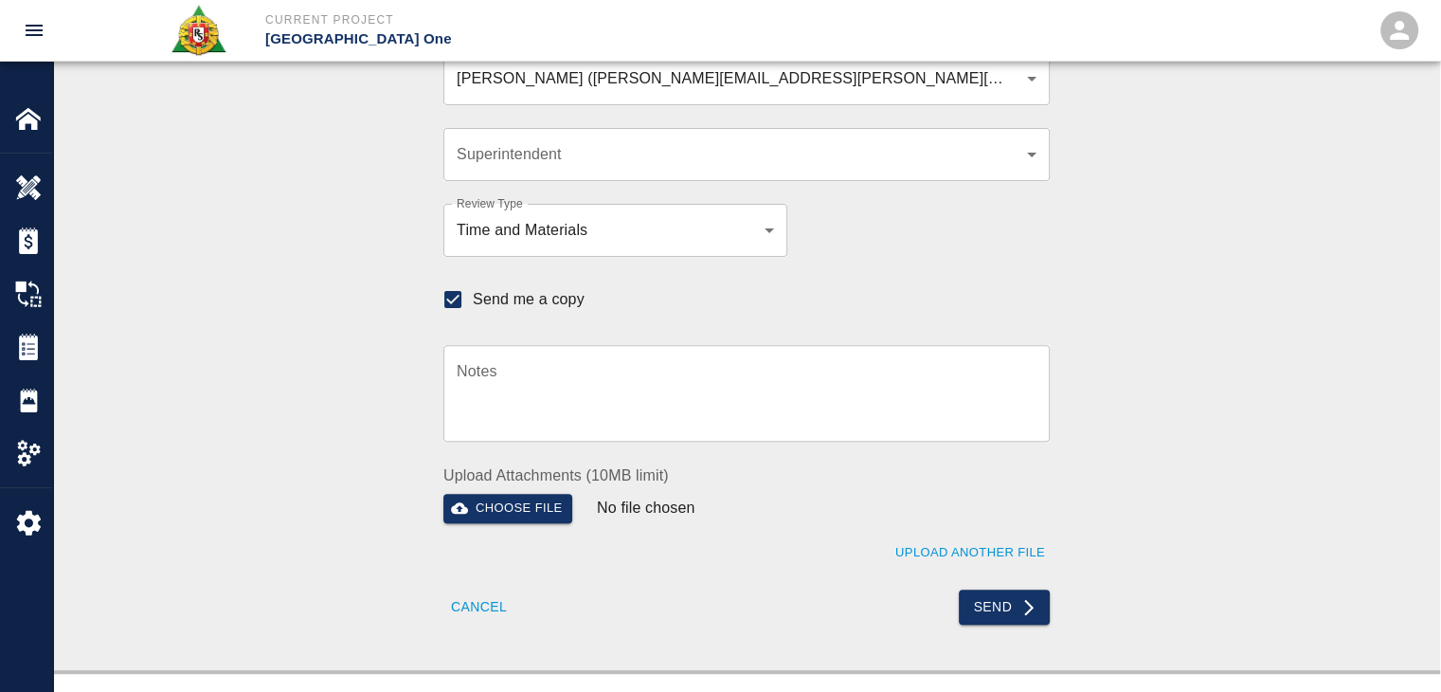
scroll to position [561, 0]
